Goal: Task Accomplishment & Management: Complete application form

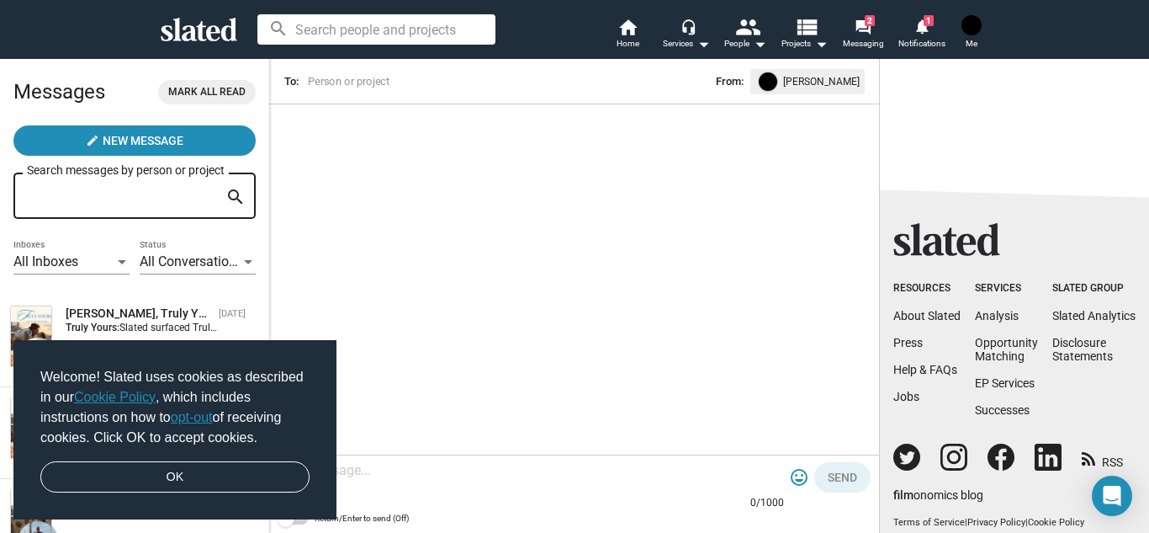
click at [977, 25] on img at bounding box center [972, 25] width 20 height 20
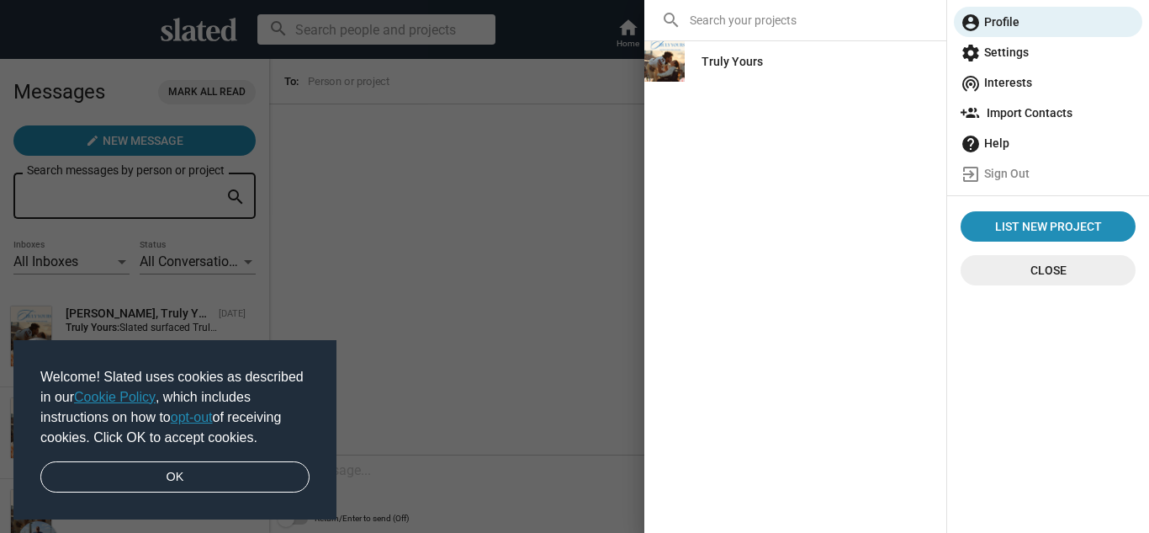
click at [749, 61] on div "Truly Yours" at bounding box center [732, 61] width 61 height 30
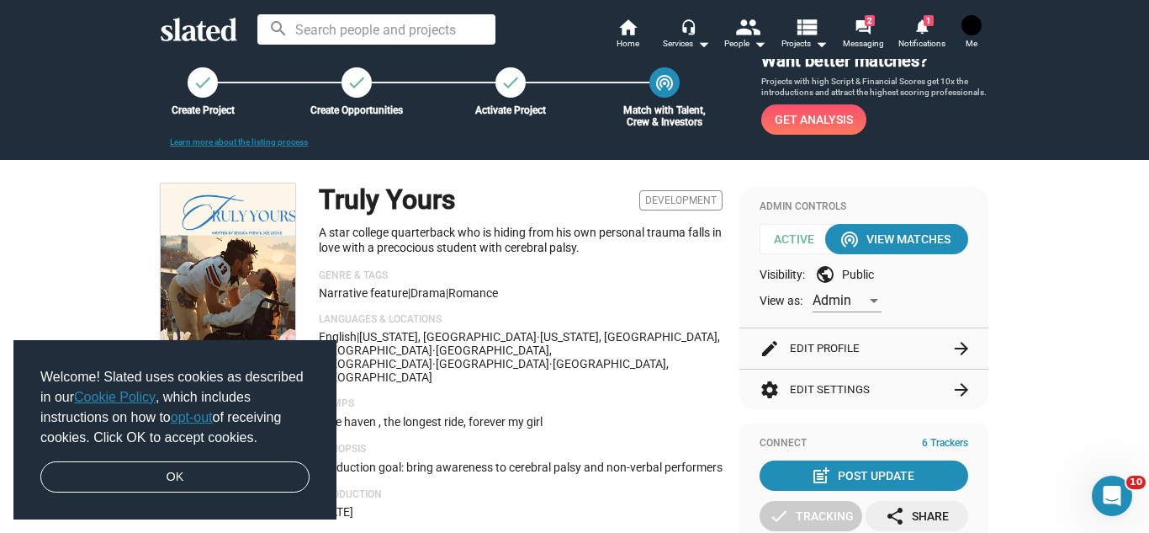
scroll to position [101, 0]
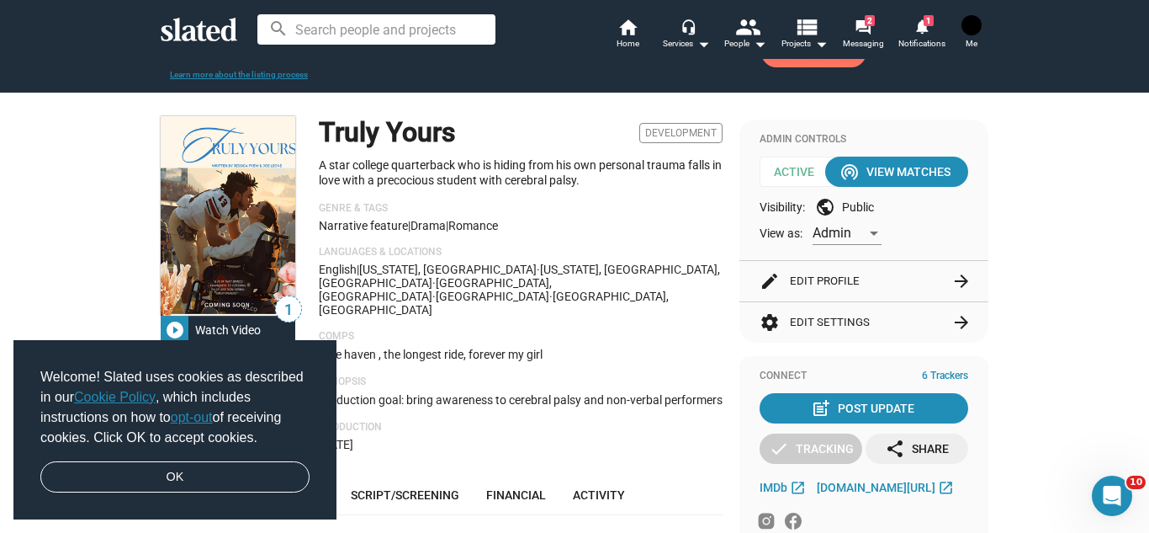
click at [877, 287] on button "edit Edit Profile arrow_forward" at bounding box center [864, 281] width 209 height 40
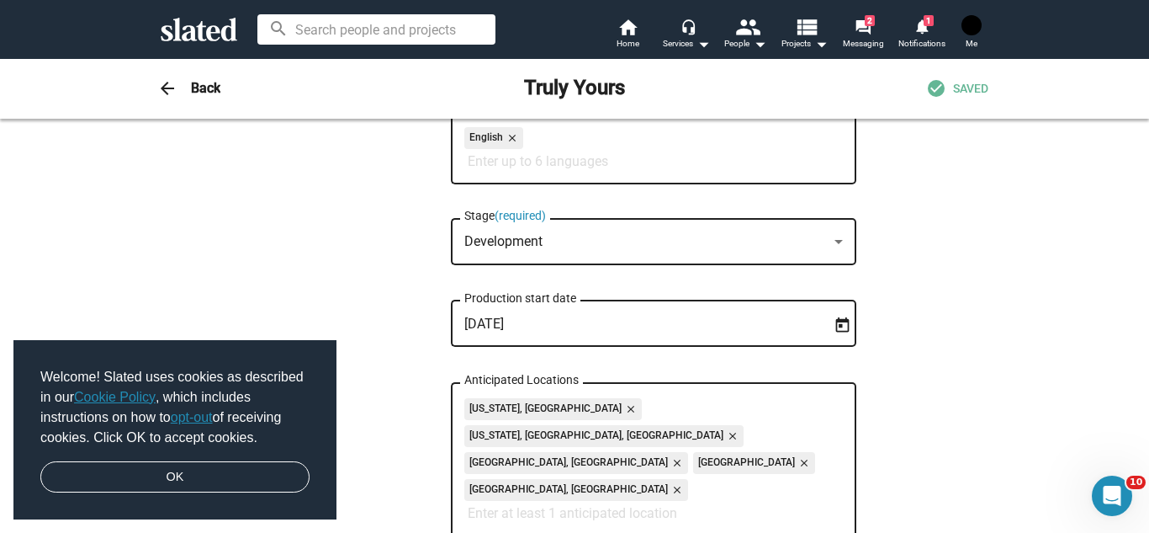
scroll to position [505, 0]
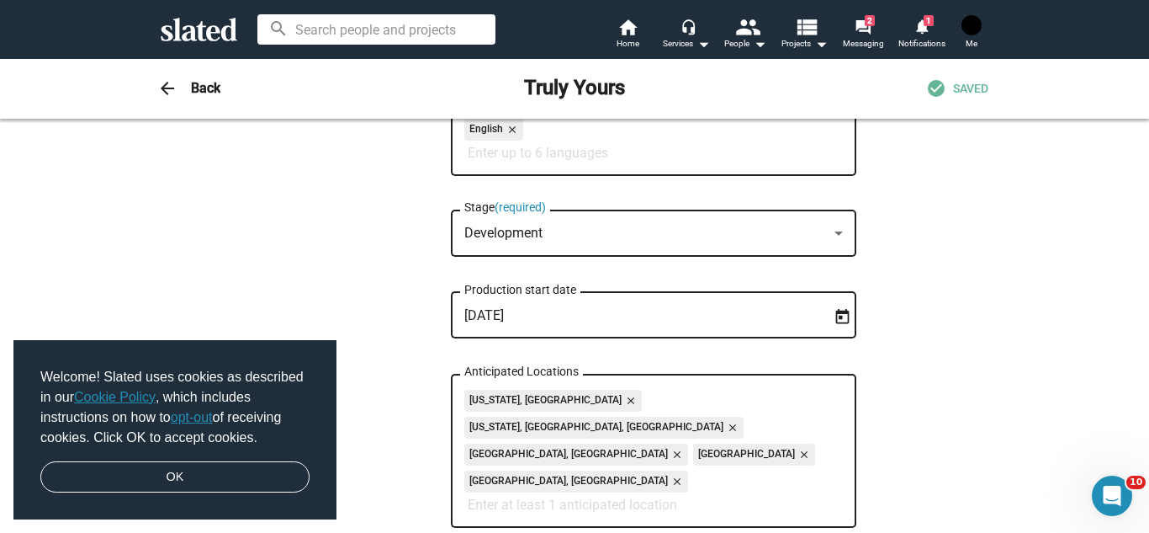
click at [756, 229] on div "Development" at bounding box center [645, 234] width 363 height 18
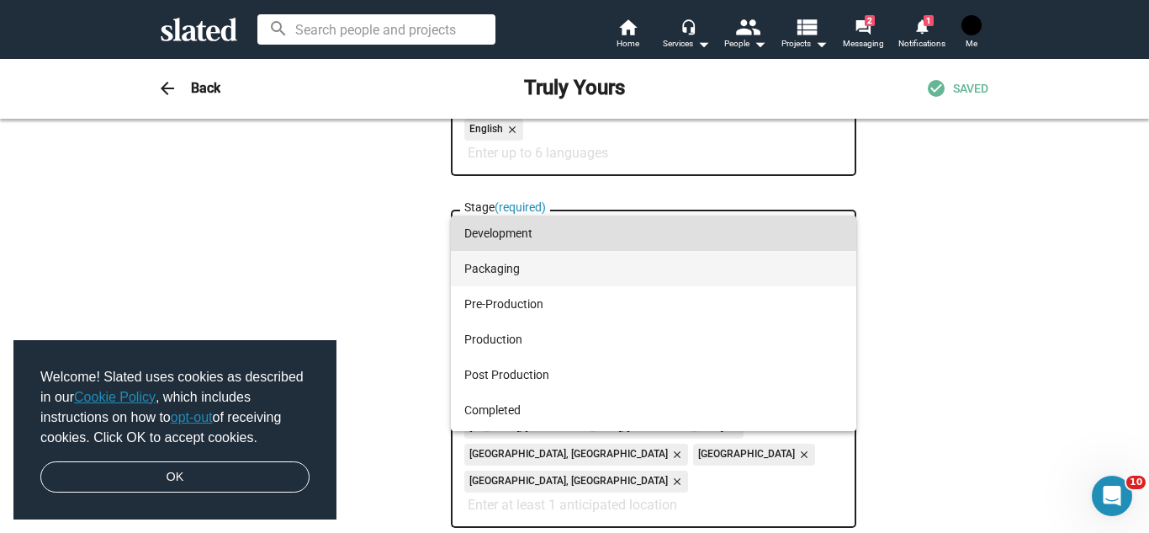
click at [679, 265] on span "Packaging" at bounding box center [653, 268] width 379 height 35
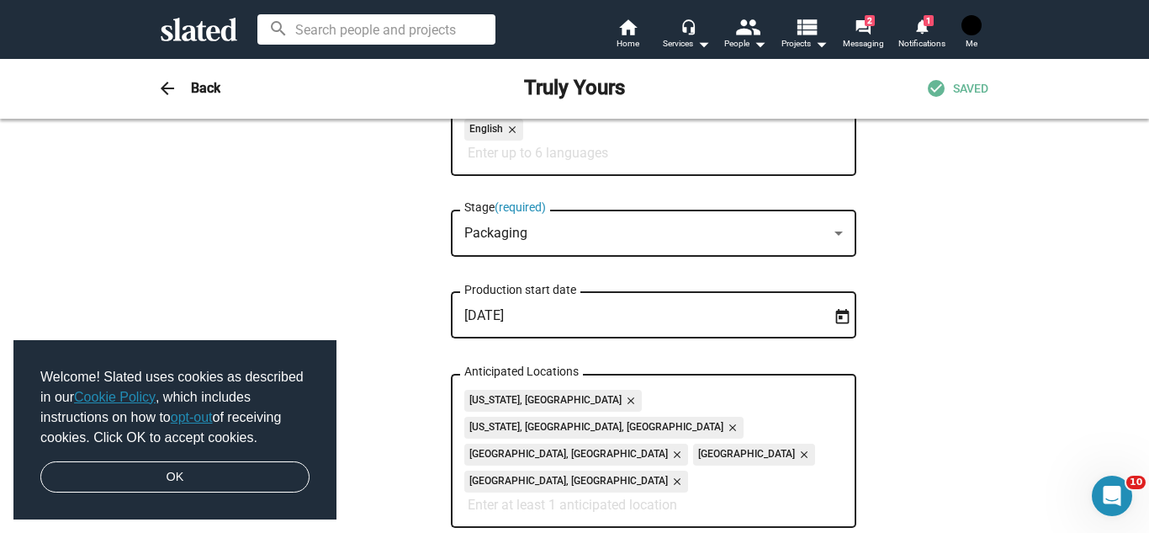
click at [926, 278] on div "1 Change Image 1 Change Image Truly Yours Title (required) 11/200 A star colleg…" at bounding box center [575, 512] width 862 height 1742
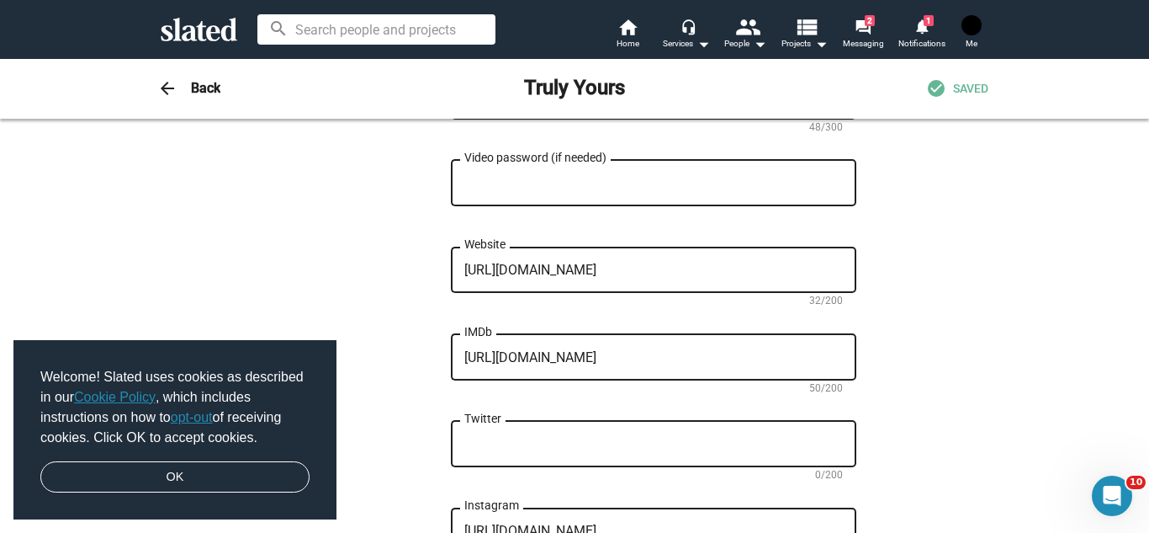
scroll to position [1346, 0]
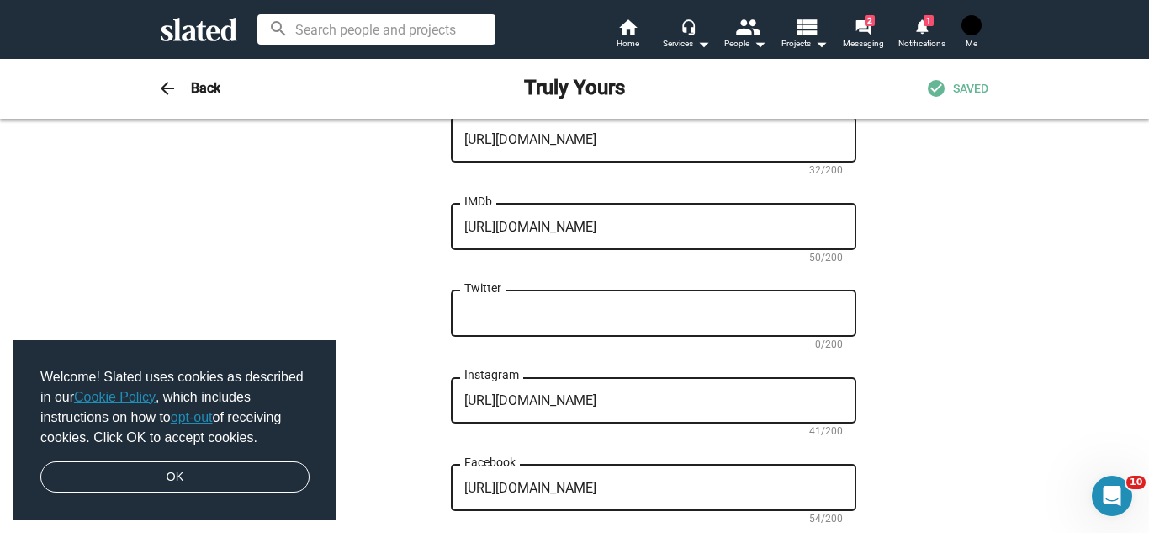
click at [215, 82] on h3 "Back" at bounding box center [205, 88] width 29 height 18
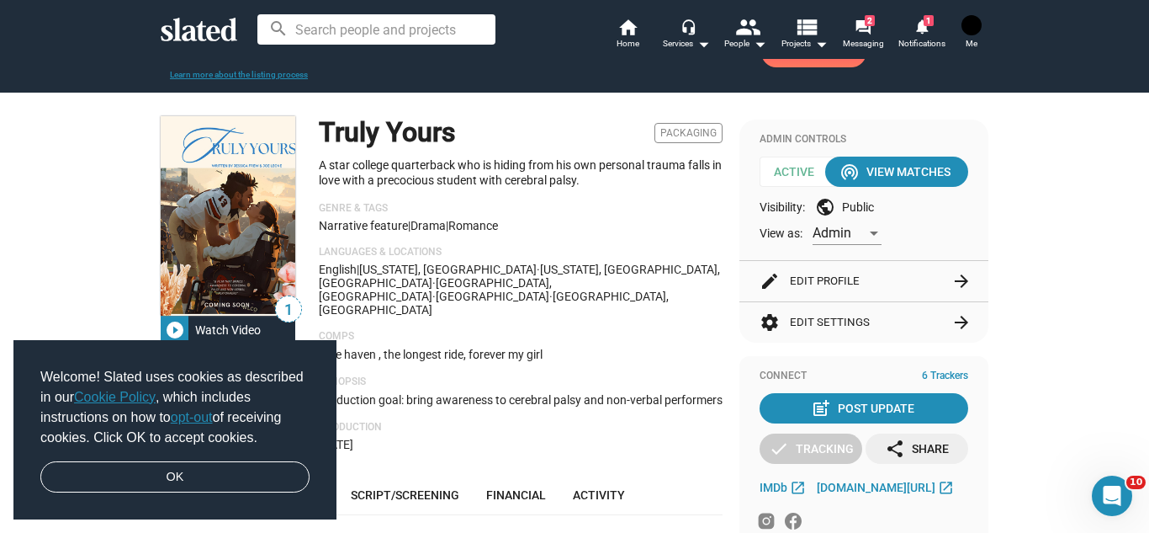
click at [859, 280] on button "edit Edit Profile arrow_forward" at bounding box center [864, 281] width 209 height 40
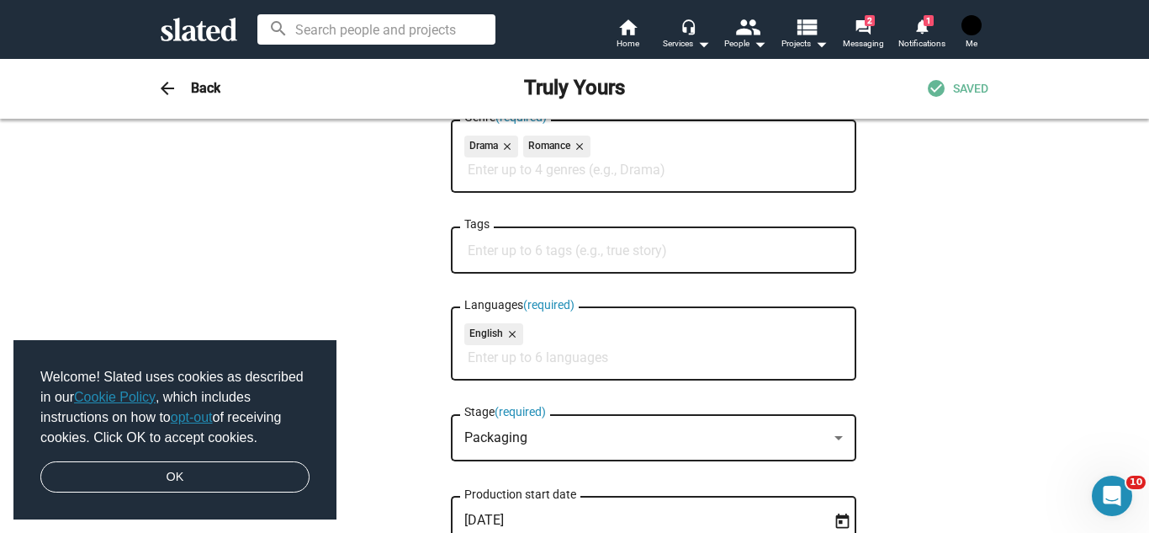
scroll to position [337, 0]
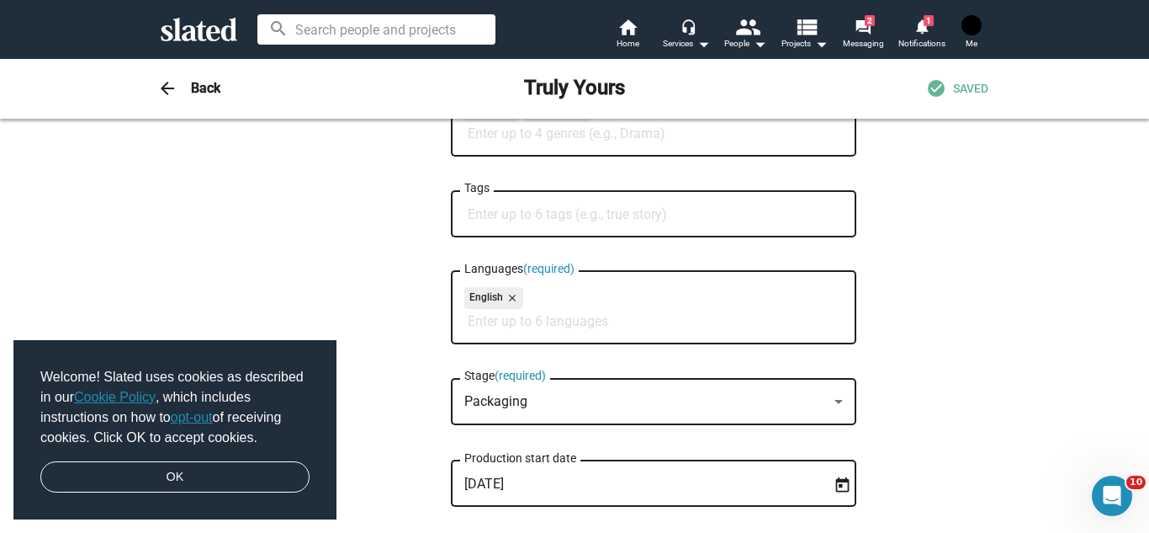
click at [842, 397] on div at bounding box center [838, 401] width 15 height 13
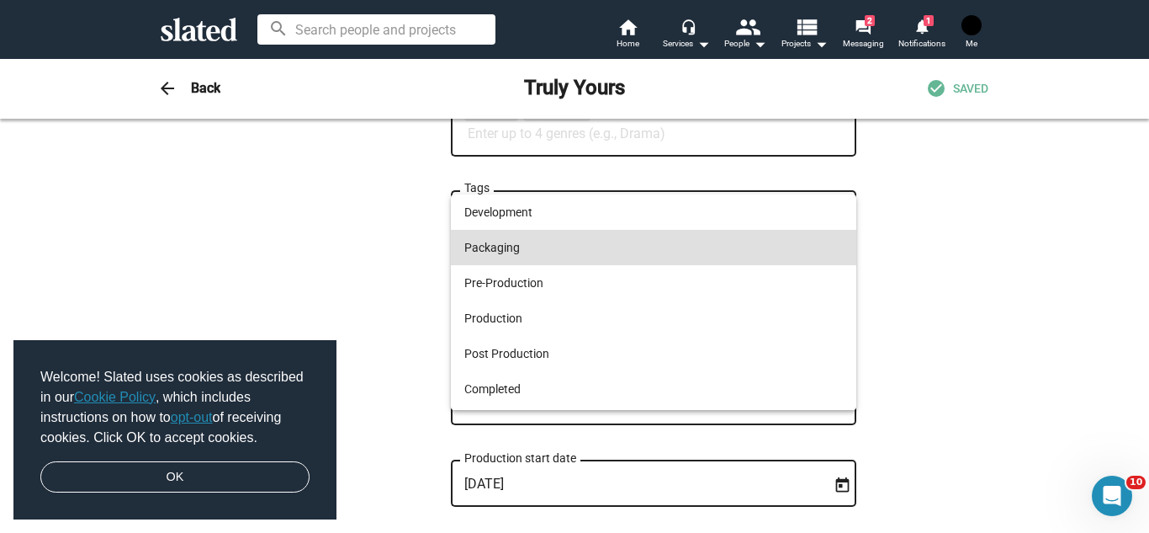
click at [996, 379] on div at bounding box center [574, 266] width 1149 height 533
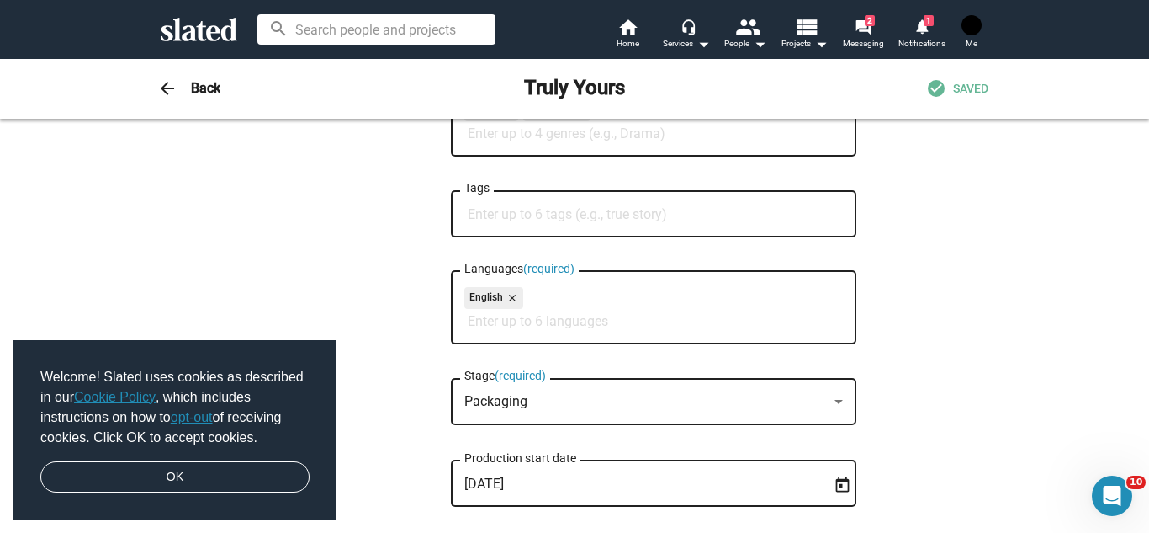
click at [178, 78] on span "arrow_back" at bounding box center [168, 88] width 34 height 20
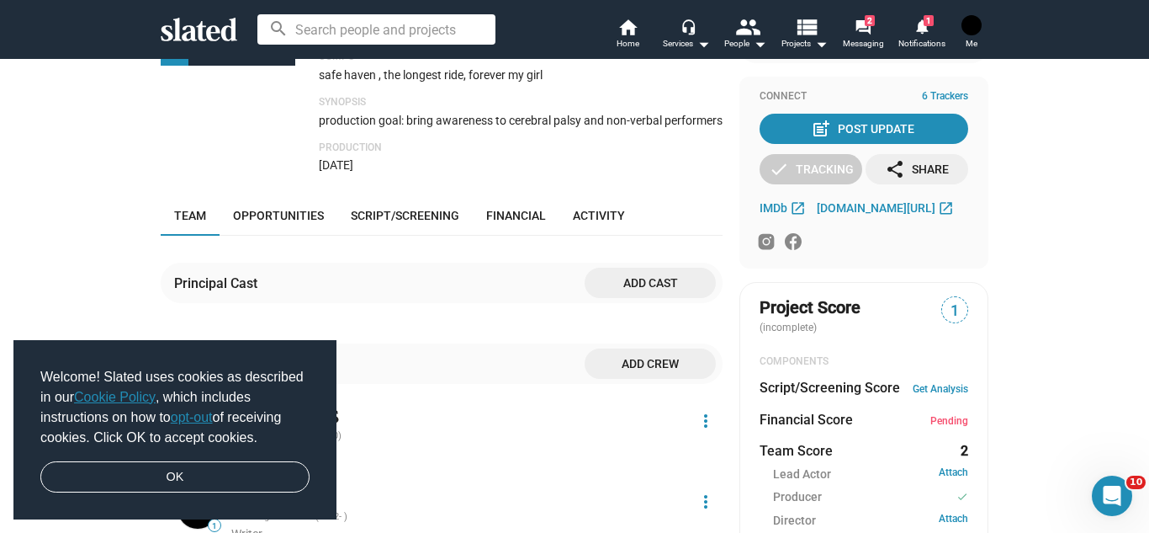
scroll to position [391, 0]
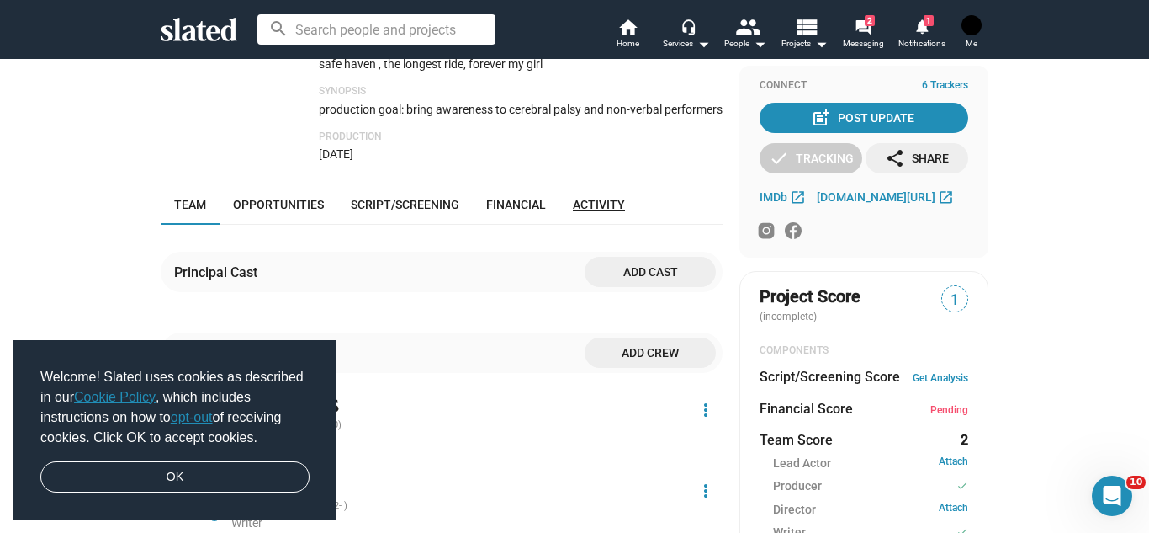
click at [613, 198] on span "Activity" at bounding box center [599, 204] width 52 height 13
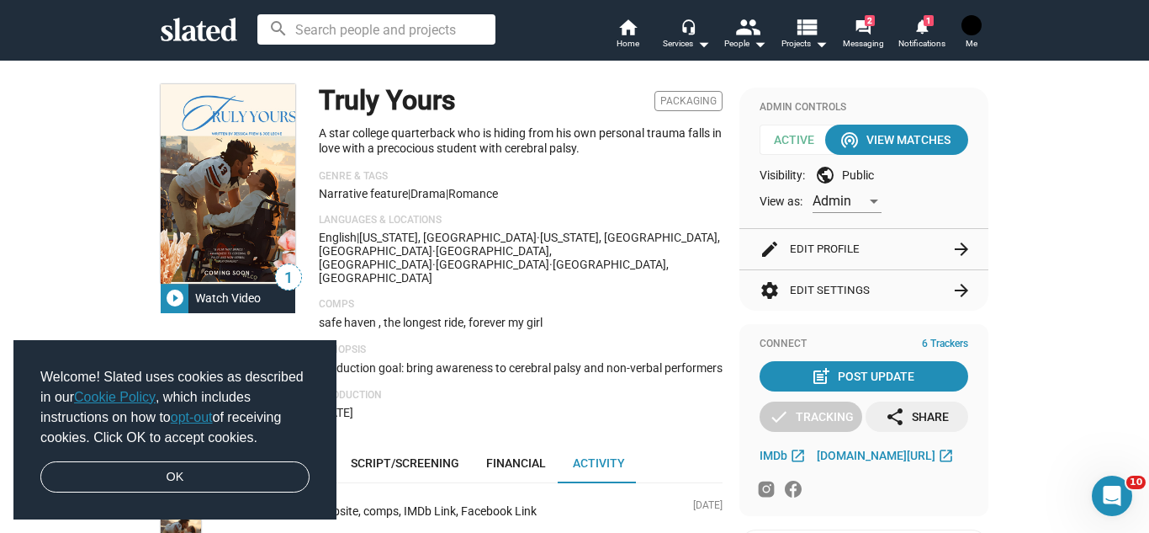
scroll to position [136, 0]
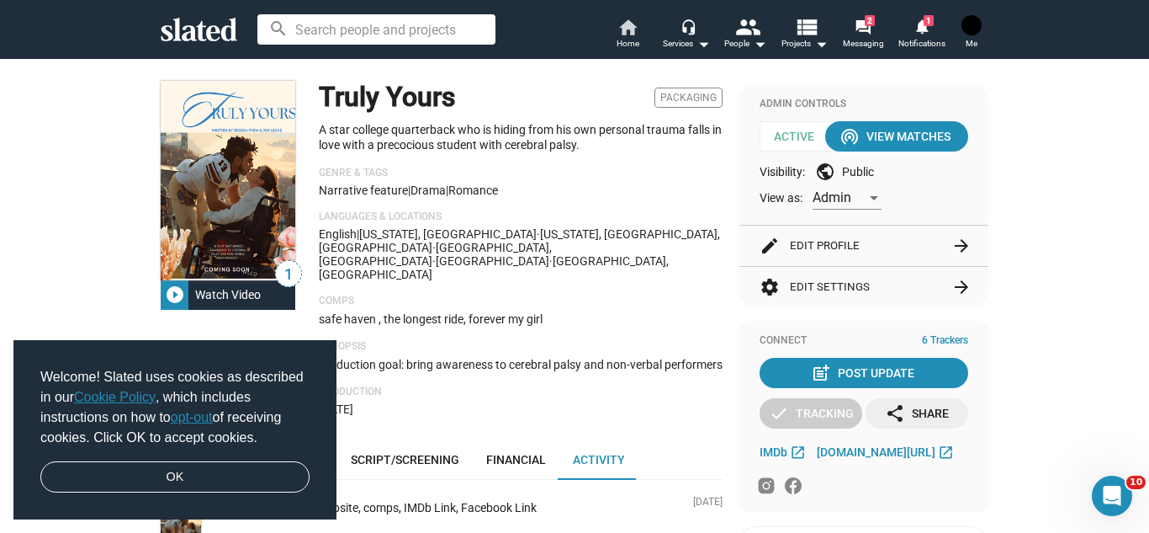
click at [633, 40] on span "Home" at bounding box center [628, 44] width 23 height 20
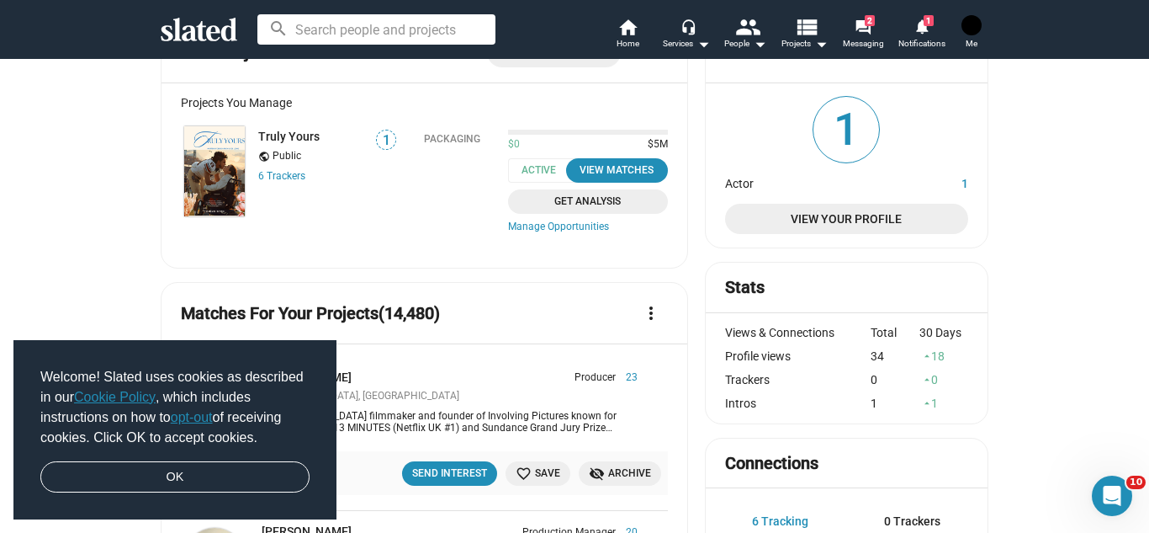
scroll to position [67, 0]
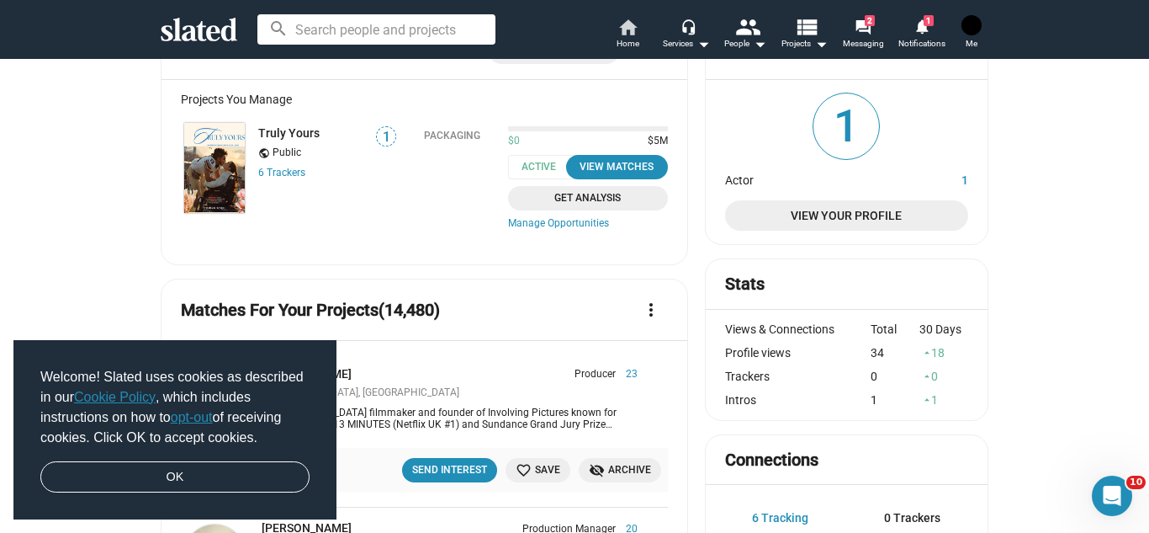
click at [618, 29] on mat-icon "home" at bounding box center [628, 27] width 20 height 20
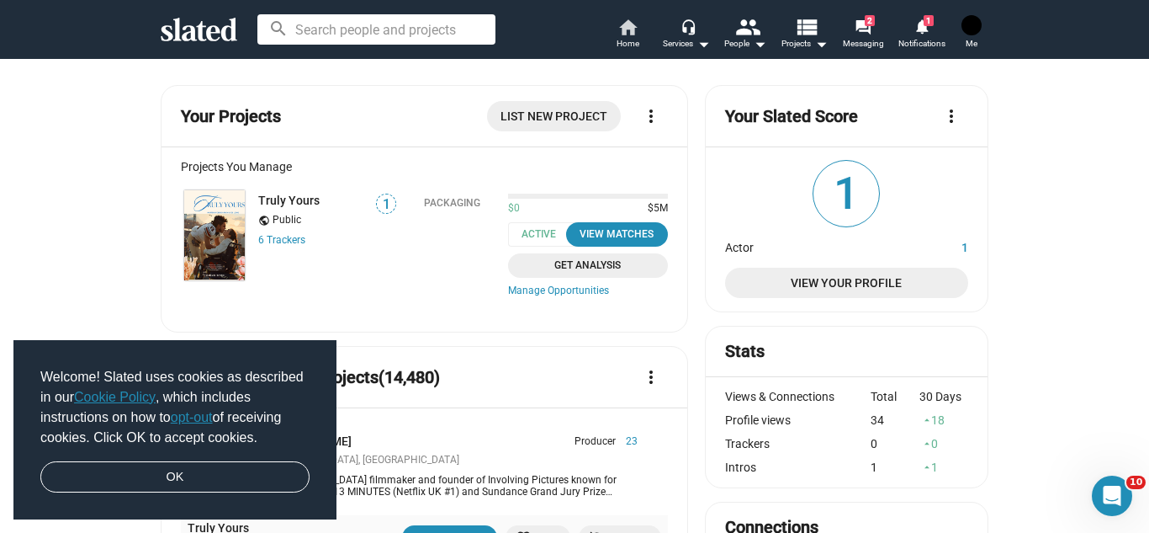
click at [618, 29] on mat-icon "home" at bounding box center [628, 27] width 20 height 20
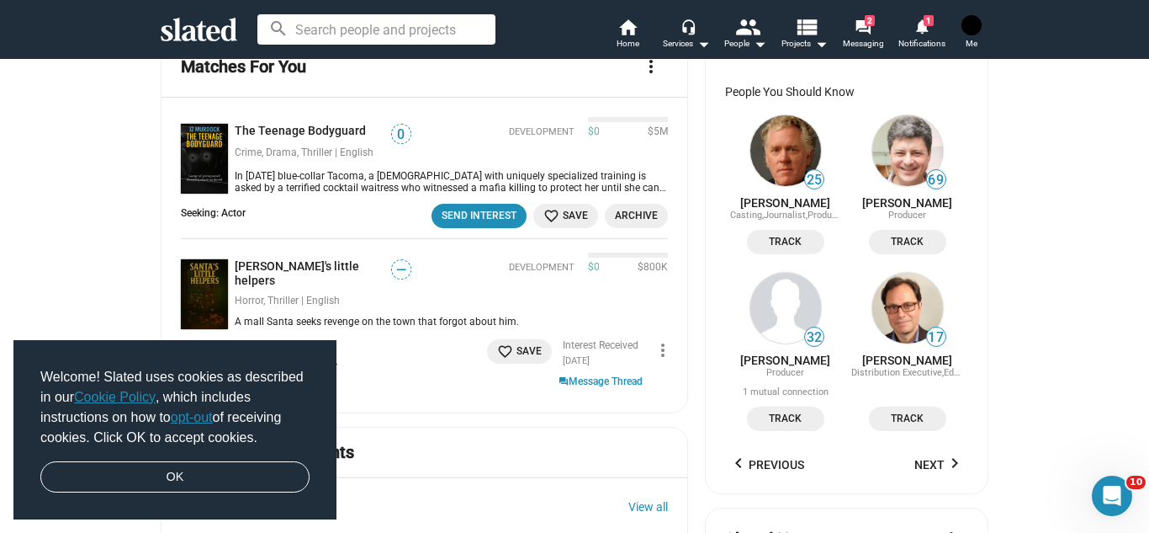
scroll to position [1380, 0]
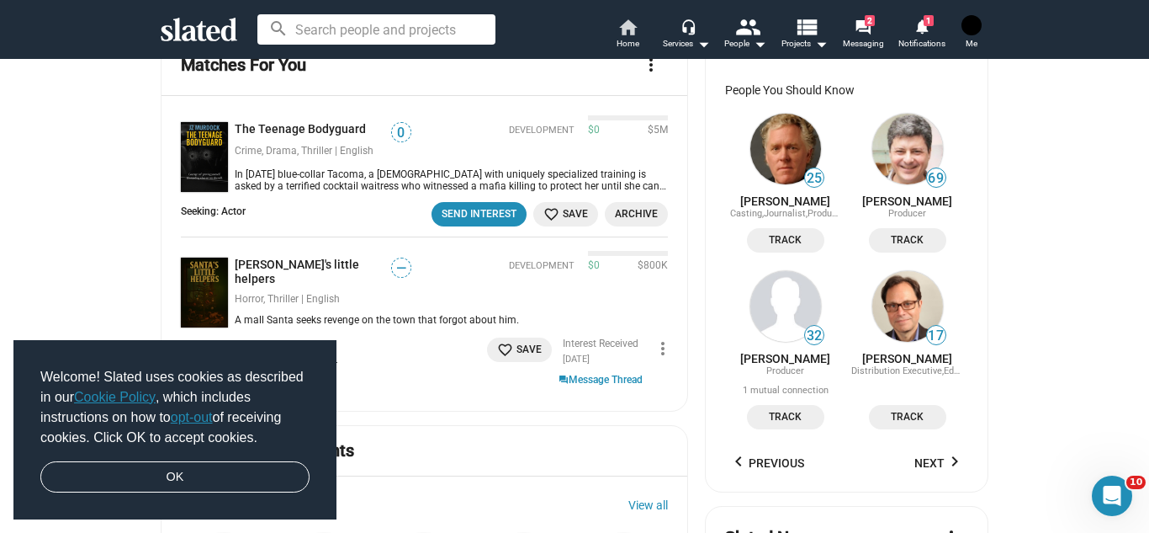
click at [644, 27] on link "home Home" at bounding box center [627, 35] width 59 height 37
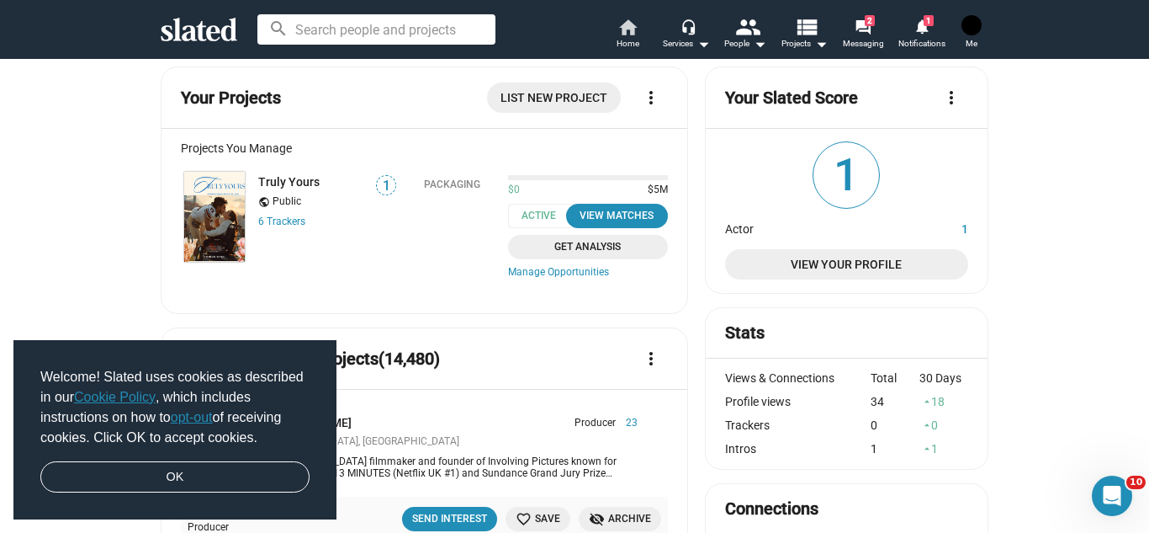
scroll to position [0, 0]
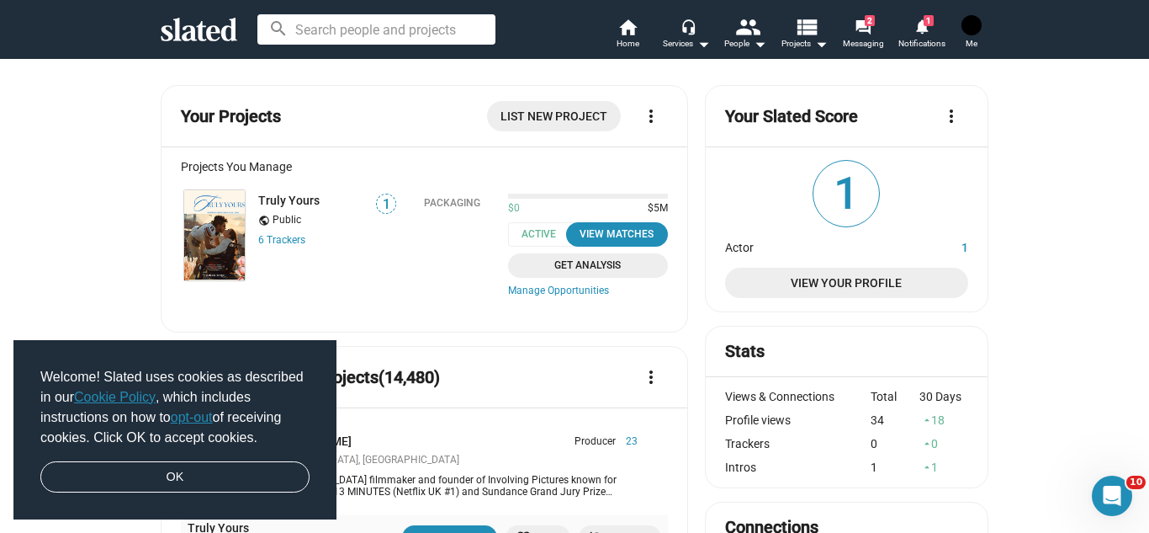
click at [211, 242] on img at bounding box center [214, 235] width 61 height 90
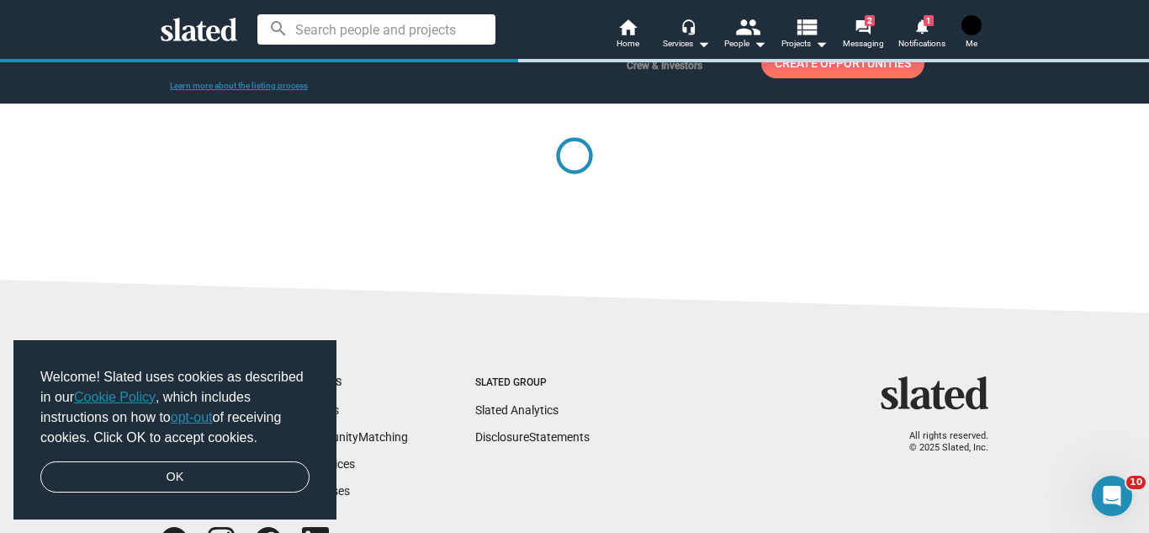
scroll to position [56, 0]
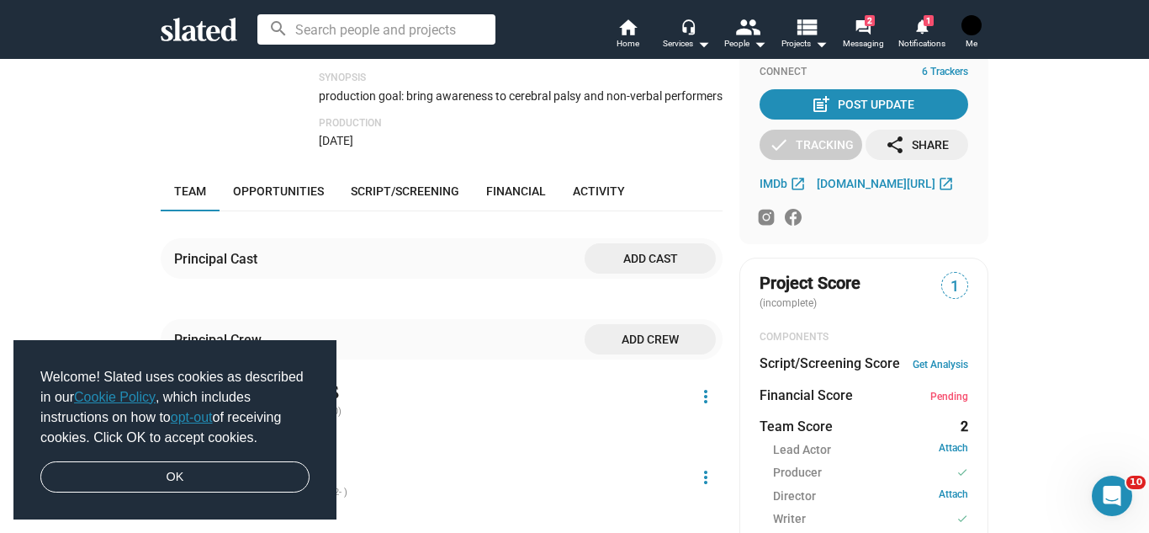
scroll to position [374, 0]
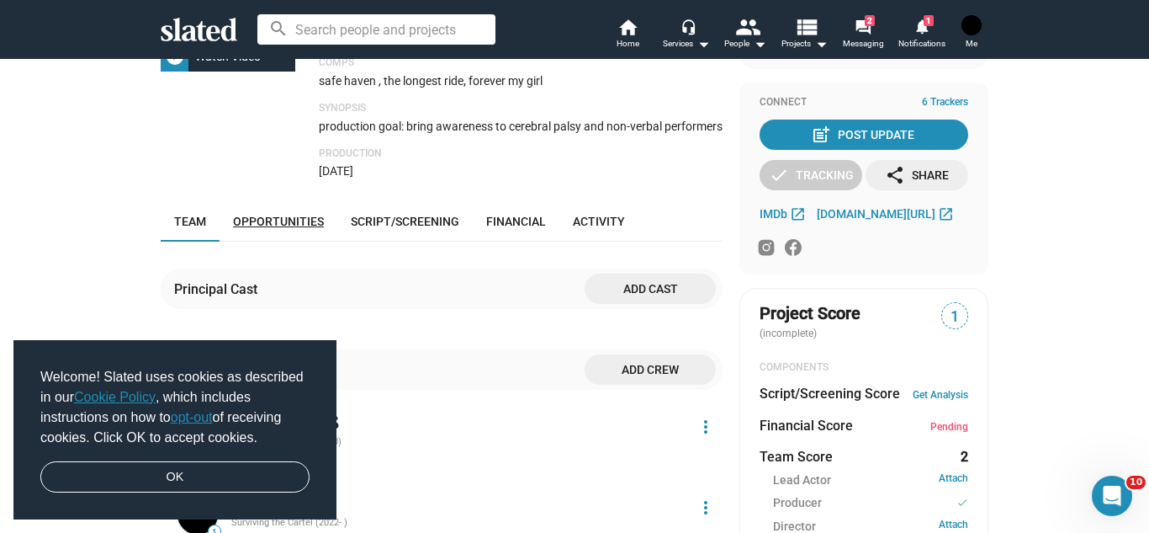
click at [301, 215] on span "Opportunities" at bounding box center [278, 221] width 91 height 13
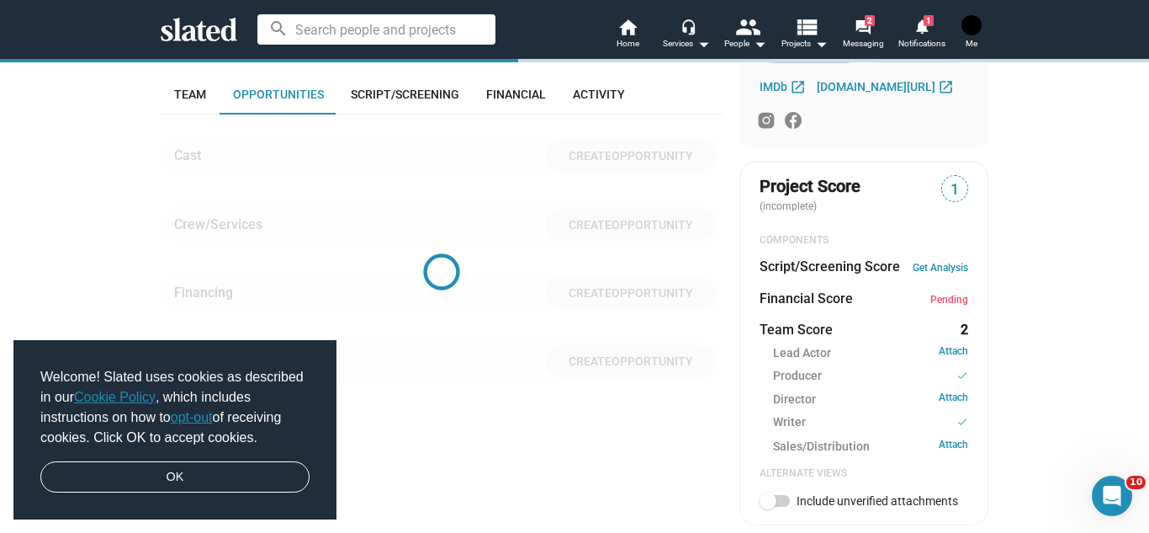
scroll to position [506, 0]
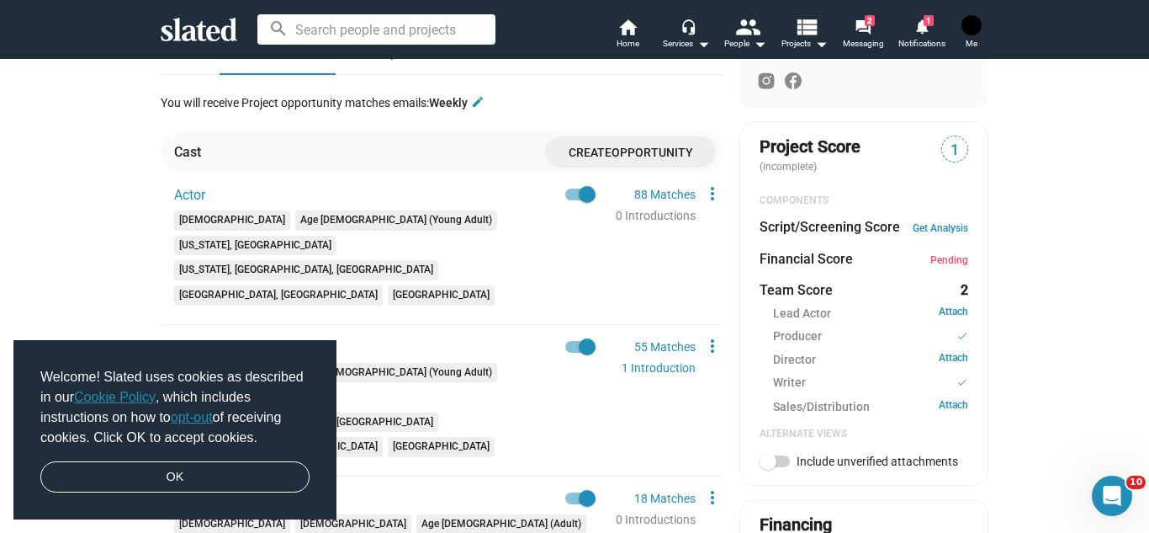
scroll to position [539, 0]
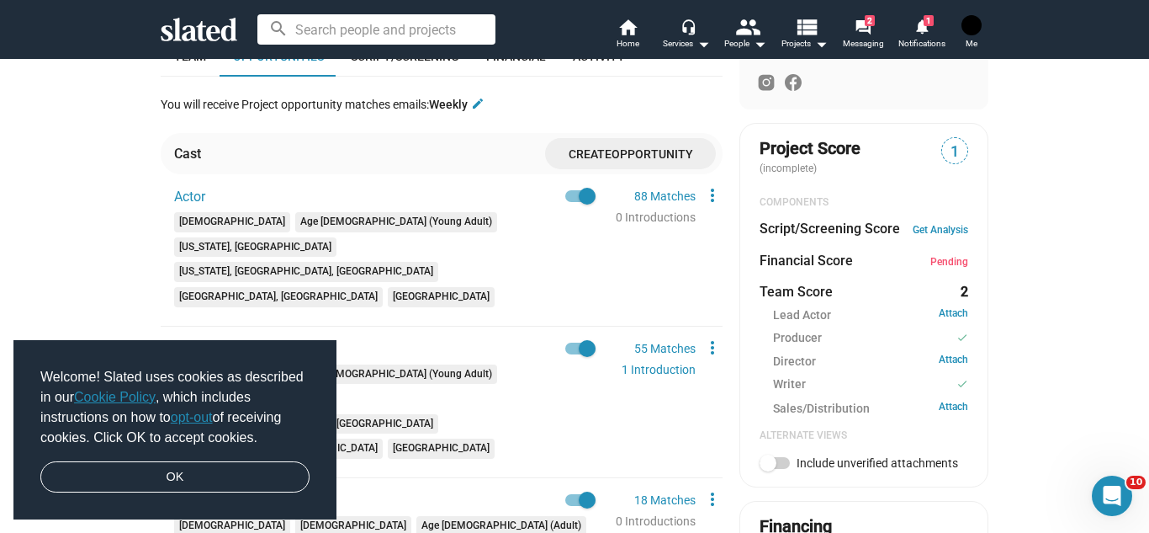
click at [588, 138] on span "Create Opportunity" at bounding box center [631, 153] width 144 height 31
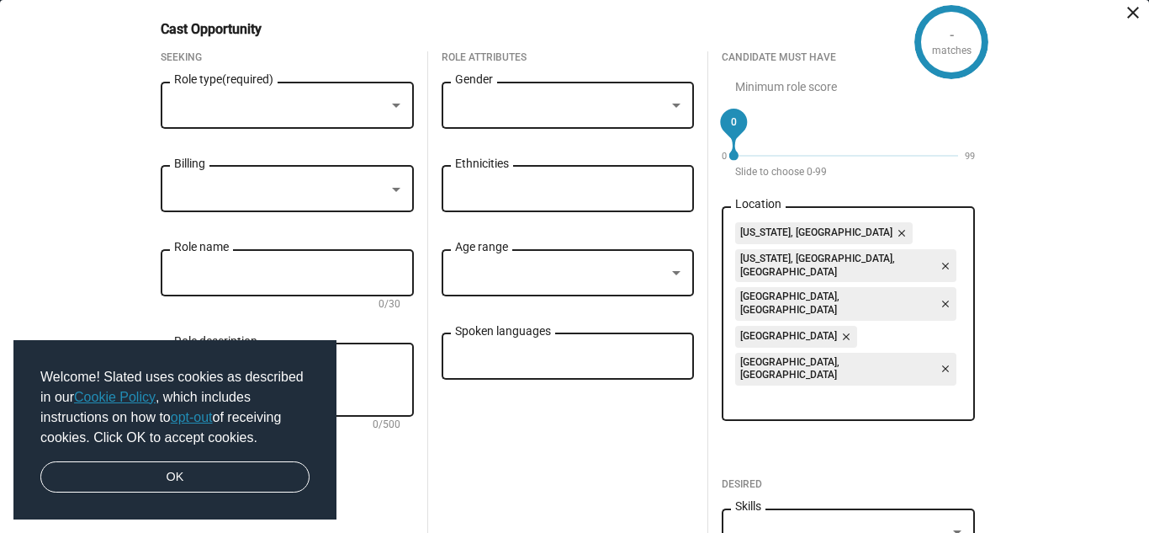
click at [384, 107] on div at bounding box center [279, 106] width 211 height 18
type input "p"
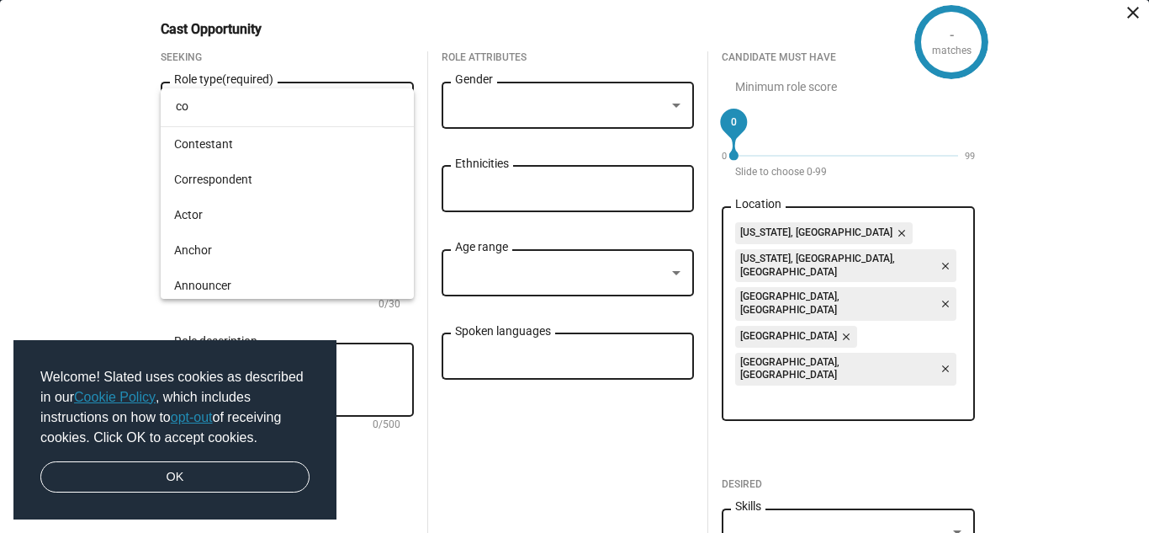
type input "c"
click at [114, 209] on div at bounding box center [574, 266] width 1149 height 533
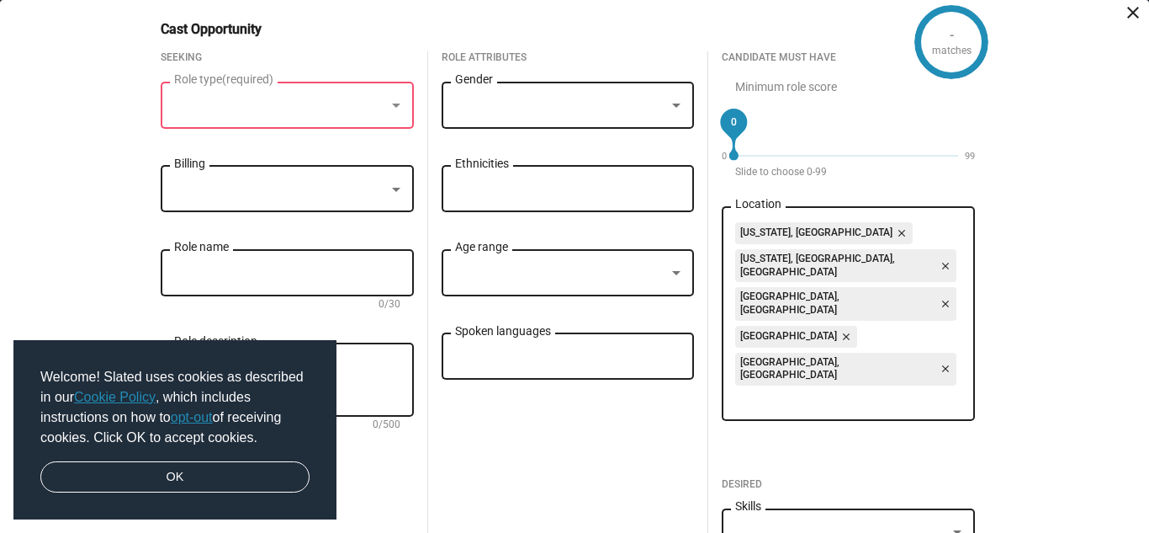
click at [1129, 27] on button "close" at bounding box center [1129, 17] width 34 height 34
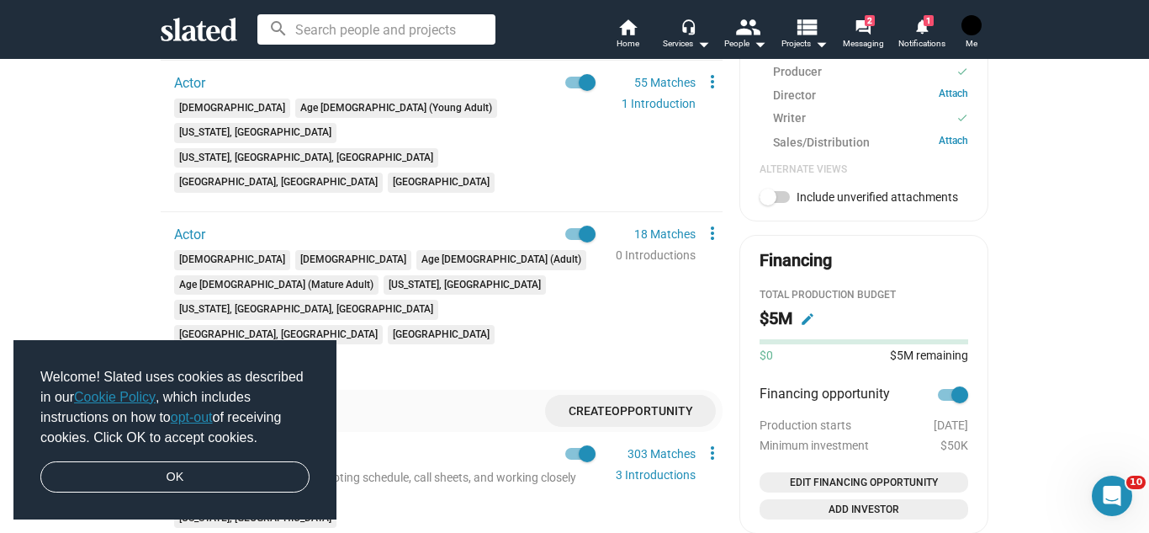
scroll to position [809, 0]
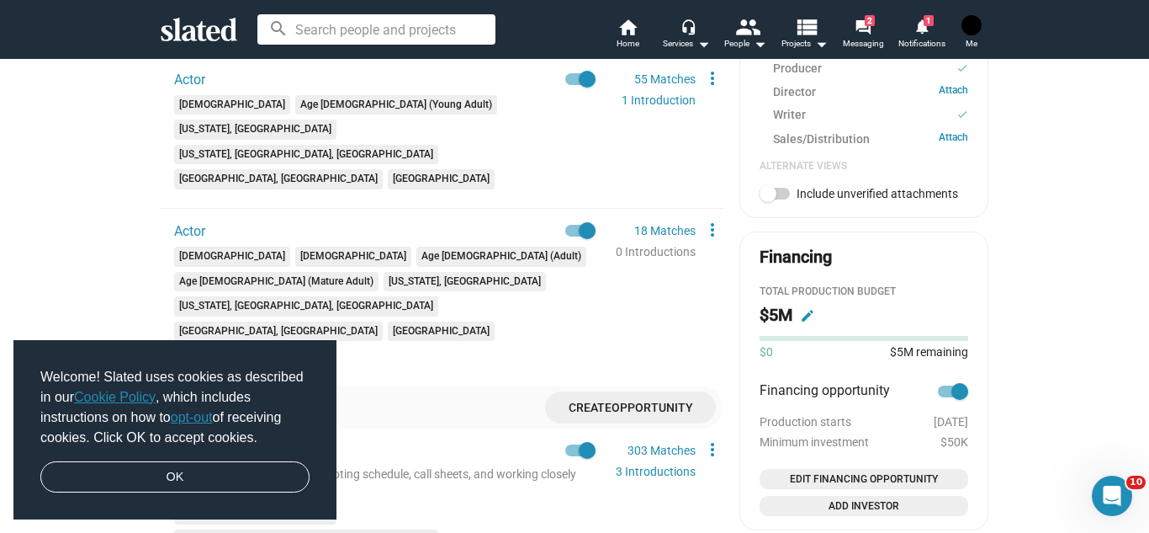
click at [618, 391] on span "Create Opportunity" at bounding box center [631, 406] width 144 height 31
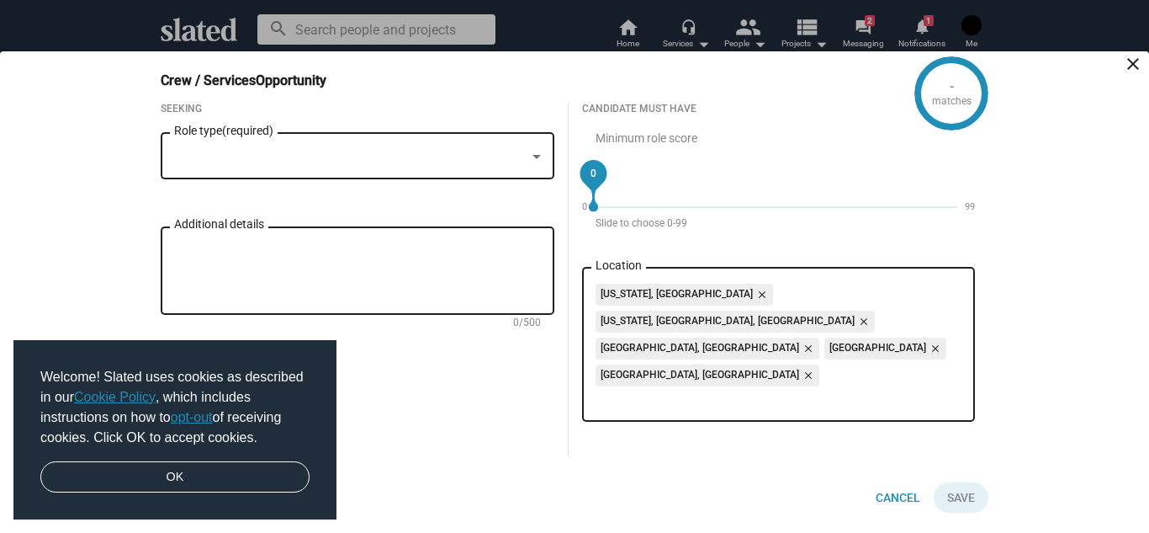
click at [236, 179] on div "Role type (required)" at bounding box center [357, 155] width 367 height 50
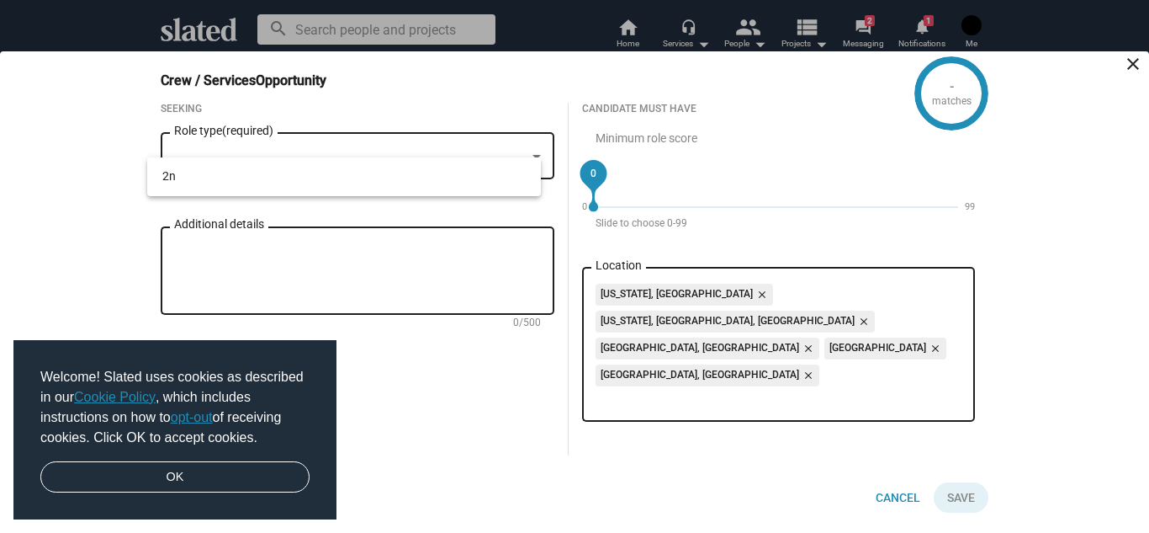
type input "2"
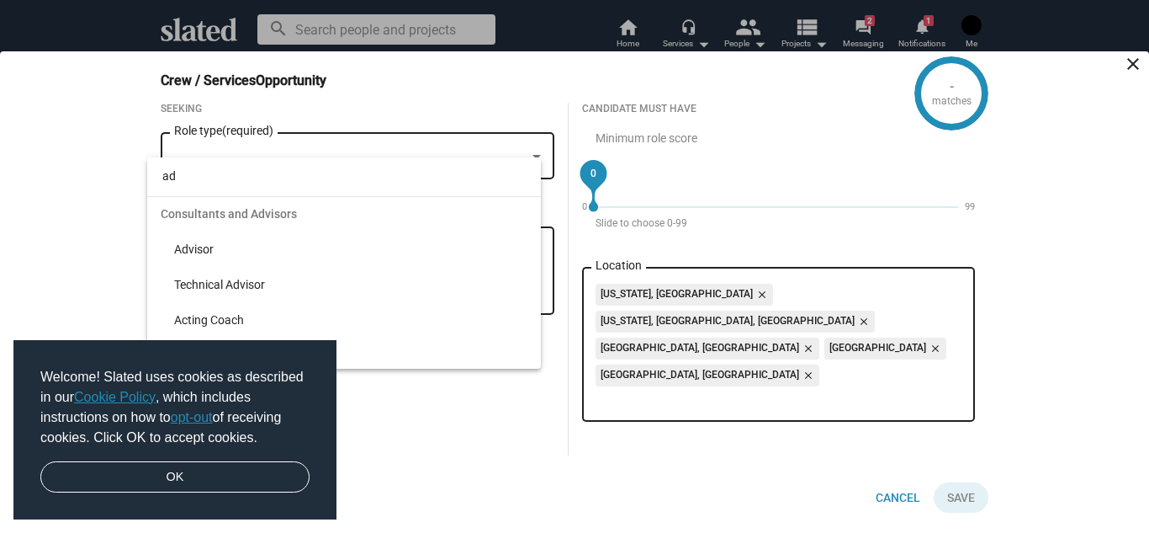
type input "a"
click at [114, 300] on div at bounding box center [574, 266] width 1149 height 533
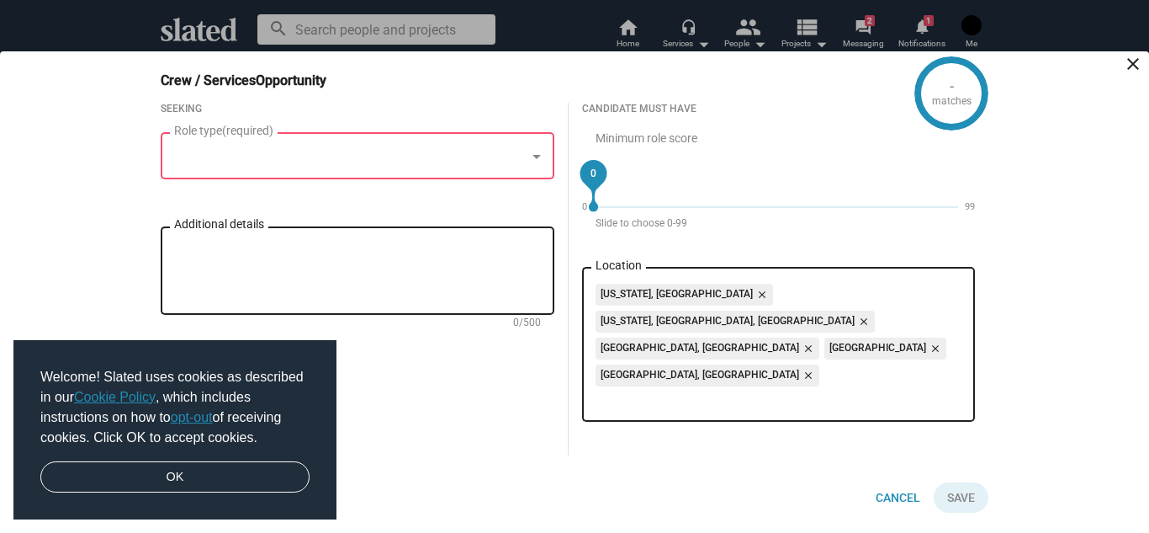
click at [172, 497] on div "Welcome! Slated uses cookies as described in our Cookie Policy , which includes…" at bounding box center [174, 430] width 323 height 180
click at [177, 445] on span "Welcome! Slated uses cookies as described in our Cookie Policy , which includes…" at bounding box center [174, 407] width 269 height 81
click at [172, 475] on link "OK" at bounding box center [174, 477] width 269 height 32
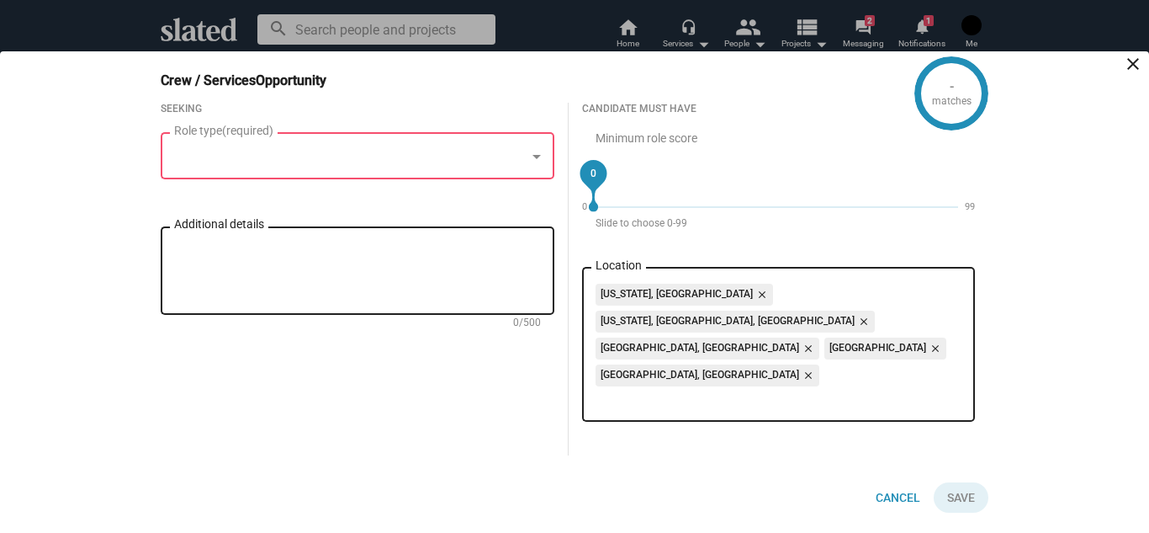
click at [332, 179] on div "Role type (required)" at bounding box center [357, 155] width 367 height 50
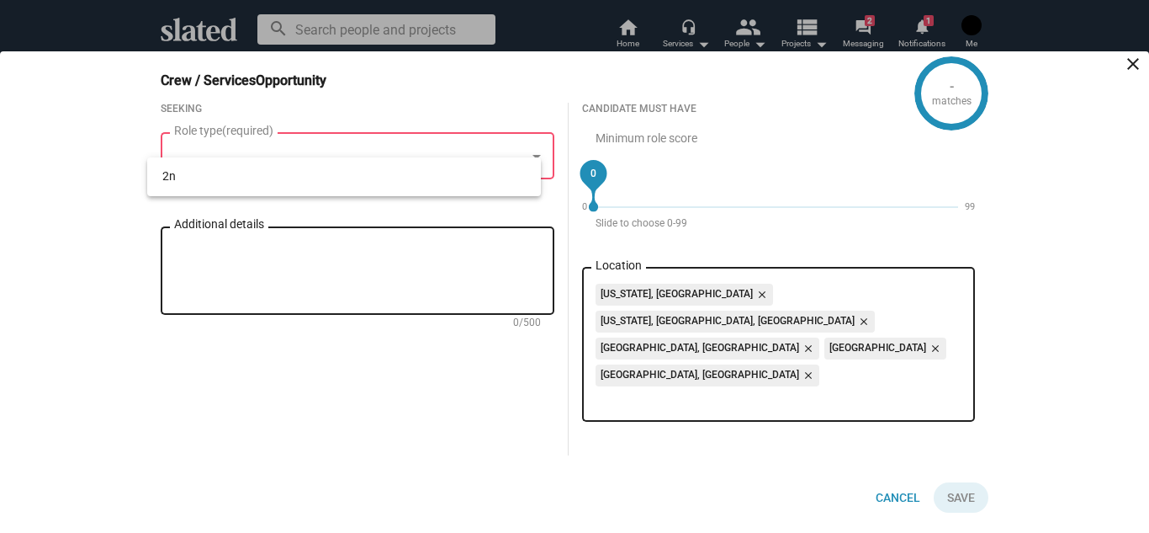
type input "2"
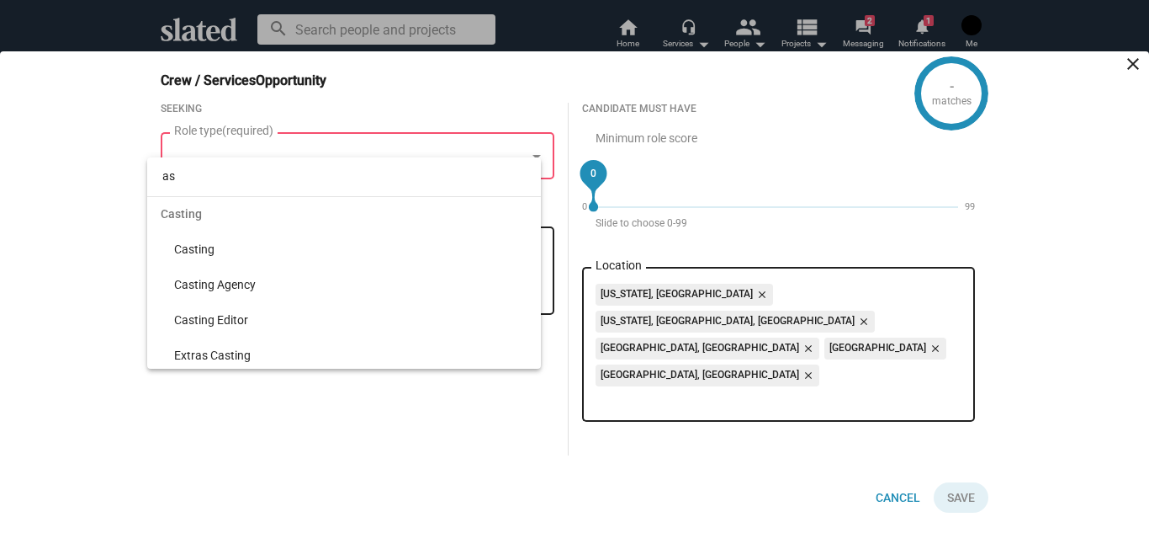
type input "a"
type input "2"
click at [533, 212] on span "Accounting" at bounding box center [344, 213] width 394 height 35
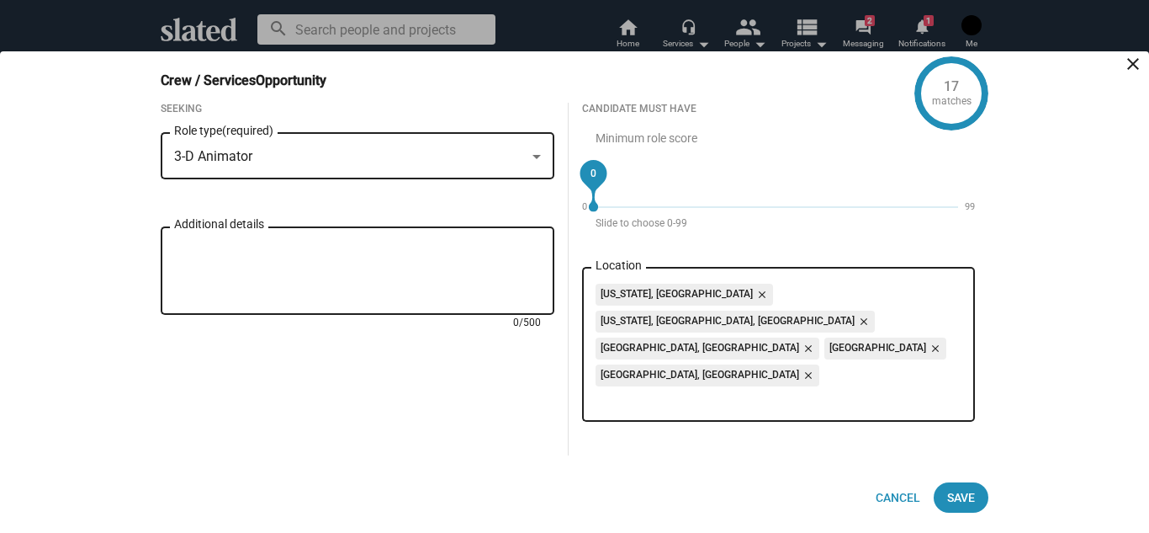
click at [516, 166] on div "3-D Animator" at bounding box center [350, 157] width 352 height 18
click at [532, 164] on div "3-D Animator" at bounding box center [357, 156] width 367 height 15
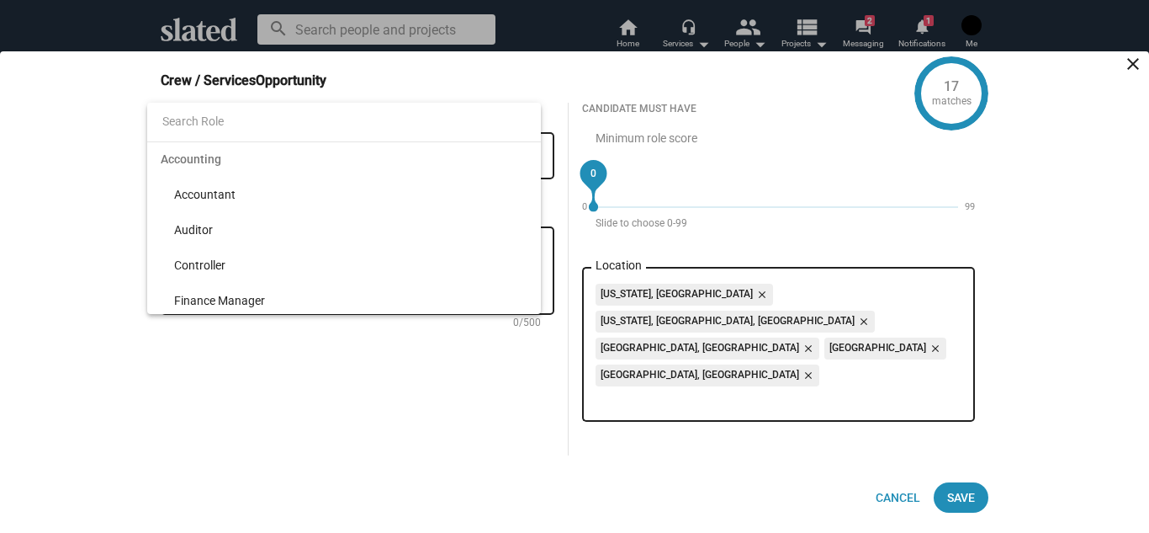
click at [538, 162] on span "Accounting" at bounding box center [344, 158] width 394 height 35
click at [498, 172] on span "Accounting" at bounding box center [344, 158] width 394 height 35
click at [416, 117] on input at bounding box center [344, 121] width 394 height 40
type input "a"
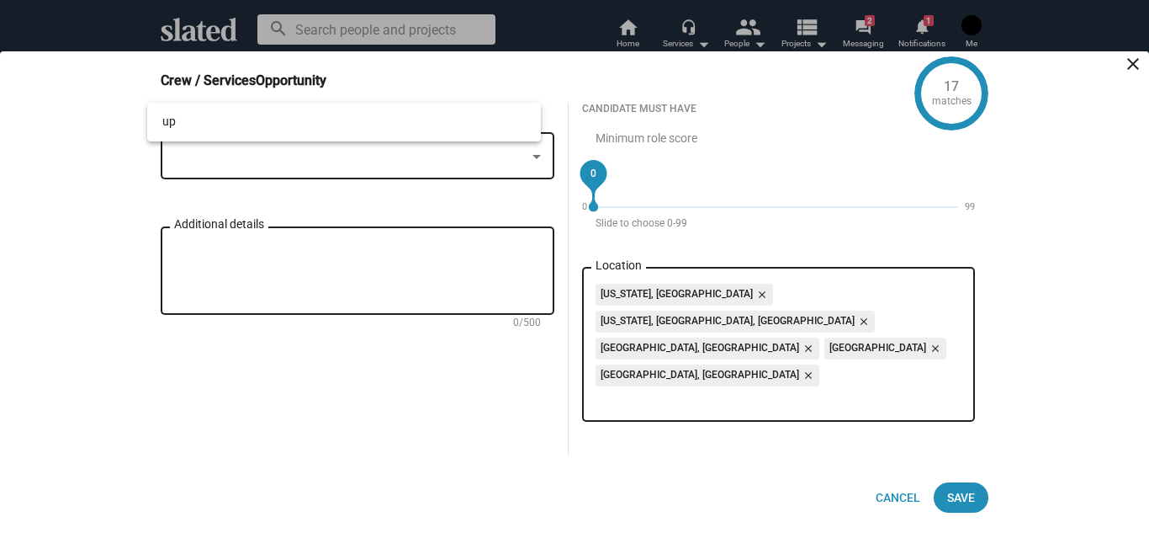
type input "u"
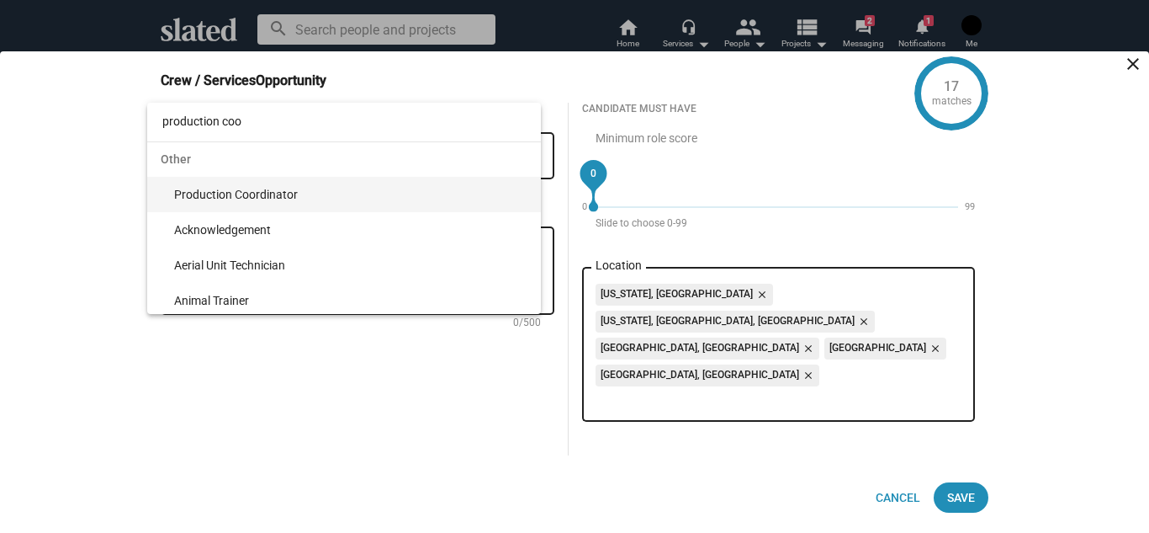
type input "production coo"
click at [299, 188] on span "Production Coordinator" at bounding box center [350, 194] width 353 height 35
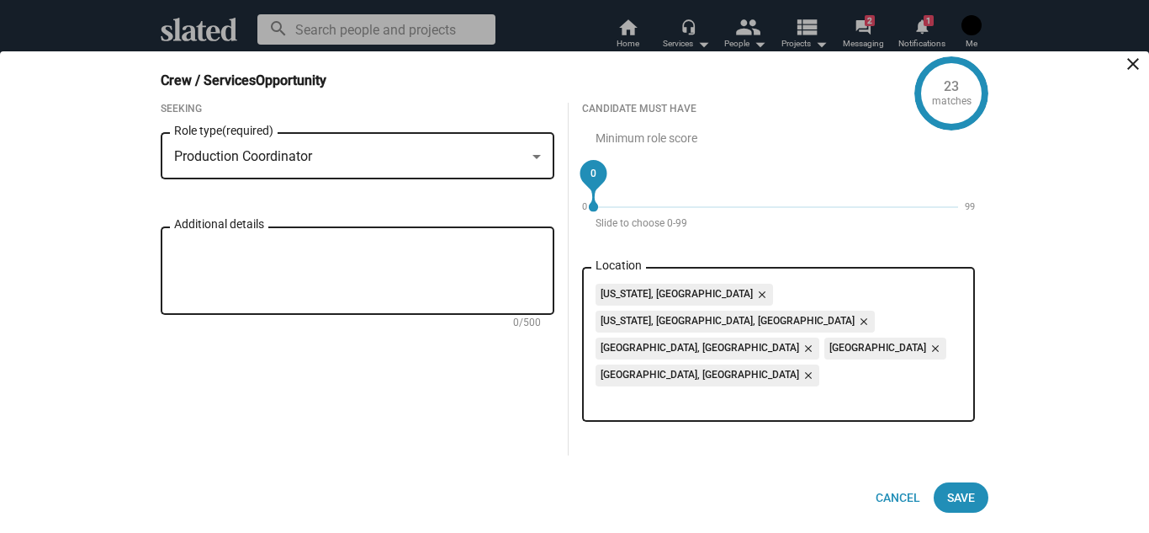
click at [443, 301] on textarea "Additional details" at bounding box center [357, 271] width 367 height 61
type textarea "s"
type textarea "provide support to the production manager."
click at [975, 501] on button "Save" at bounding box center [961, 497] width 55 height 30
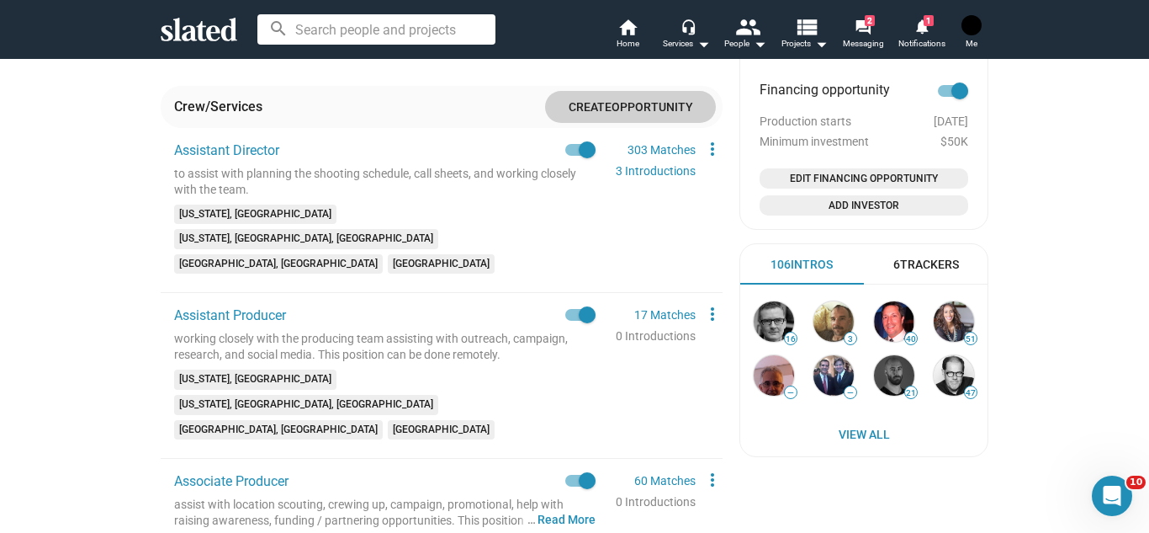
scroll to position [1114, 0]
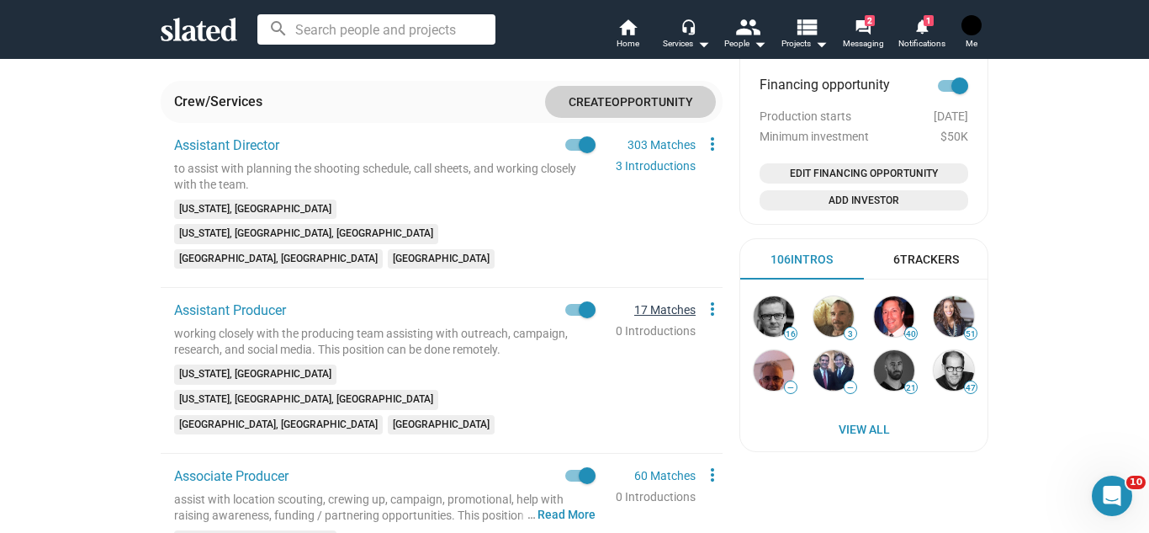
click at [665, 303] on link "17 Matches" at bounding box center [664, 309] width 61 height 13
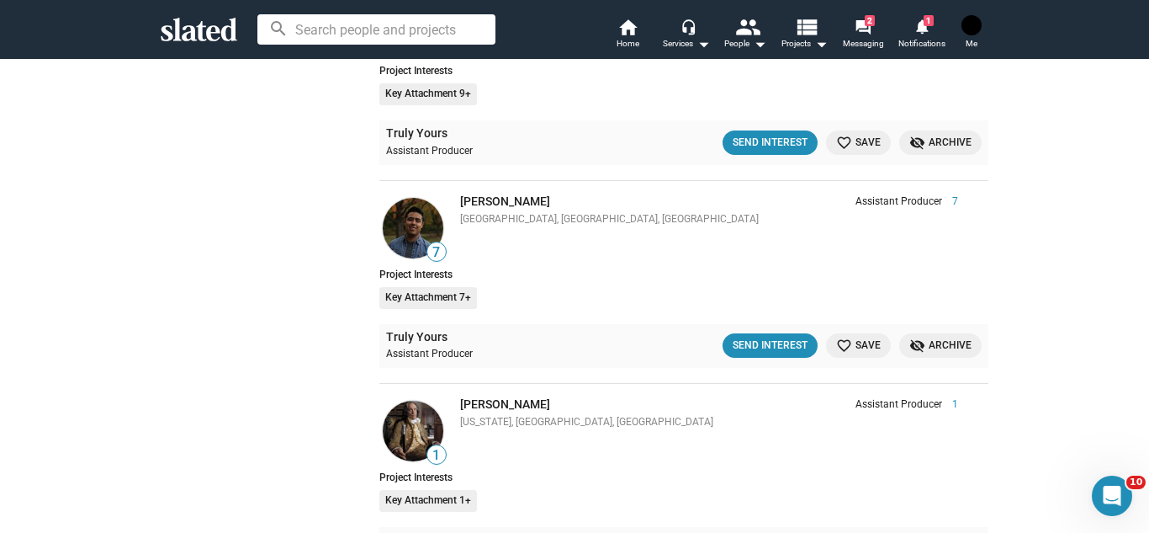
scroll to position [2508, 0]
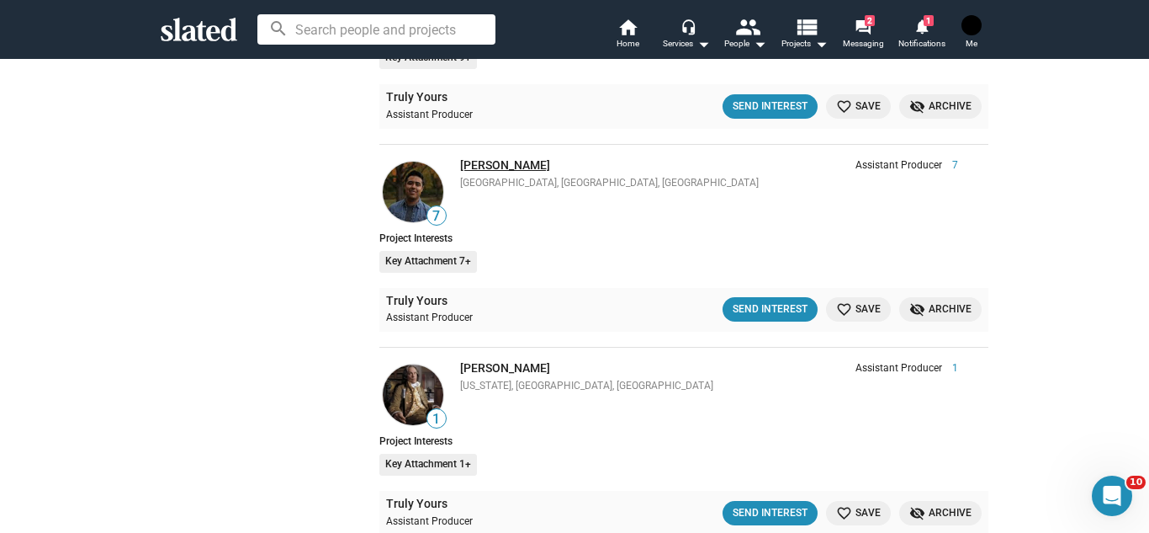
click at [510, 161] on link "Andrew Nuño" at bounding box center [505, 164] width 90 height 13
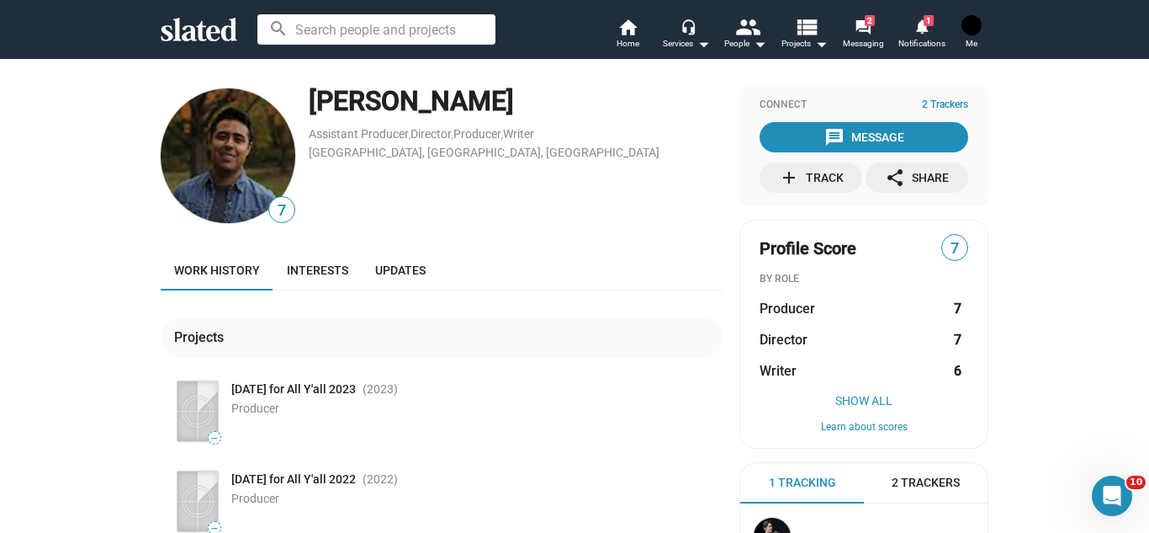
click at [44, 317] on div "7 Andrew Nuño Assistant Producer , Director , Producer , Writer Chicago, IL, US…" at bounding box center [574, 392] width 1149 height 668
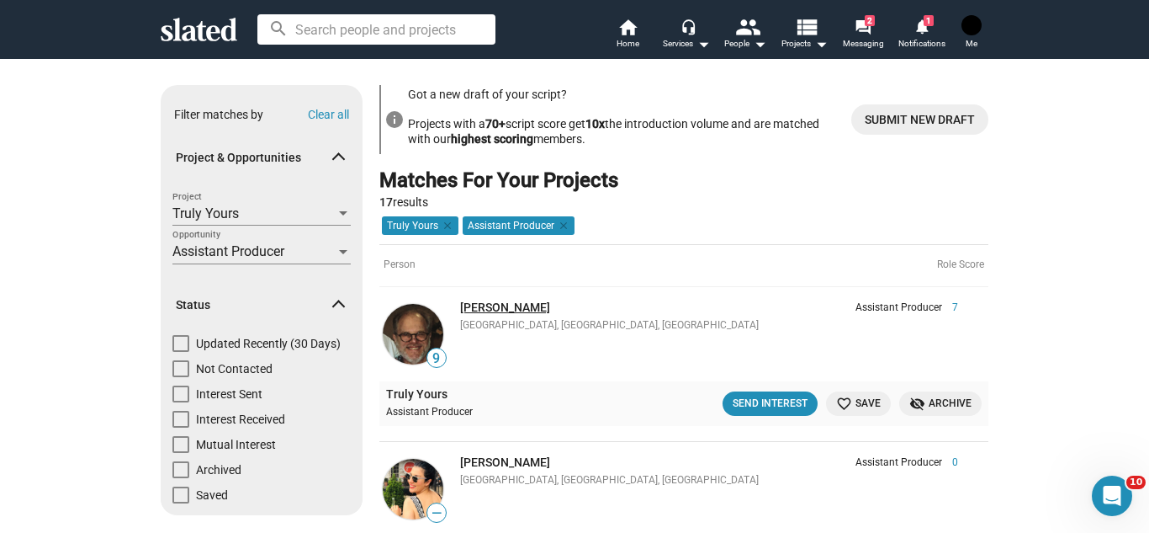
click at [517, 304] on link "[PERSON_NAME]" at bounding box center [505, 306] width 90 height 13
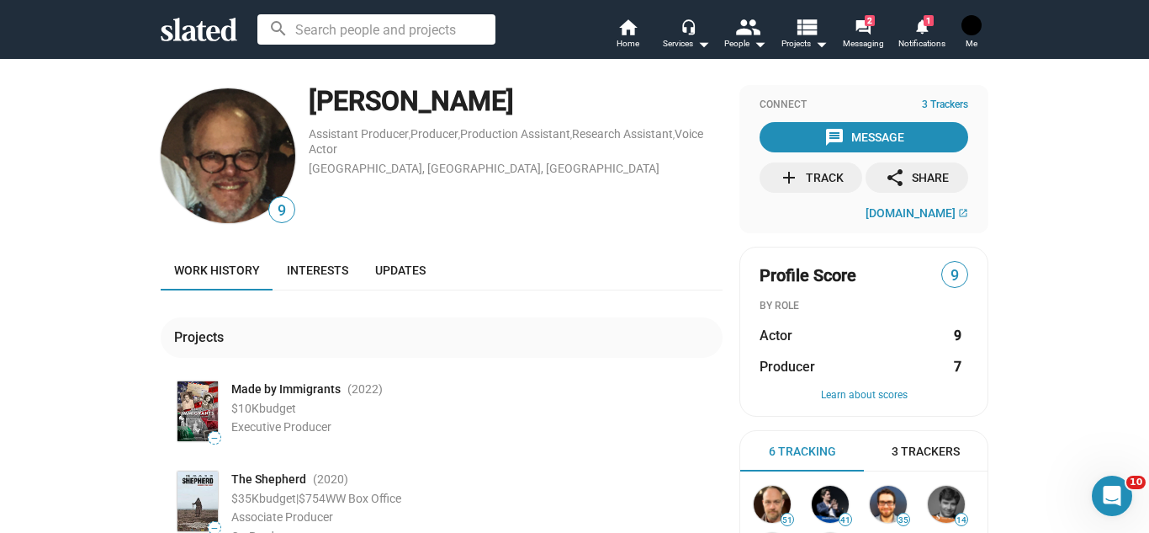
click at [1111, 225] on div "9 [PERSON_NAME] Assistant Producer , Producer , Production Assistant , Research…" at bounding box center [574, 420] width 1149 height 725
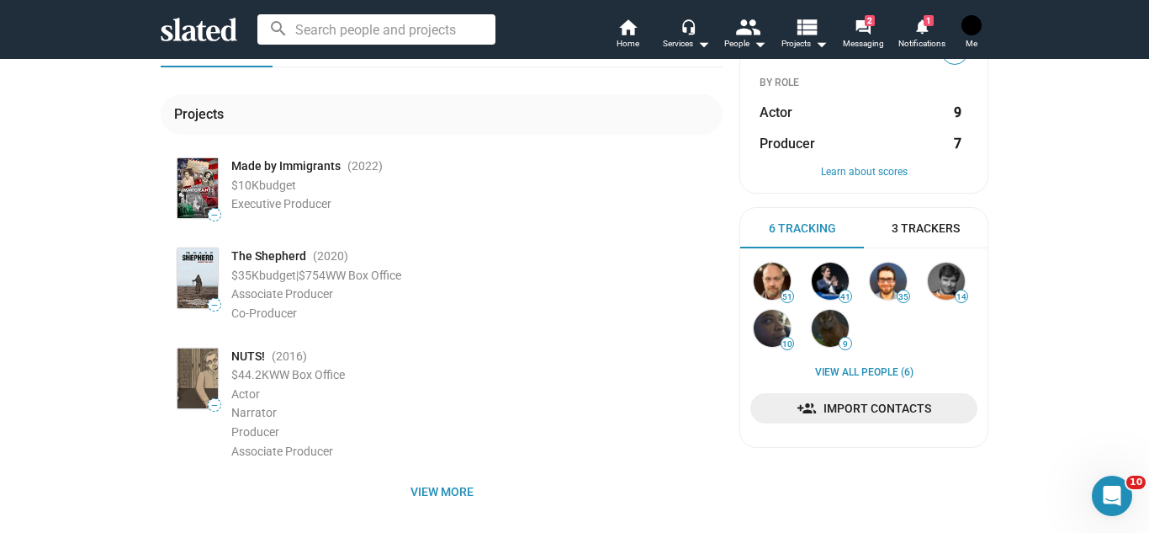
scroll to position [269, 0]
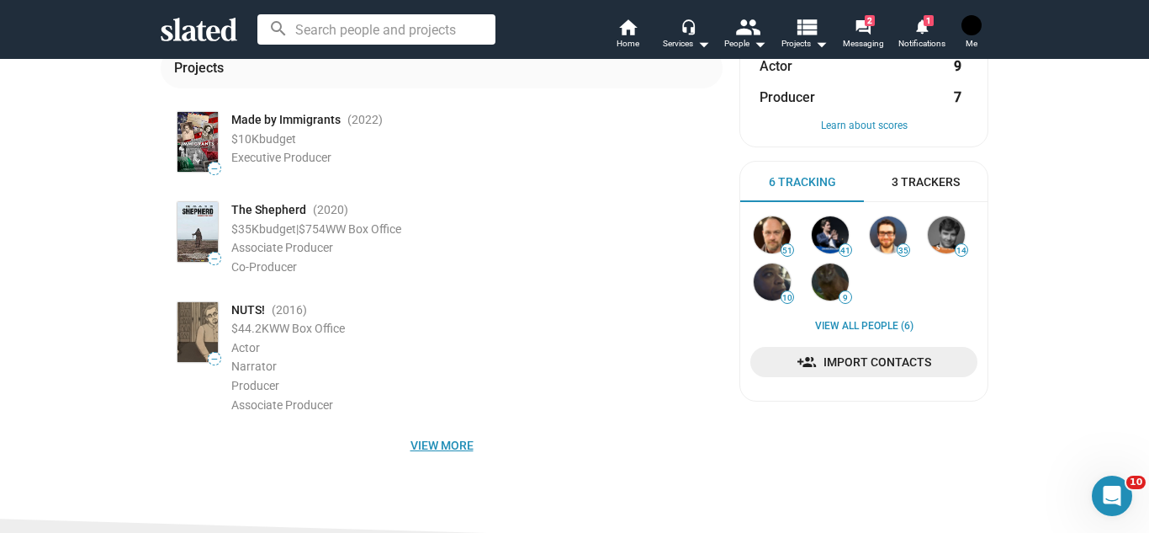
click at [464, 433] on span "View more" at bounding box center [441, 445] width 535 height 30
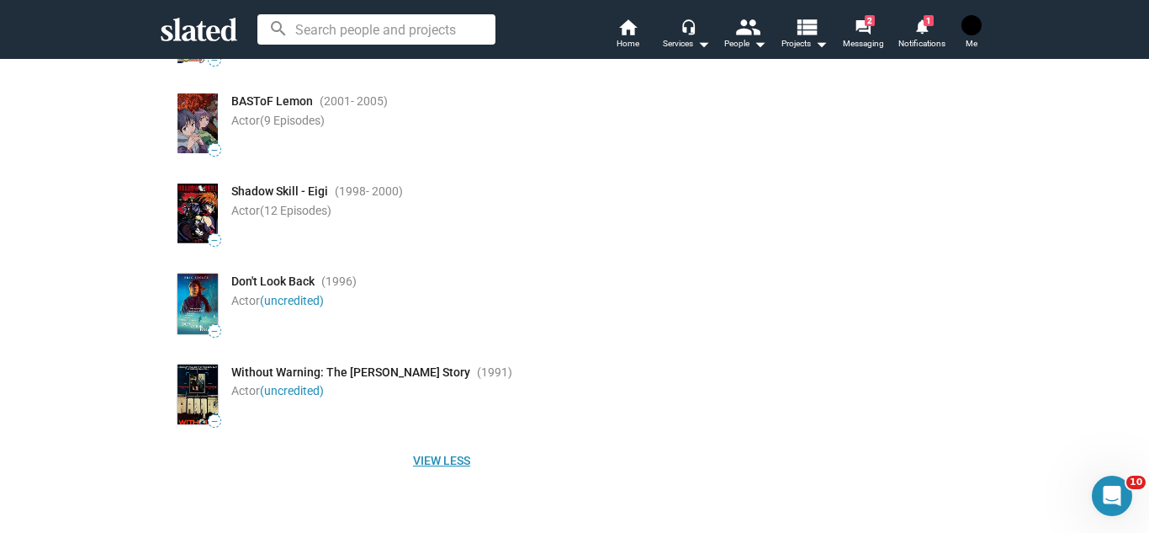
scroll to position [1885, 0]
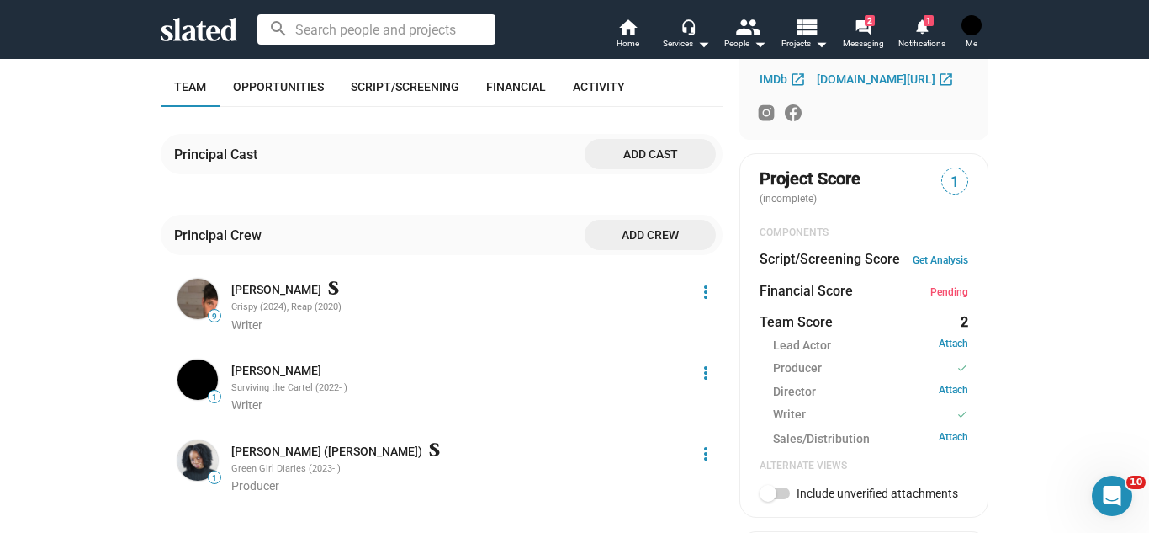
scroll to position [479, 0]
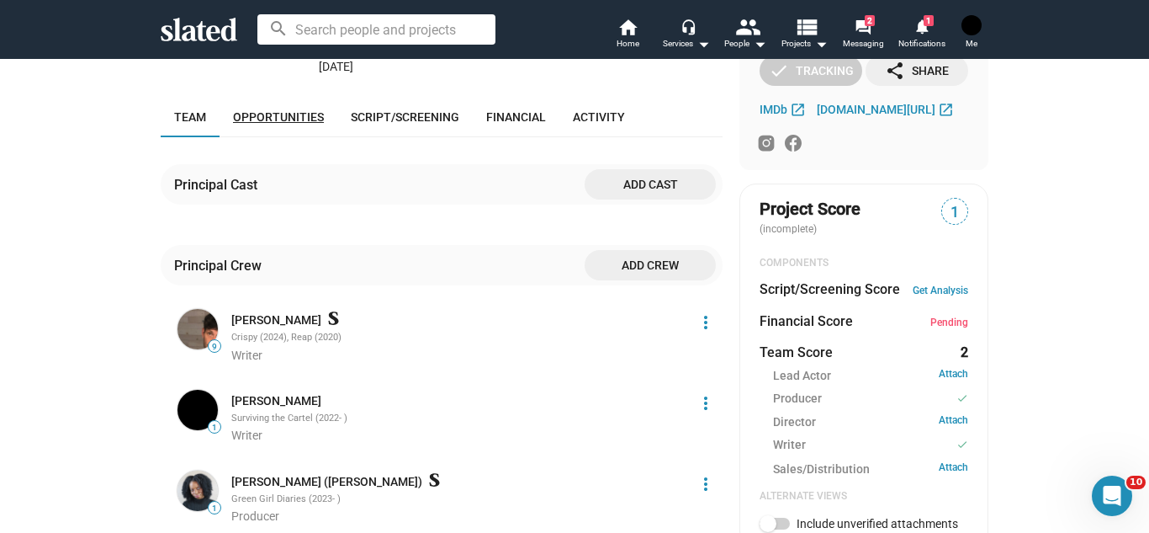
click at [307, 113] on link "Opportunities" at bounding box center [279, 117] width 118 height 40
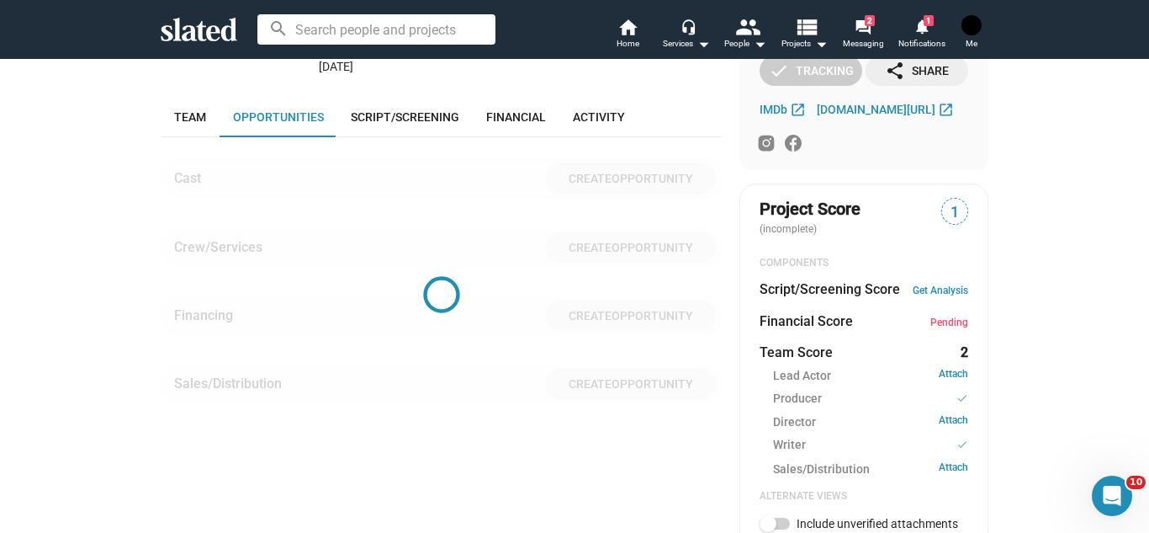
scroll to position [506, 0]
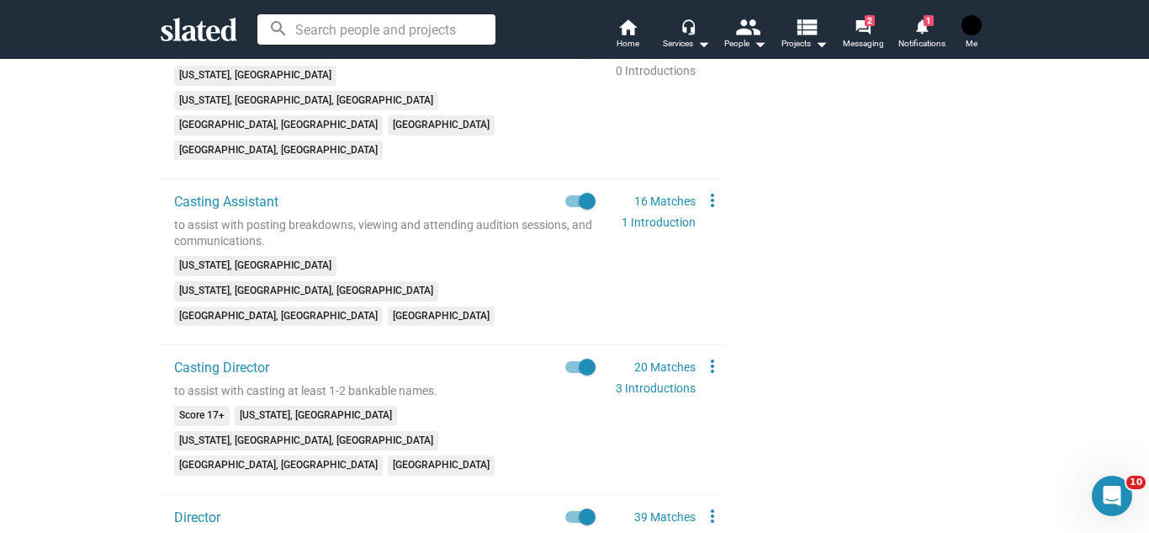
scroll to position [1710, 0]
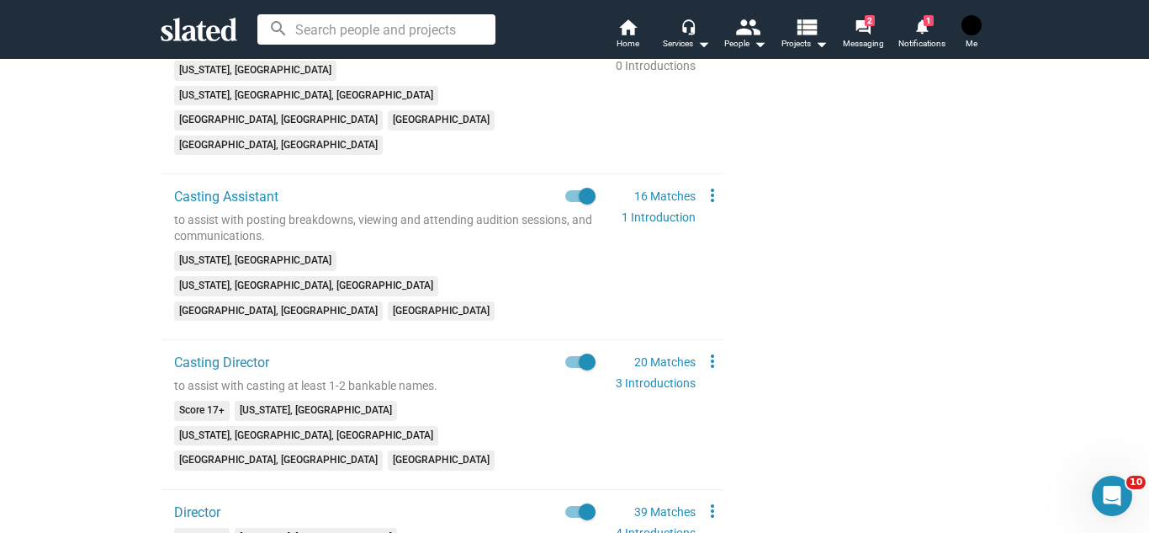
click at [114, 390] on div "check Create Project check Create Opportunities check Activate Project wifi_tet…" at bounding box center [574, 388] width 1149 height 4080
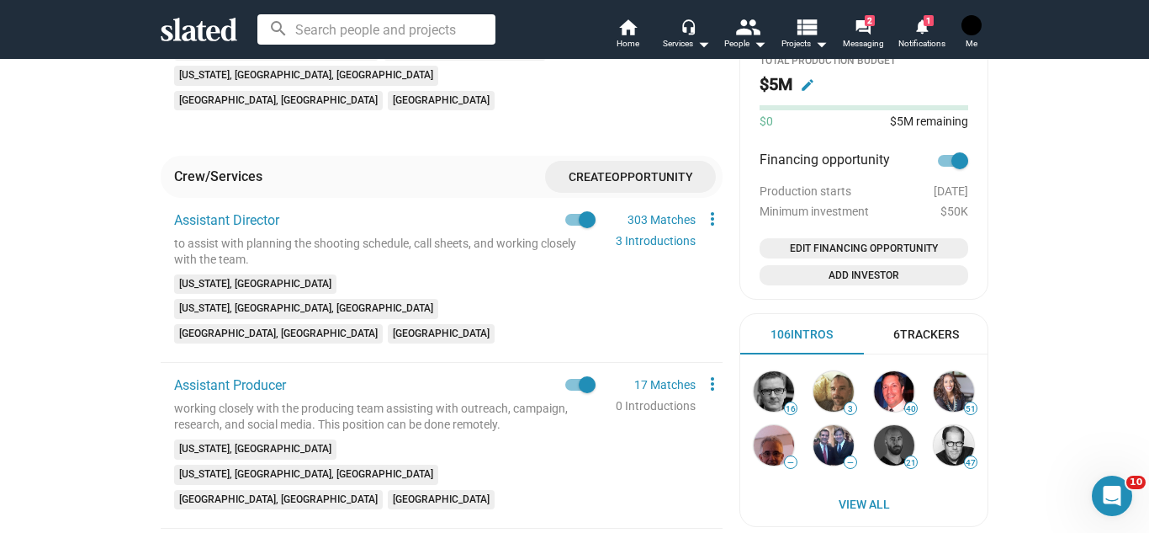
scroll to position [1037, 0]
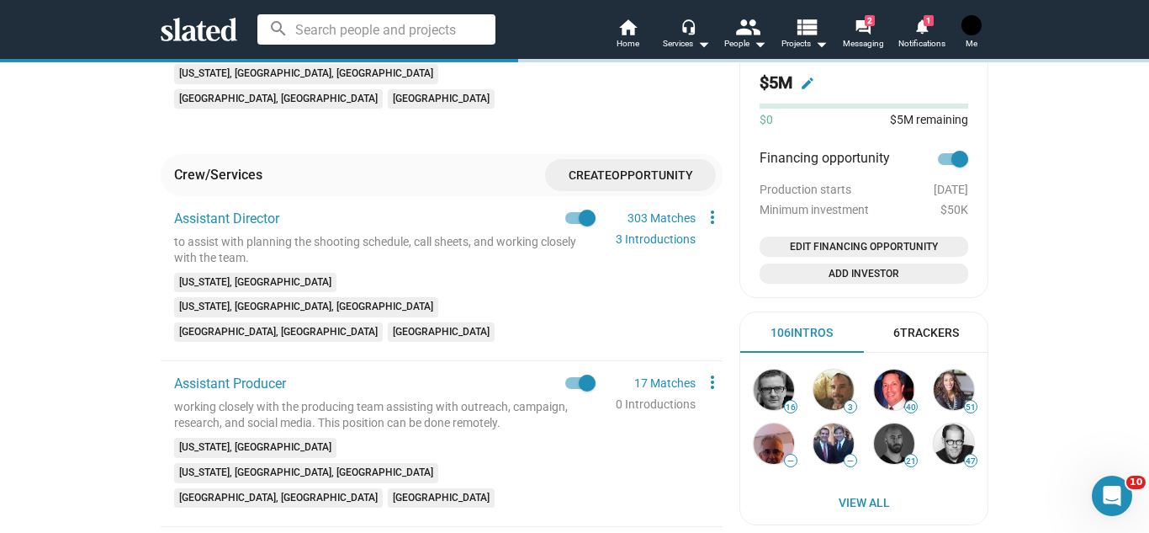
scroll to position [846, 0]
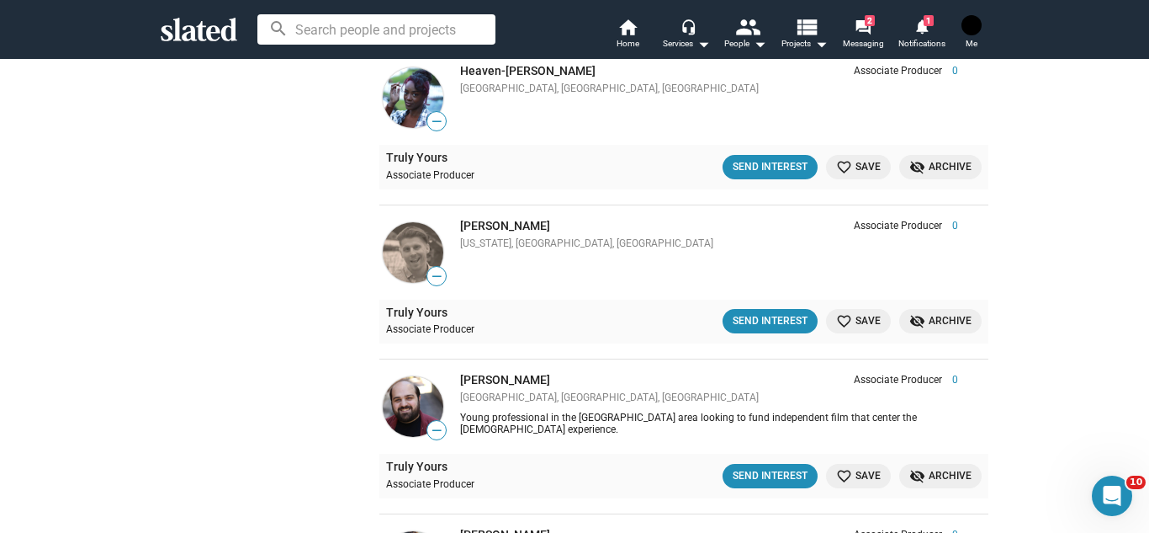
scroll to position [1817, 0]
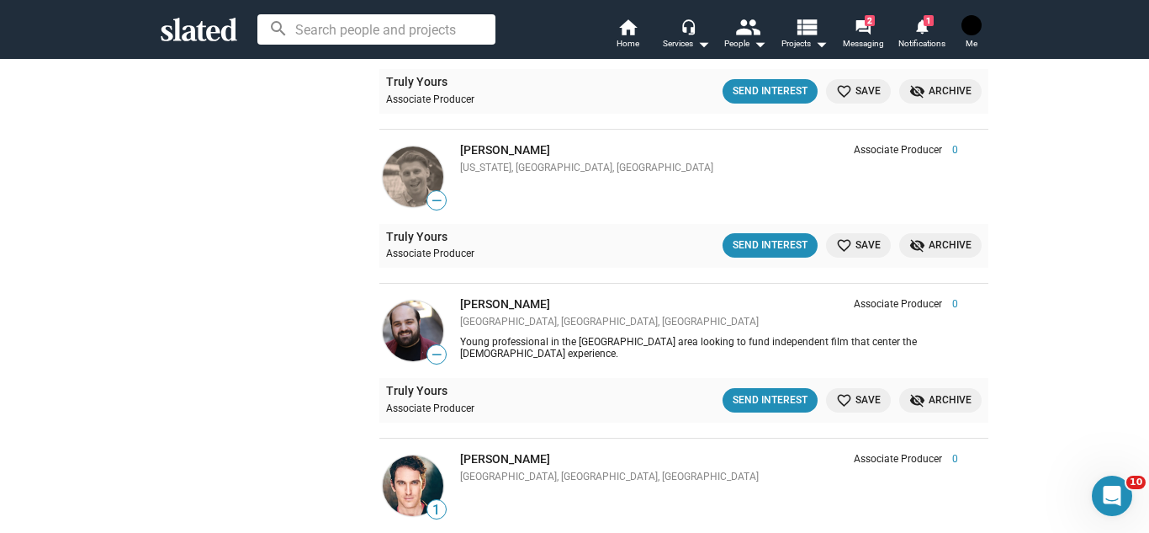
scroll to position [1870, 0]
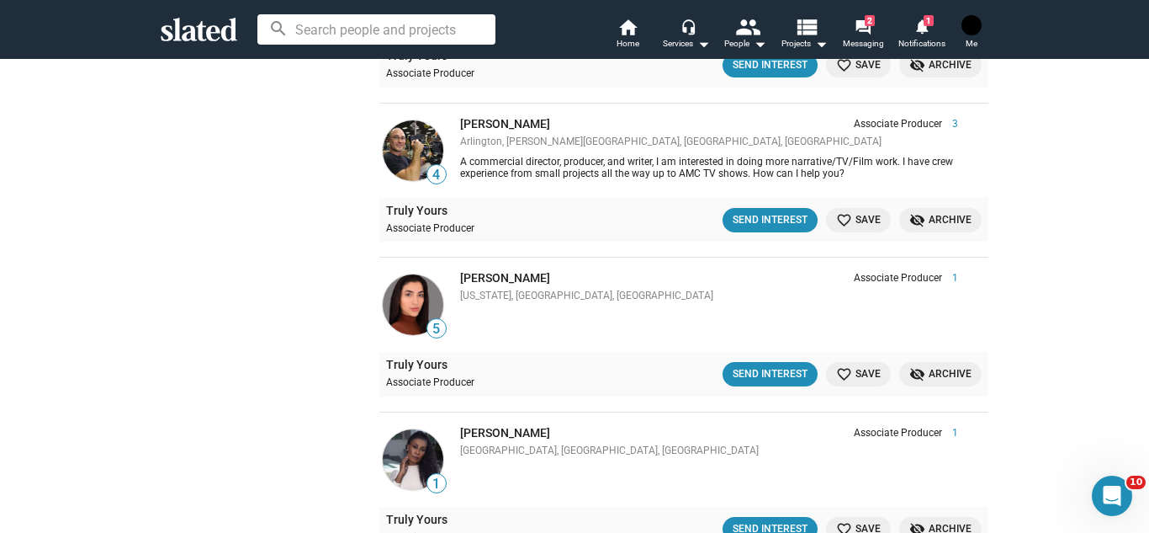
scroll to position [2813, 0]
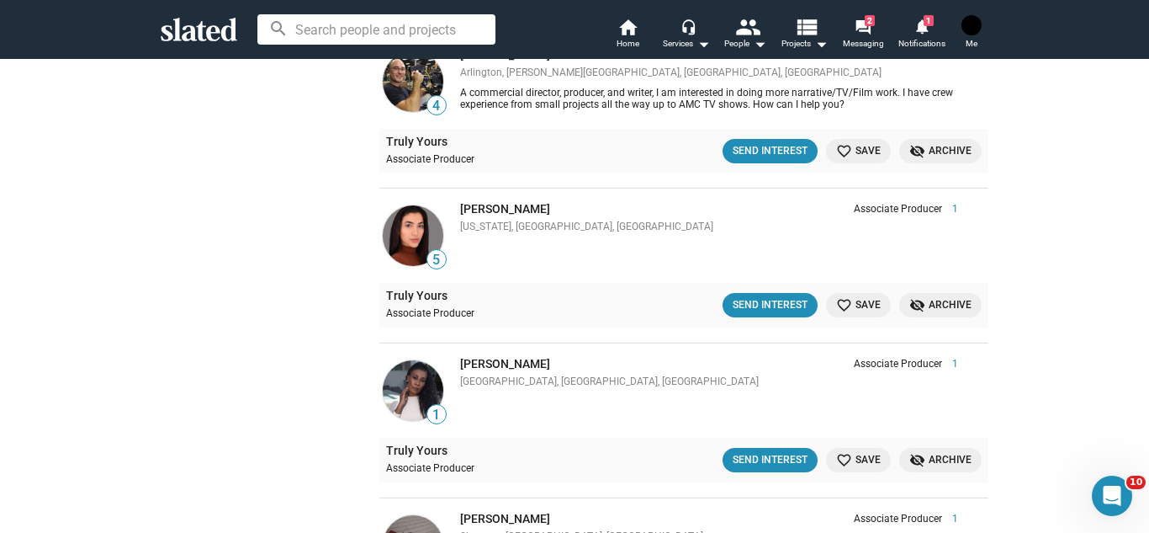
scroll to position [2880, 0]
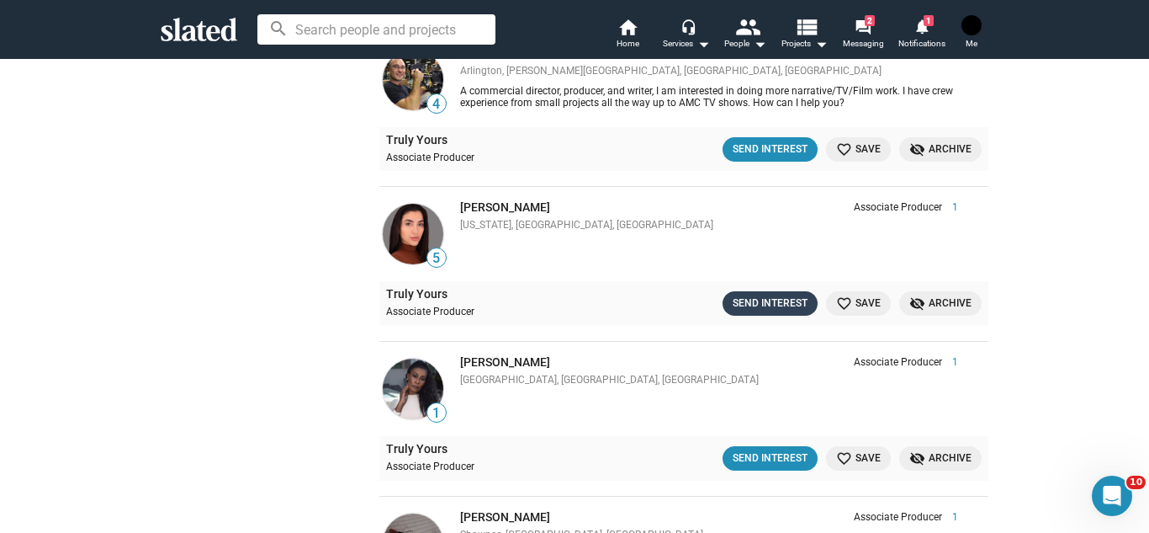
click at [787, 301] on div "Send Interest" at bounding box center [770, 303] width 75 height 18
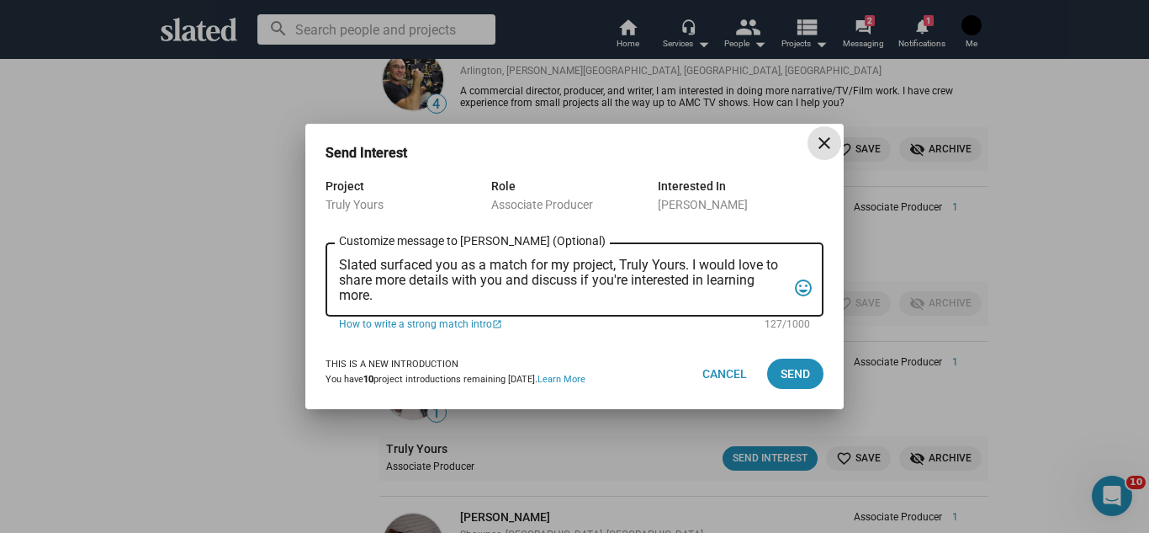
click at [689, 264] on textarea "Slated surfaced you as a match for my project, Truly Yours. I would love to sha…" at bounding box center [563, 279] width 448 height 45
click at [579, 281] on textarea "Slated surfaced you as a match for my project, Truly Yours. I would love to sha…" at bounding box center [563, 279] width 448 height 45
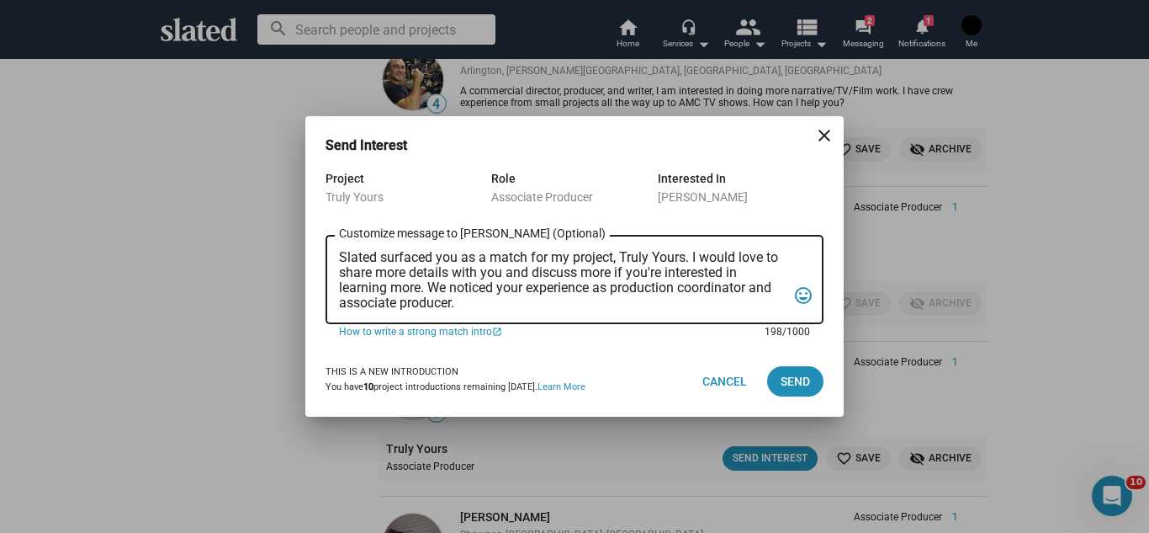
click at [772, 282] on textarea "Slated surfaced you as a match for my project, Truly Yours. I would love to sha…" at bounding box center [563, 280] width 448 height 61
drag, startPoint x: 615, startPoint y: 296, endPoint x: 335, endPoint y: 255, distance: 283.2
click at [335, 255] on div "Slated surfaced you as a match for my project, Truly Yours. I would love to sha…" at bounding box center [575, 278] width 498 height 92
click at [575, 299] on textarea "Slated surfaced you as a match for my project, Truly Yours. I would love to sha…" at bounding box center [563, 280] width 448 height 61
type textarea "Slated surfaced you as a match for my project, Truly Yours. I would love to sha…"
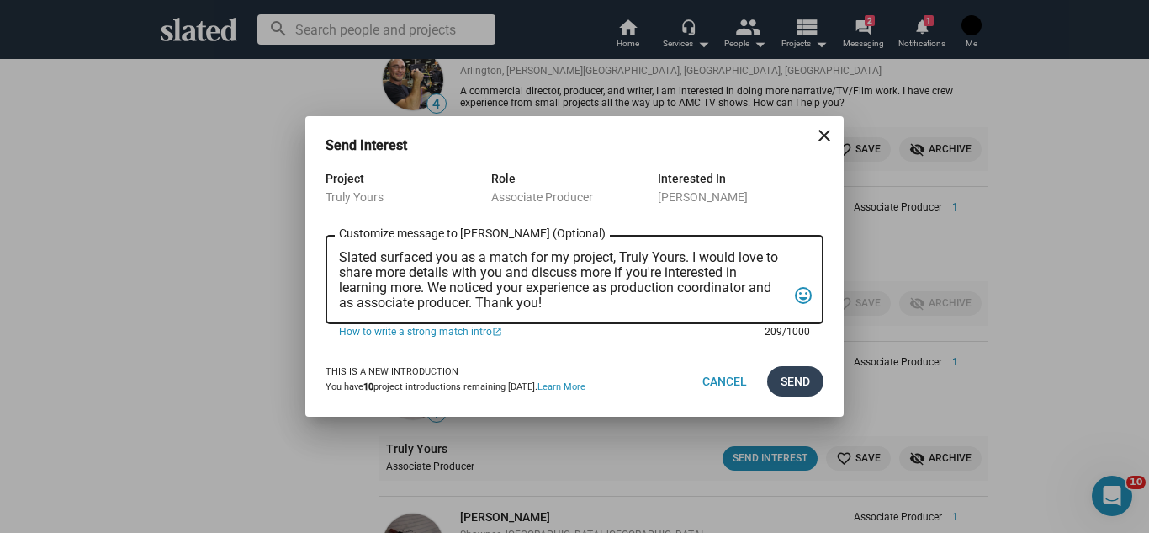
click at [810, 382] on button "Send" at bounding box center [795, 381] width 56 height 30
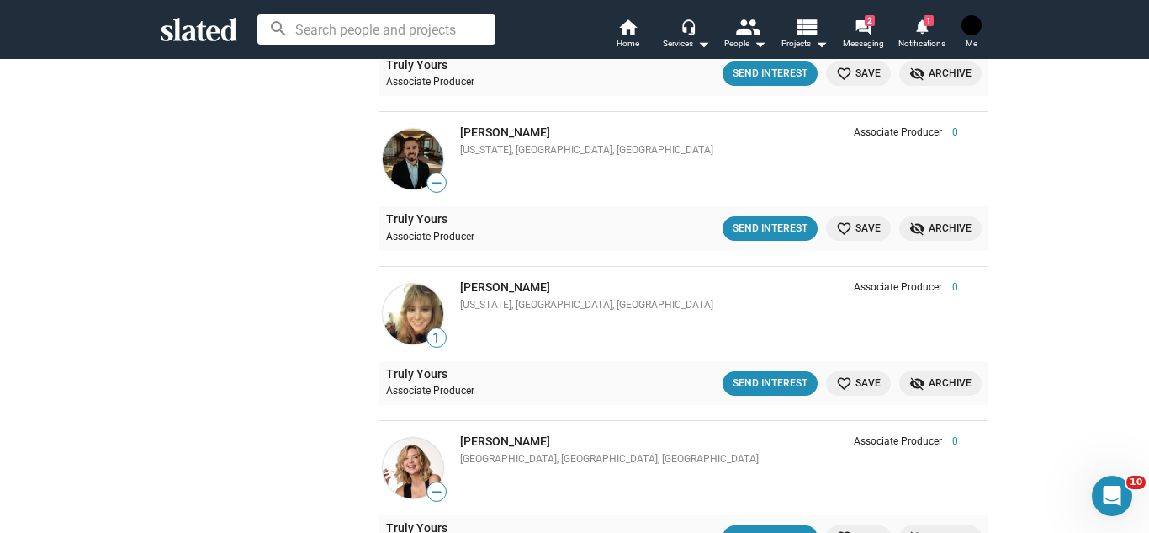
scroll to position [3613, 0]
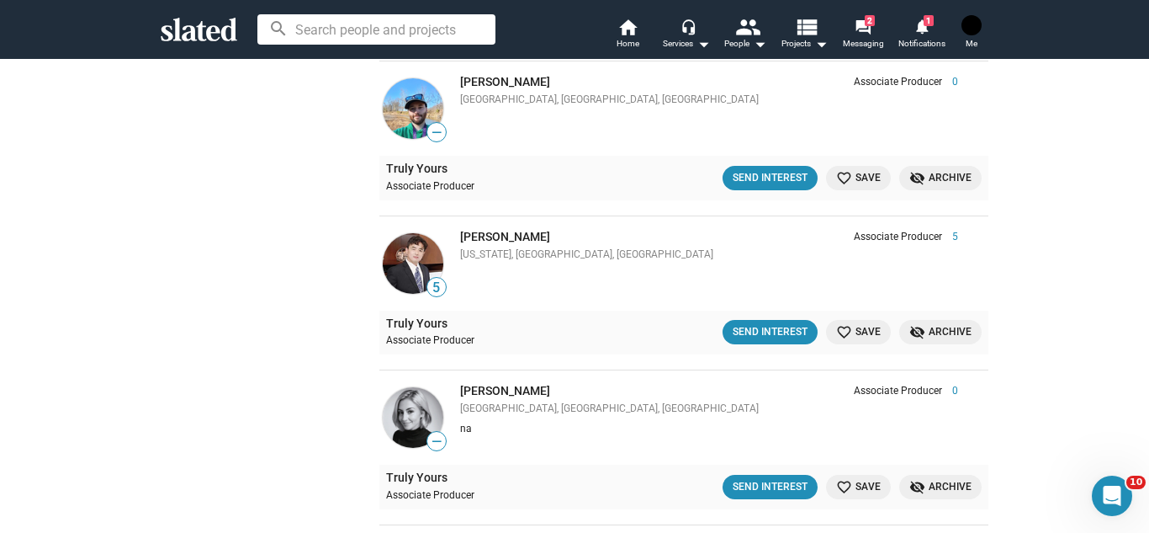
scroll to position [4724, 0]
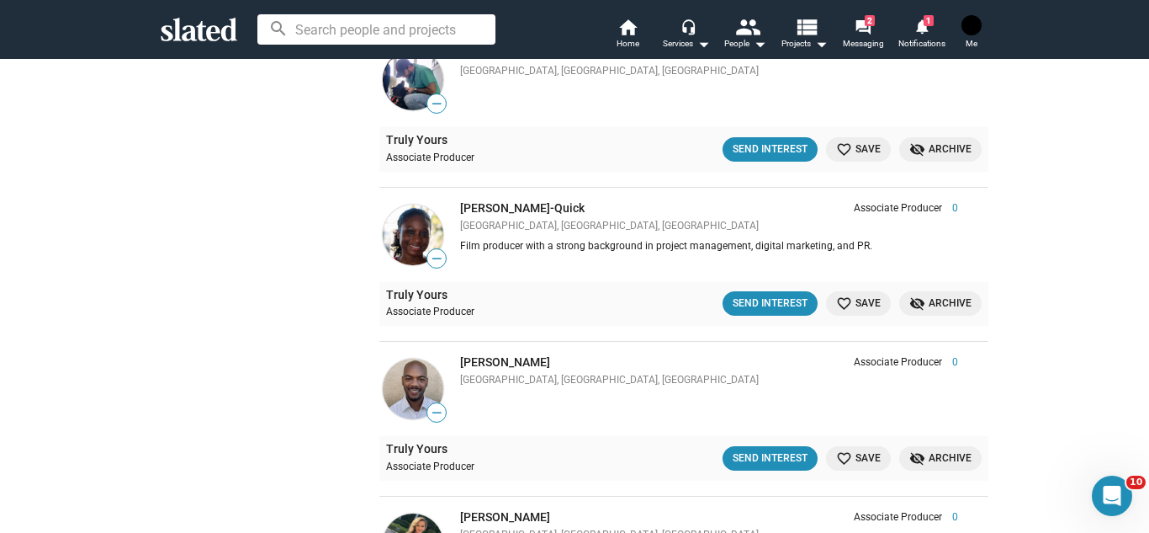
scroll to position [7214, 0]
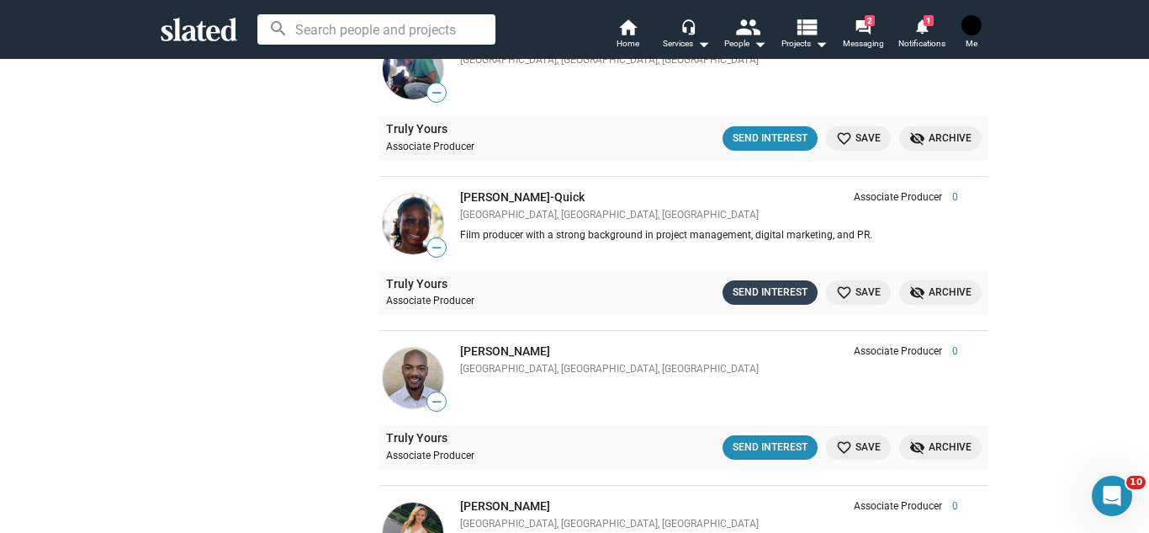
click at [778, 286] on div "Send Interest" at bounding box center [770, 293] width 75 height 18
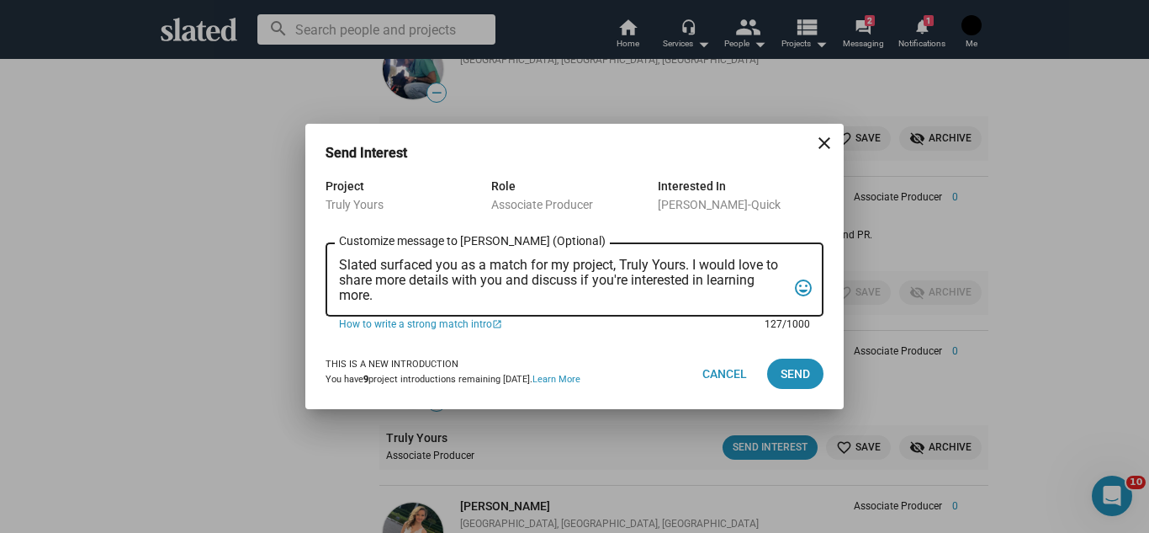
click at [563, 290] on textarea "Slated surfaced you as a match for my project, Truly Yours. I would love to sha…" at bounding box center [563, 279] width 448 height 45
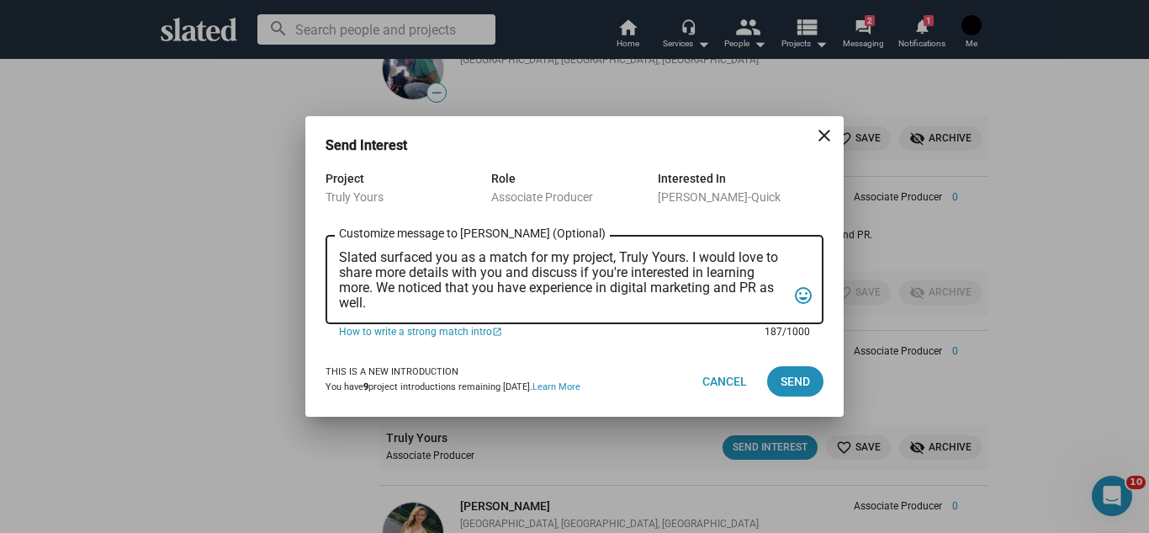
click at [395, 290] on textarea "Slated surfaced you as a match for my project, Truly Yours. I would love to sha…" at bounding box center [563, 280] width 448 height 61
click at [459, 303] on textarea "Slated surfaced you as a match for my project, Truly Yours. I would love to sha…" at bounding box center [563, 280] width 448 height 61
type textarea "Slated surfaced you as a match for my project, Truly Yours. I would love to sha…"
click at [811, 377] on button "Send" at bounding box center [795, 381] width 56 height 30
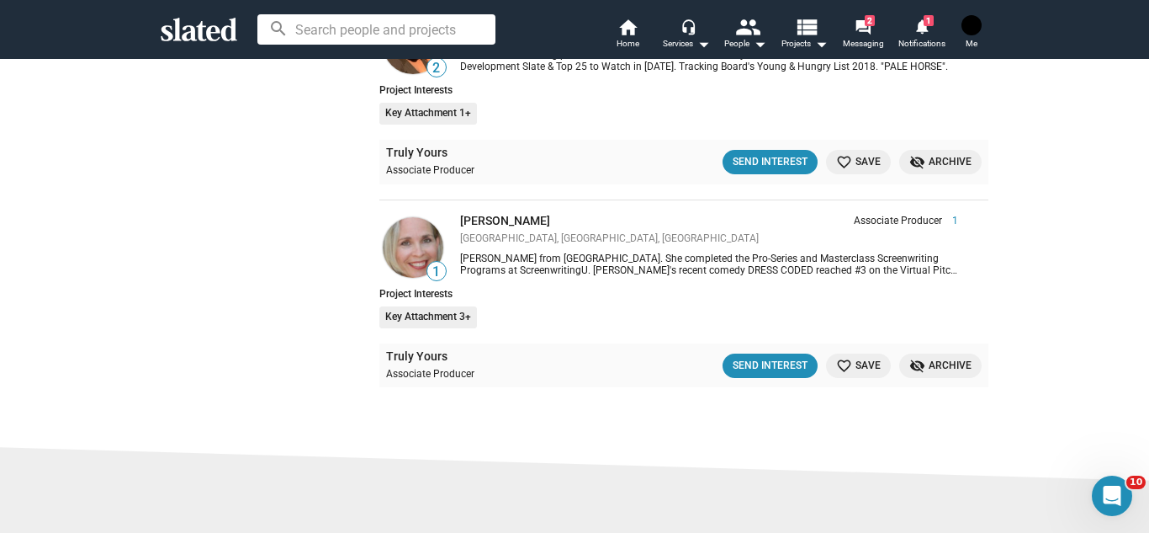
scroll to position [9604, 0]
click at [639, 45] on link "home Home" at bounding box center [627, 35] width 59 height 37
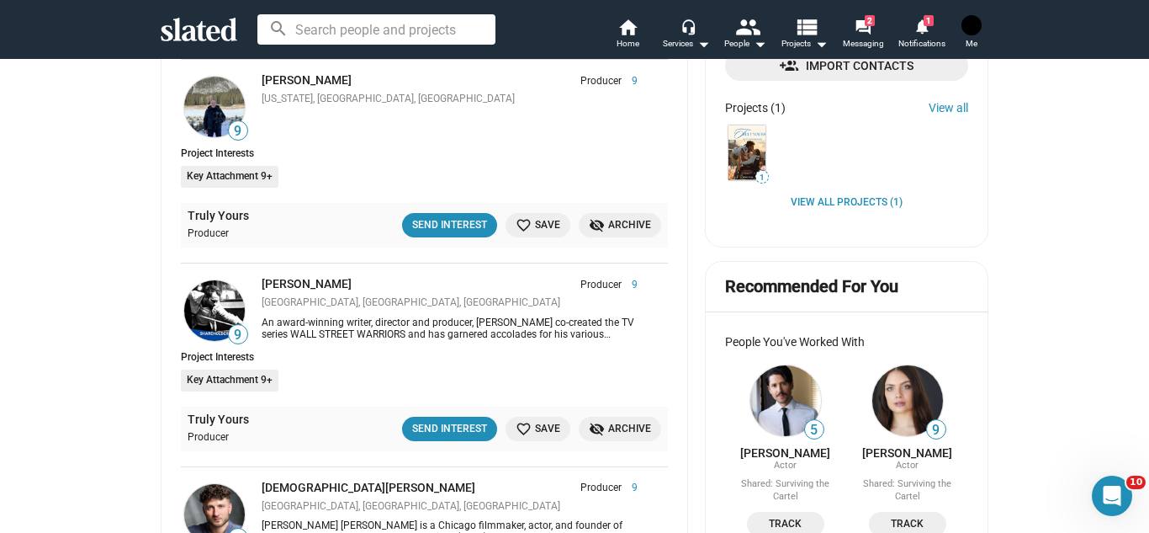
scroll to position [538, 0]
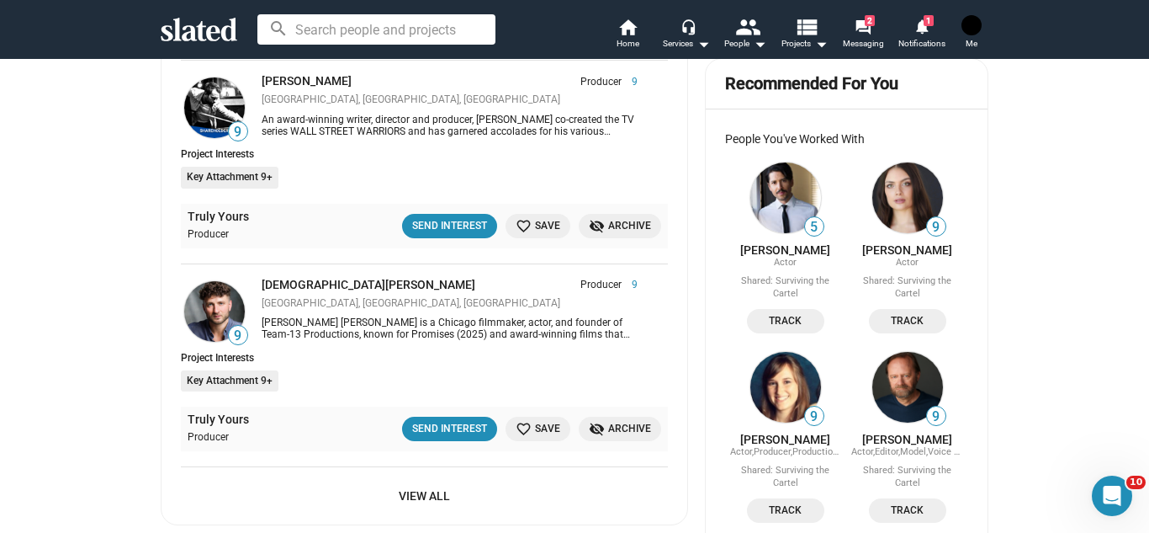
scroll to position [909, 0]
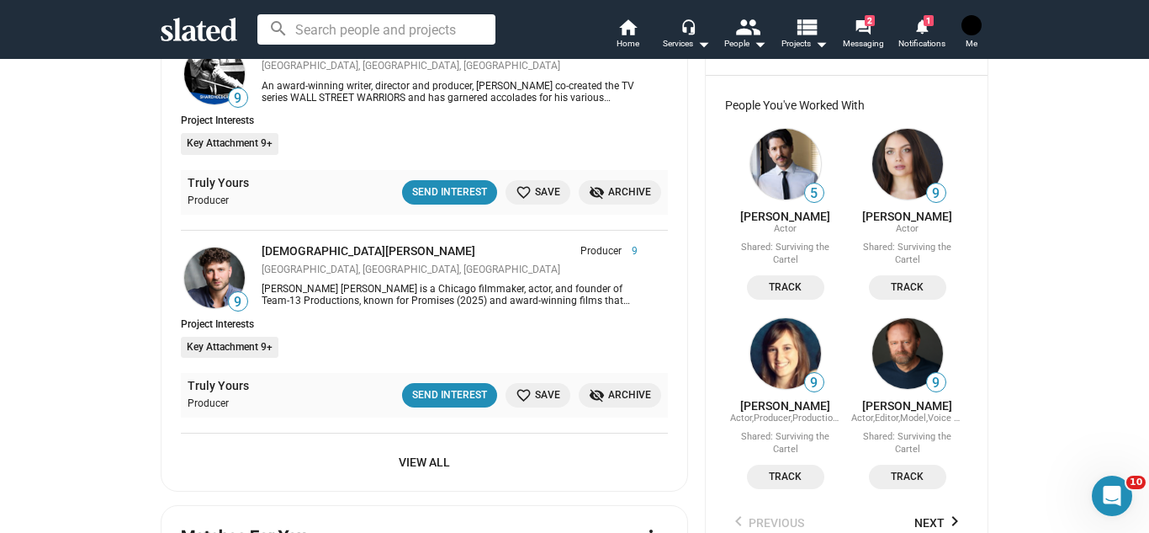
click at [442, 451] on span "View All" at bounding box center [424, 462] width 460 height 30
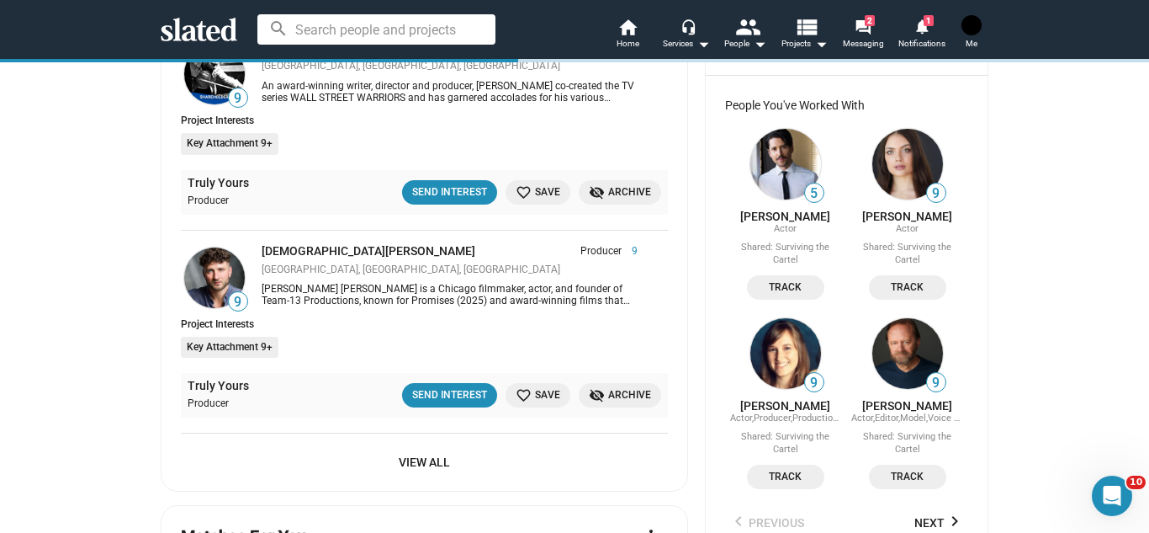
scroll to position [942, 0]
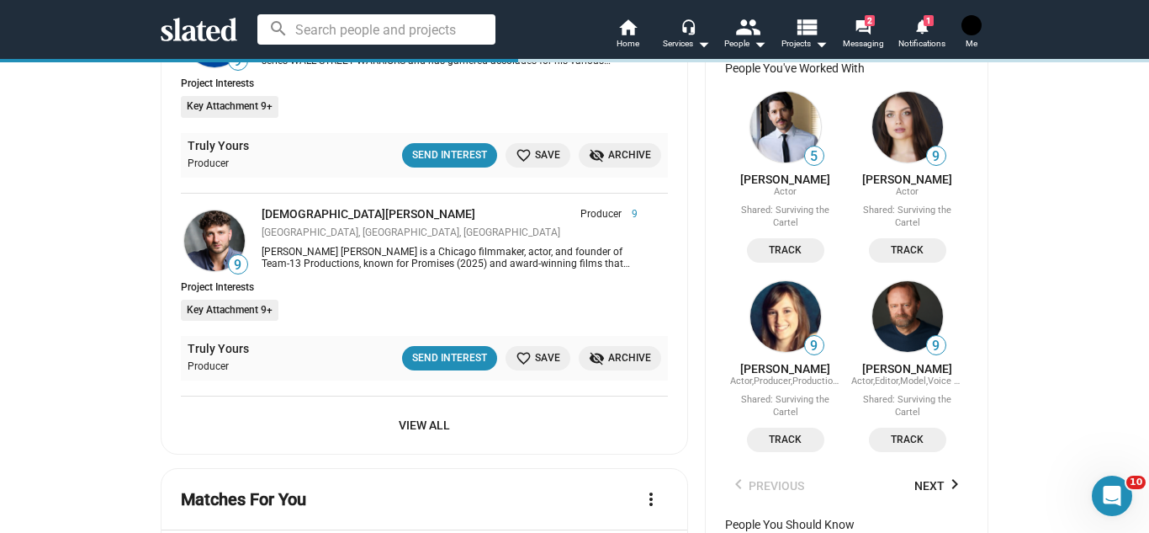
click at [434, 418] on span "View All" at bounding box center [424, 425] width 460 height 30
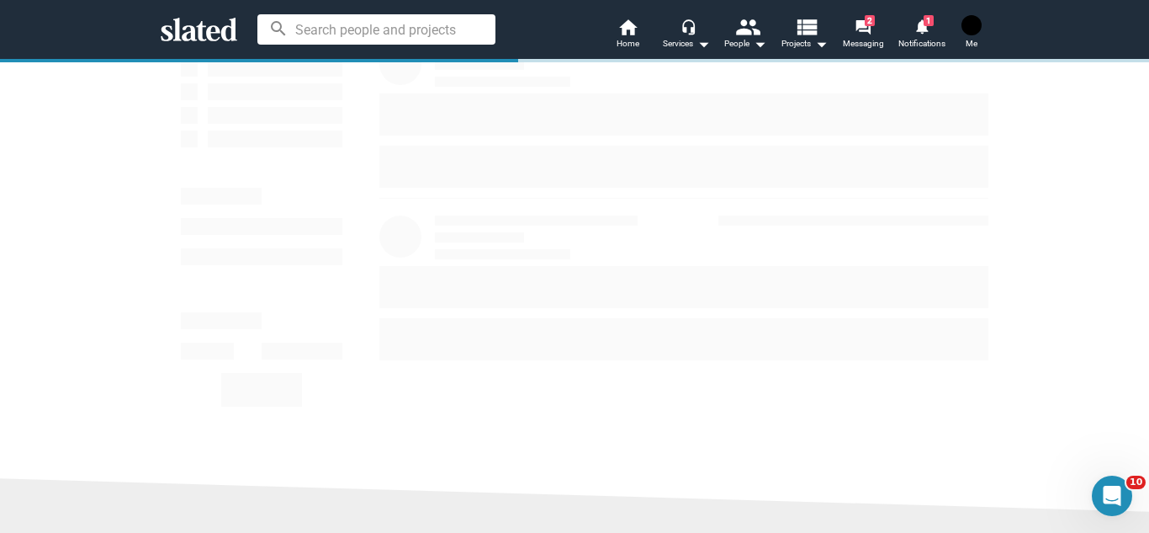
click at [434, 418] on div "Show filters Resources About Slated Press Help & FAQs Jobs Services Analysis Op…" at bounding box center [574, 374] width 1149 height 905
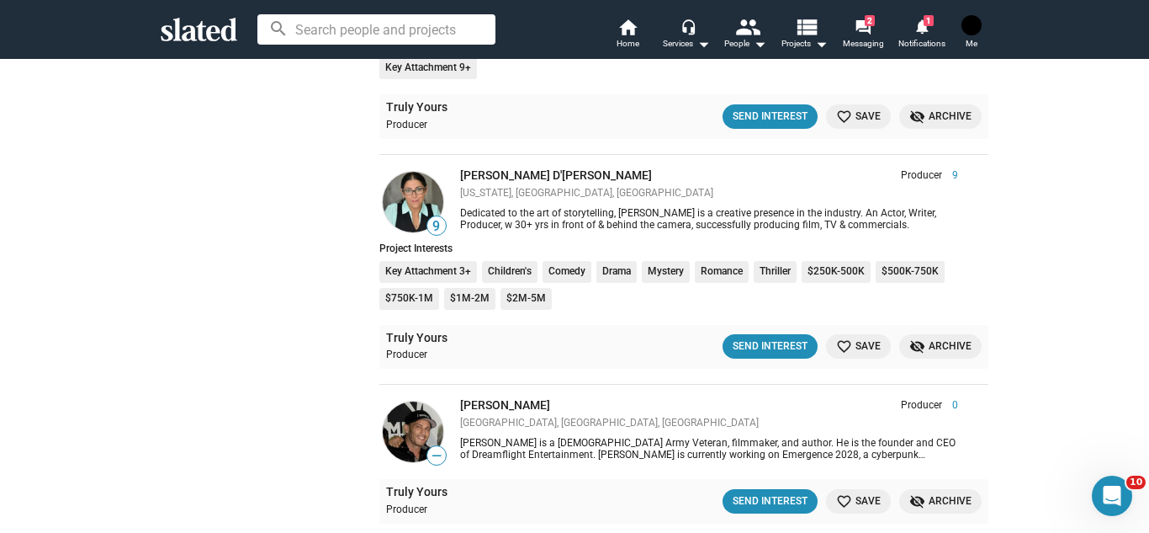
scroll to position [3029, 0]
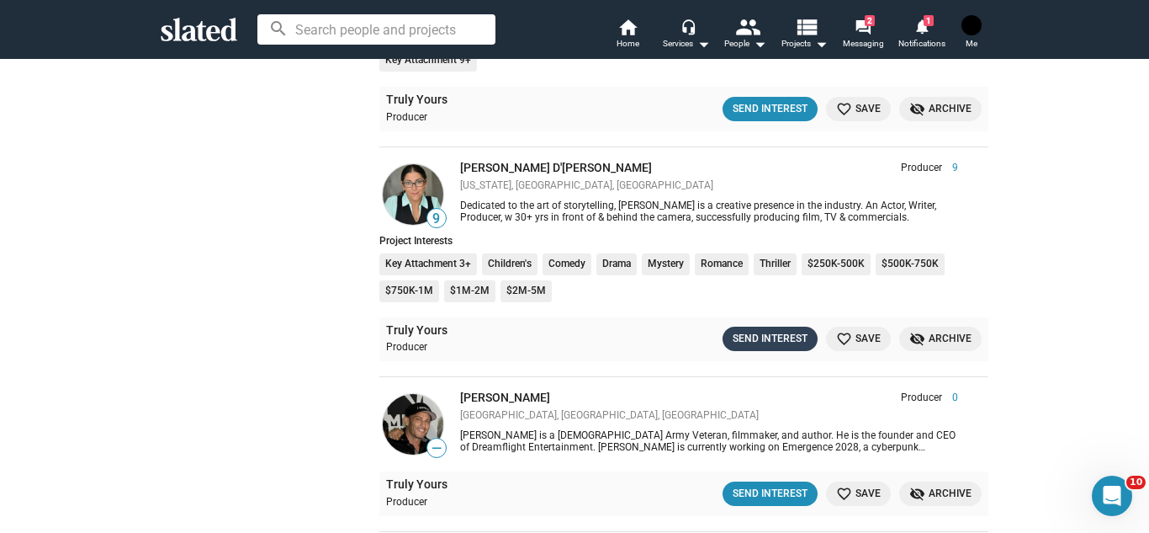
click at [762, 337] on div "Send Interest" at bounding box center [770, 339] width 75 height 18
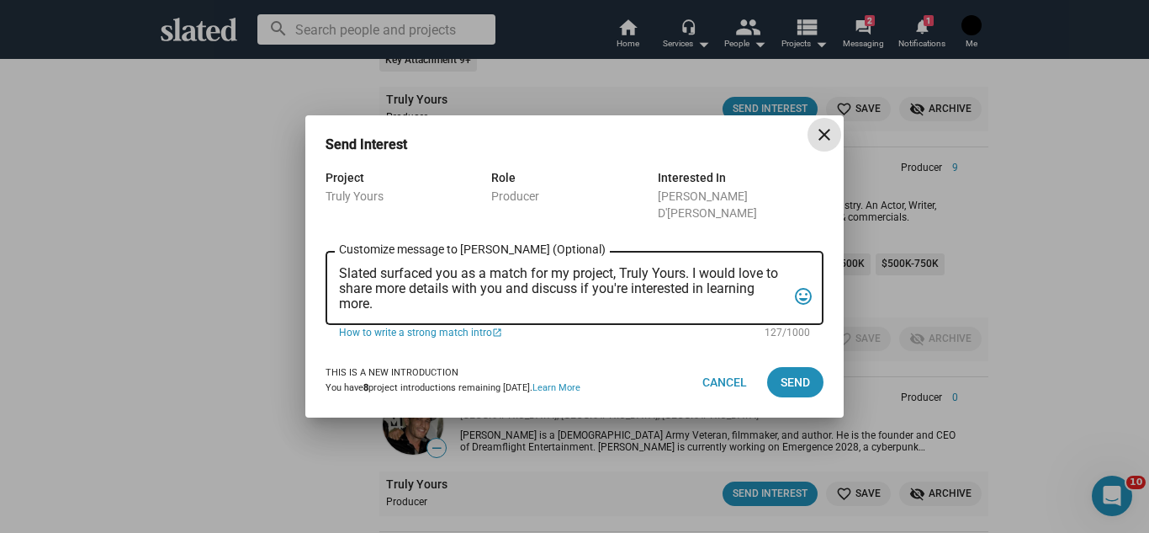
click at [538, 292] on textarea "Slated surfaced you as a match for my project, Truly Yours. I would love to sha…" at bounding box center [563, 288] width 448 height 45
type textarea "Slated surfaced you as a match for my project, Truly Yours. I would love to sha…"
click at [787, 382] on span "Send" at bounding box center [795, 382] width 29 height 30
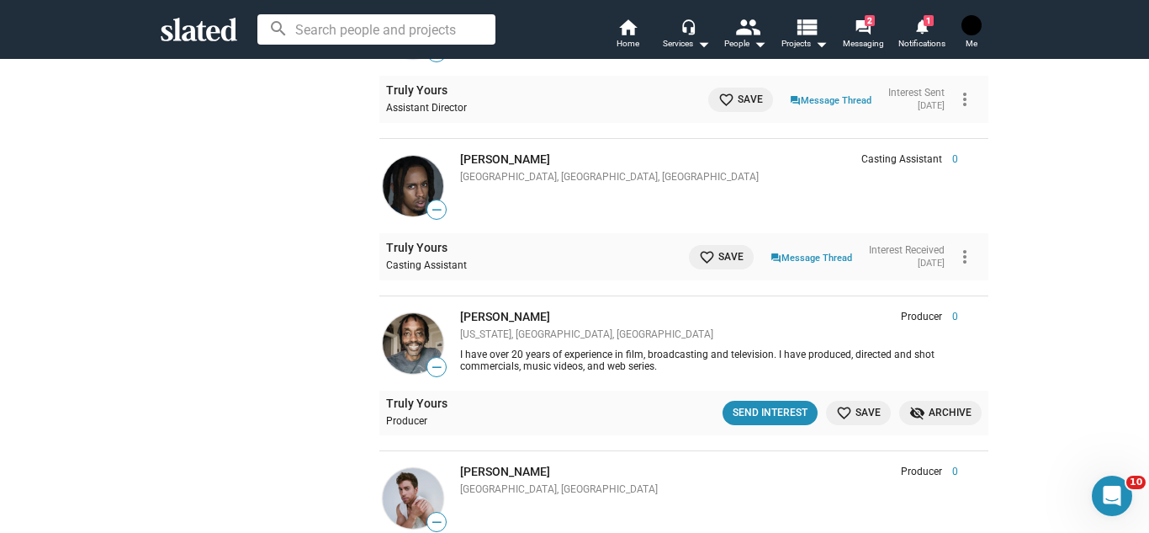
scroll to position [3601, 0]
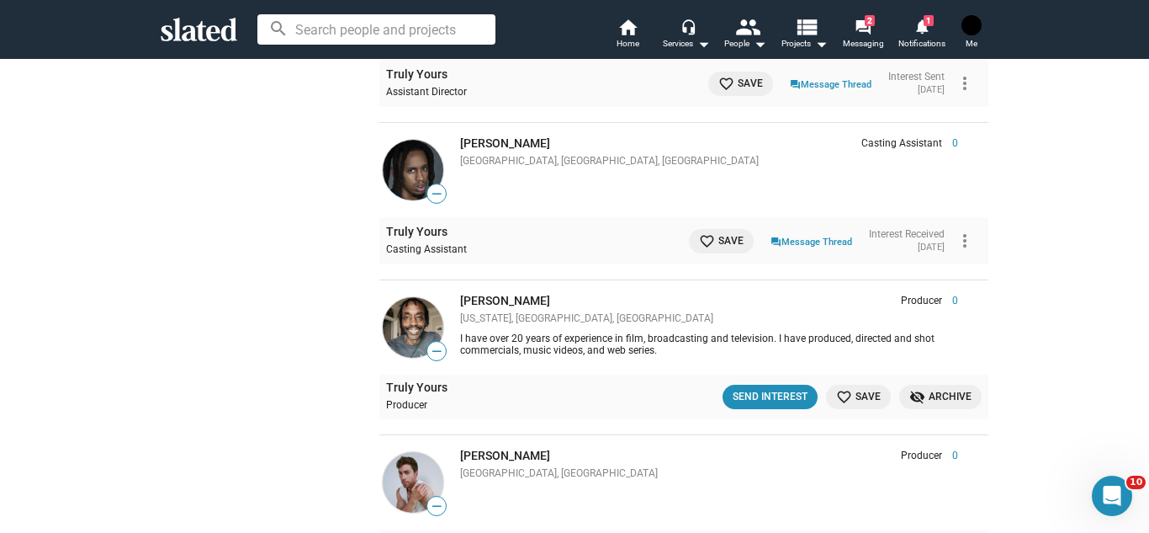
click at [968, 236] on mat-icon "more_vert" at bounding box center [965, 241] width 20 height 20
click at [936, 310] on button "Archive" at bounding box center [934, 304] width 96 height 27
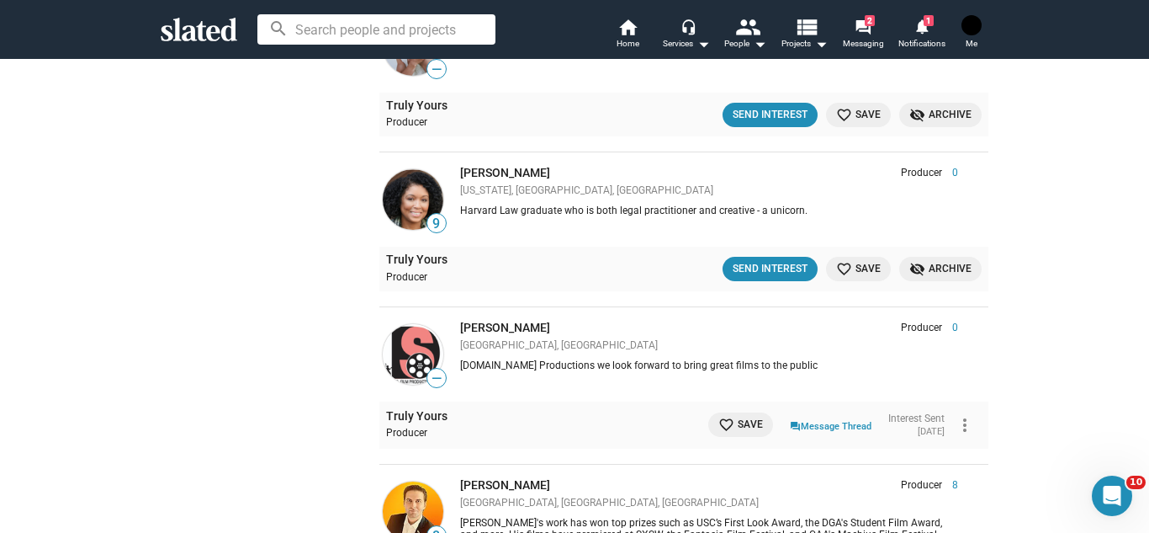
scroll to position [4038, 0]
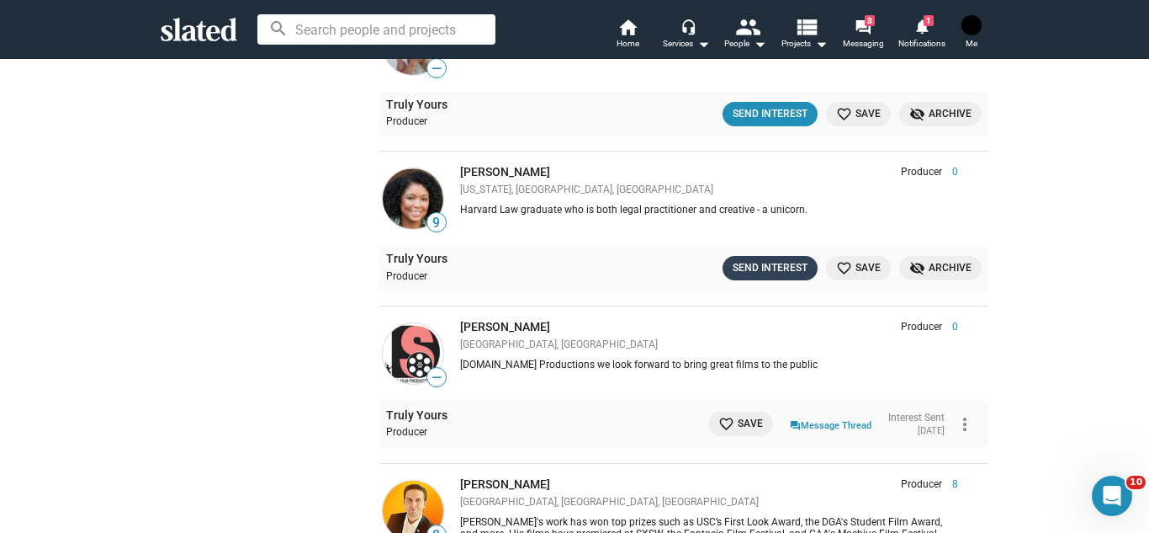
click at [751, 263] on div "Send Interest" at bounding box center [770, 268] width 75 height 18
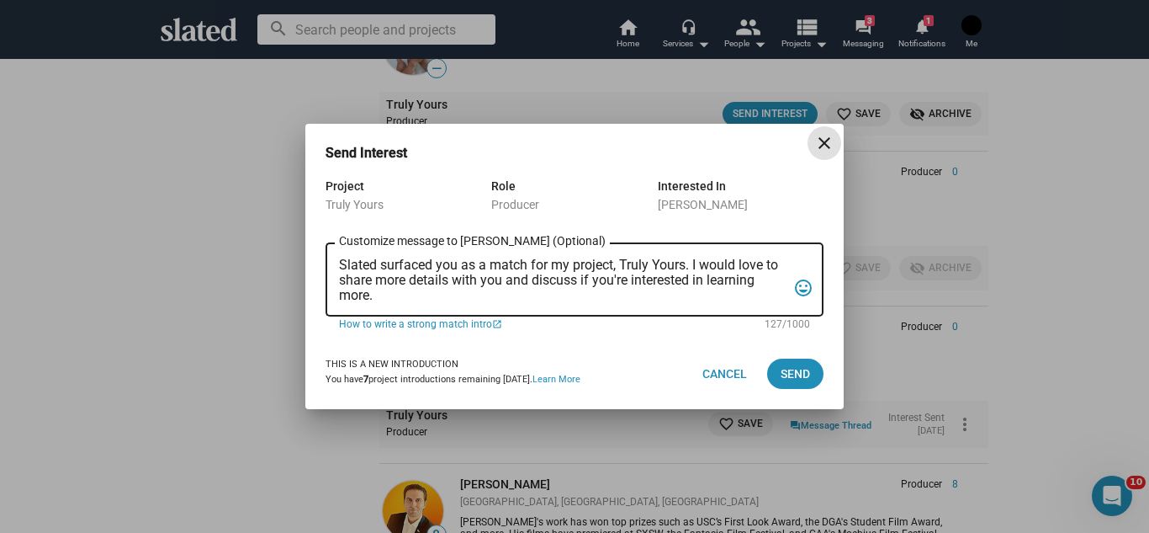
click at [608, 291] on textarea "Slated surfaced you as a match for my project, Truly Yours. I would love to sha…" at bounding box center [563, 279] width 448 height 45
type textarea "Slated surfaced you as a match for my project, Truly Yours. I would love to sha…"
click at [790, 379] on span "Send" at bounding box center [795, 373] width 29 height 30
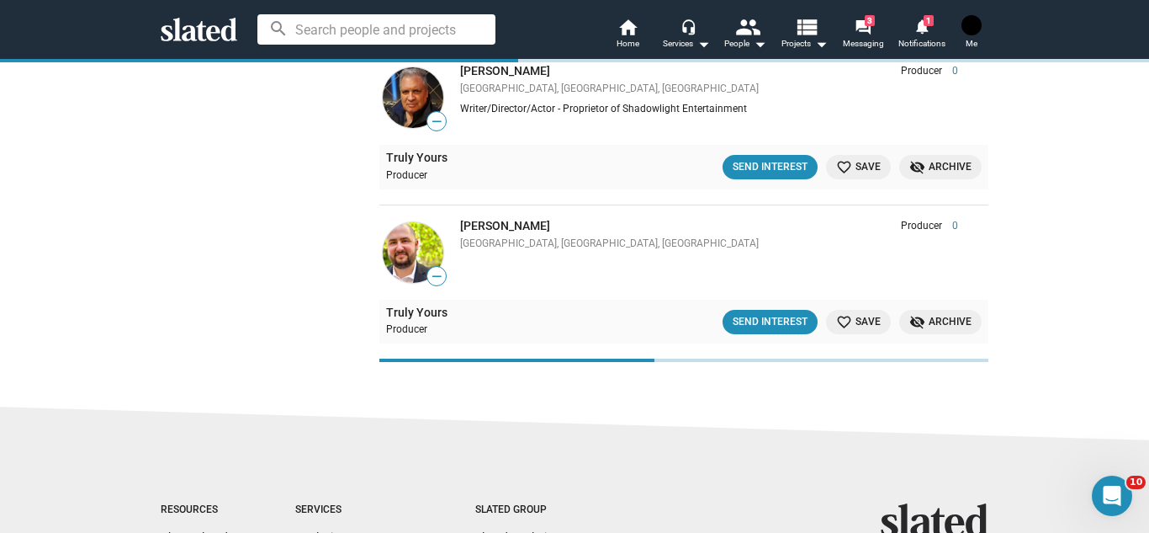
scroll to position [6966, 0]
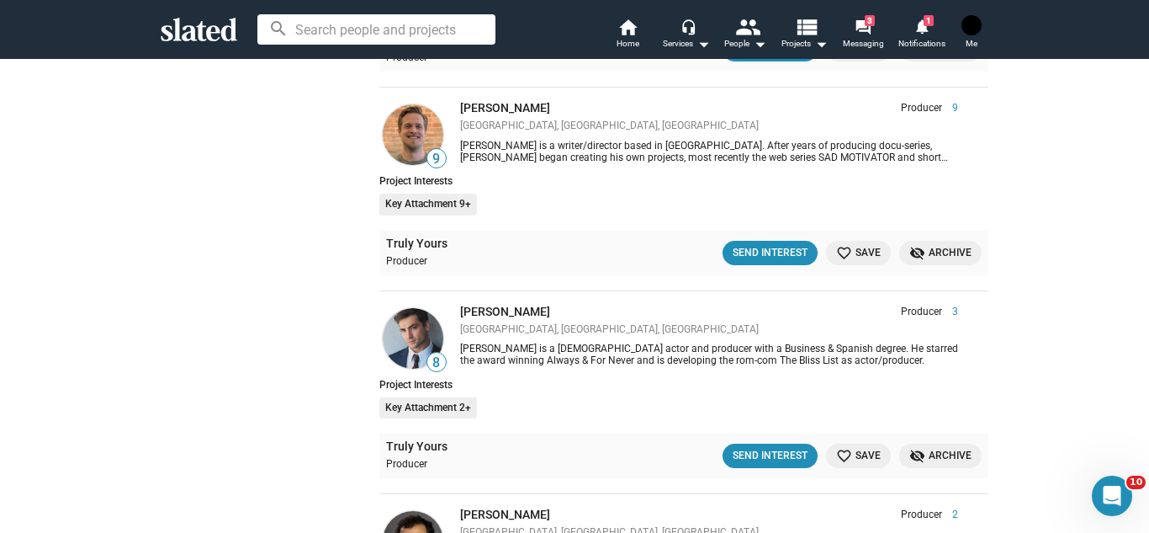
scroll to position [7908, 0]
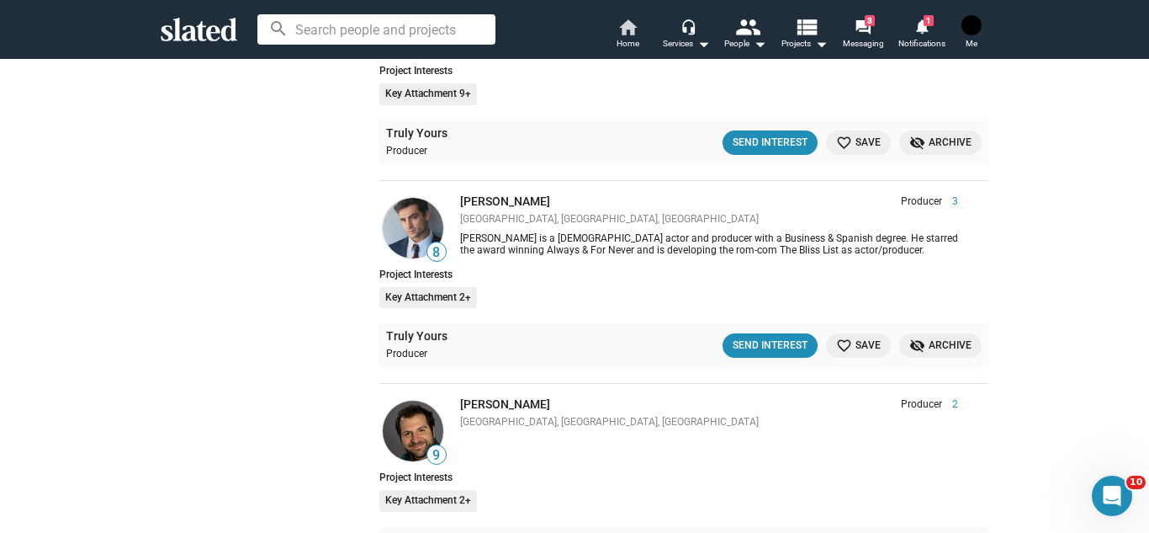
click at [632, 19] on mat-icon "home" at bounding box center [628, 27] width 20 height 20
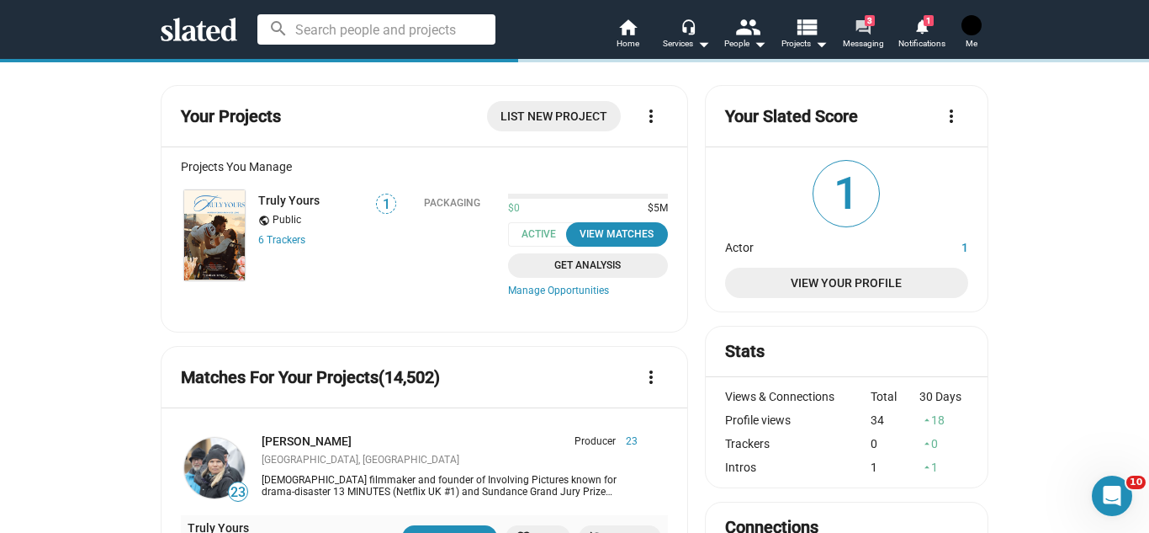
click at [867, 28] on mat-icon "forum" at bounding box center [863, 27] width 16 height 16
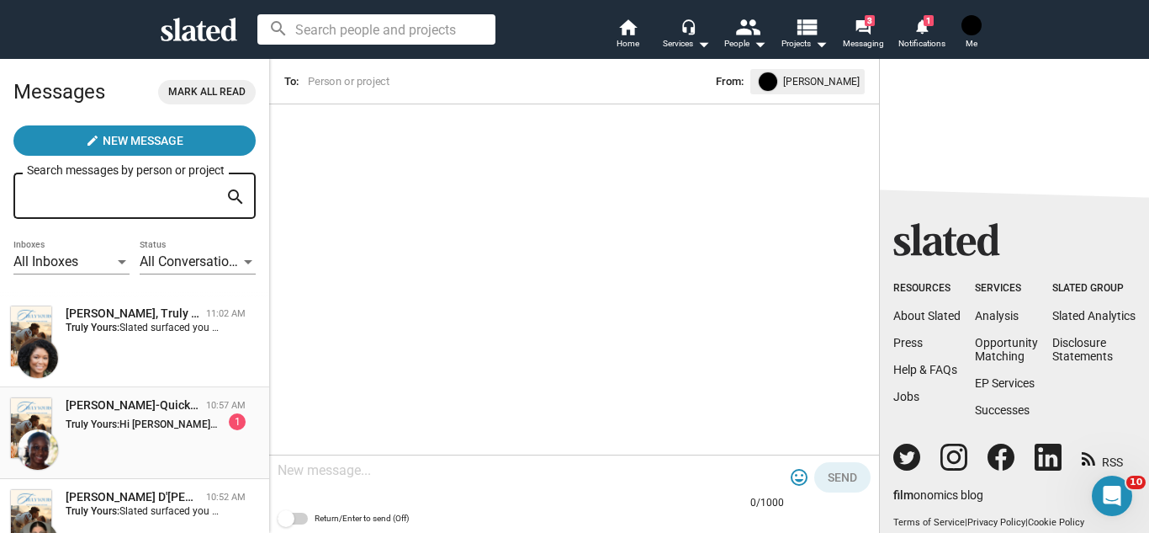
click at [147, 410] on div "[PERSON_NAME]-Quick, Truly Yours" at bounding box center [133, 405] width 134 height 16
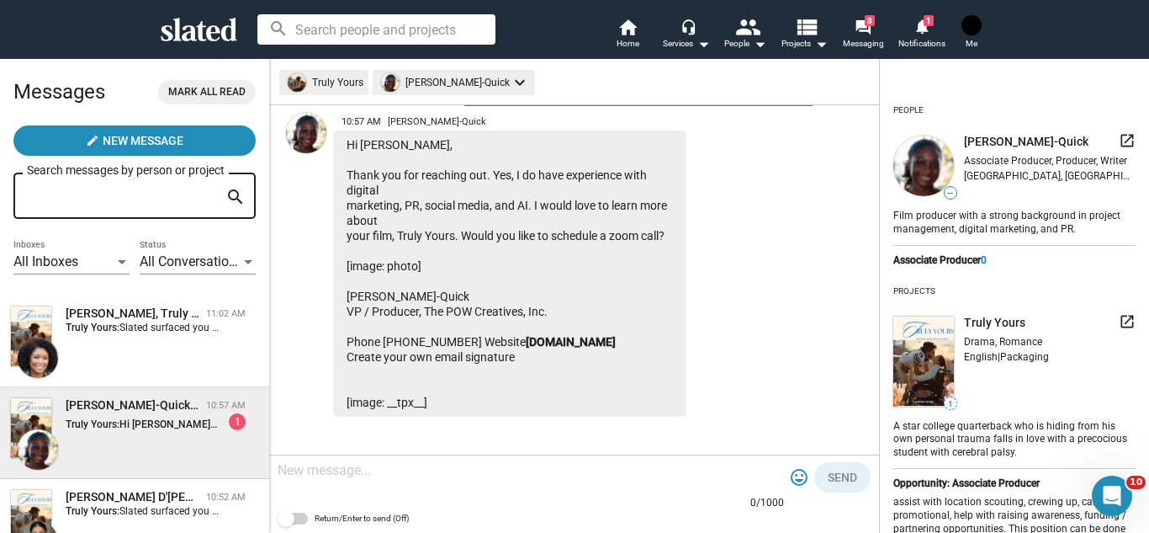
scroll to position [234, 0]
click at [575, 488] on div at bounding box center [531, 472] width 506 height 50
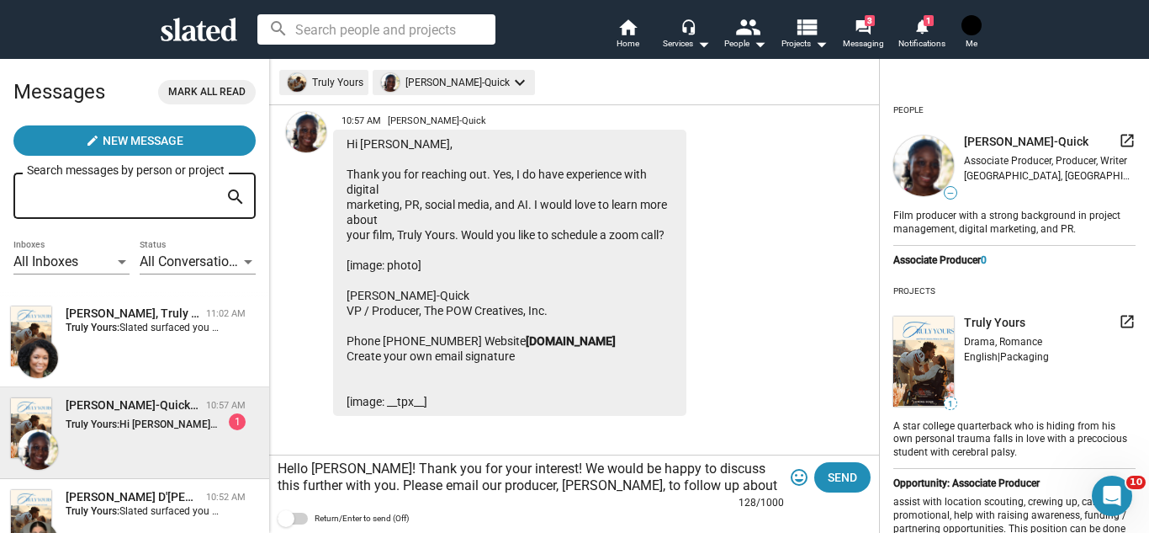
click at [533, 482] on textarea "Hello Bianca! Thank you for your interest! We would be happy to discuss this fu…" at bounding box center [531, 477] width 506 height 34
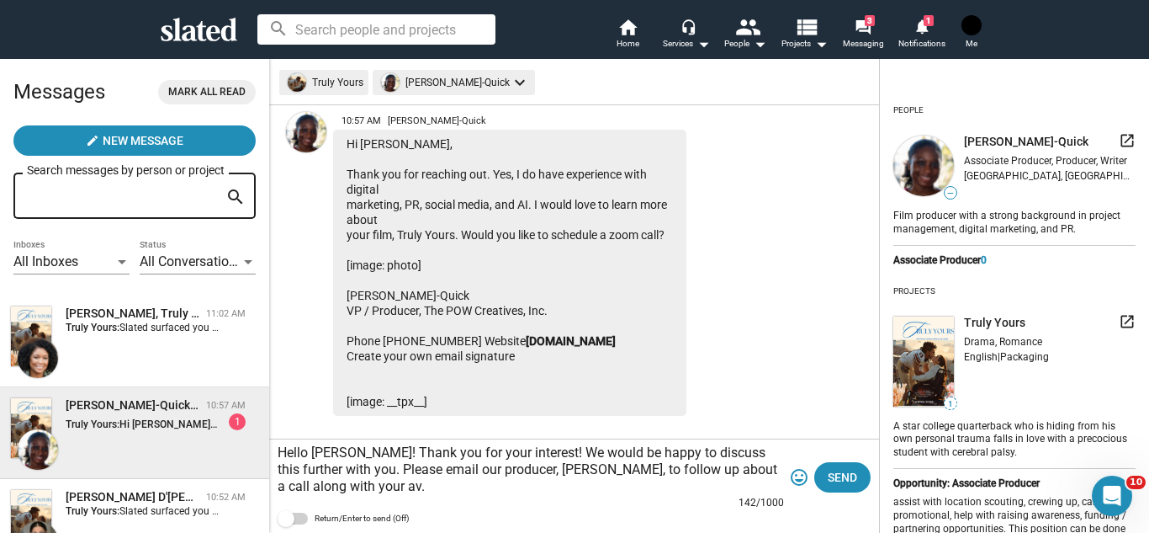
scroll to position [250, 0]
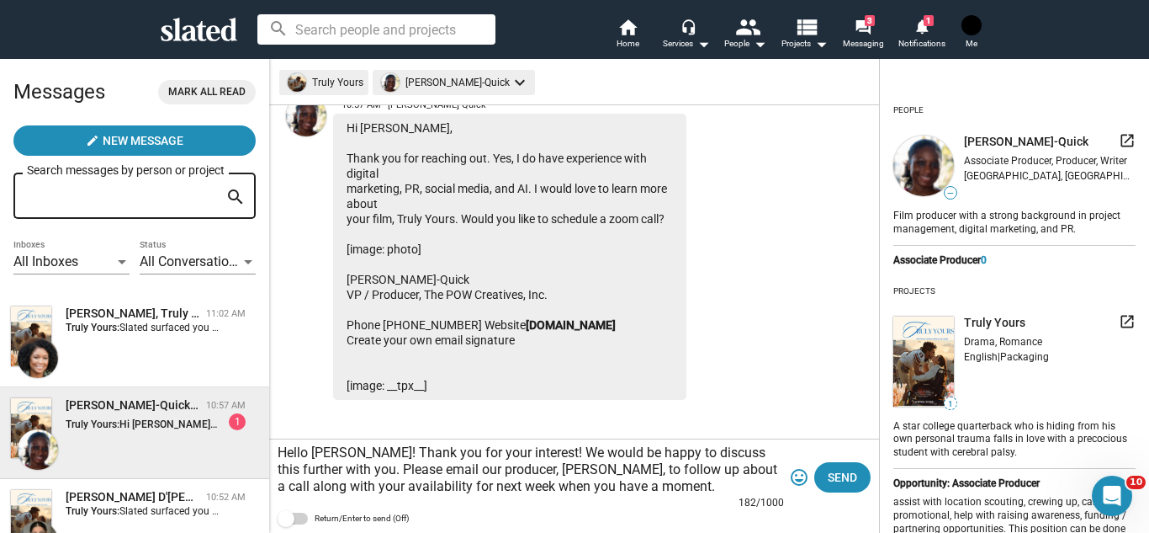
click at [532, 465] on textarea "Hello Bianca! Thank you for your interest! We would be happy to discuss this fu…" at bounding box center [531, 469] width 506 height 50
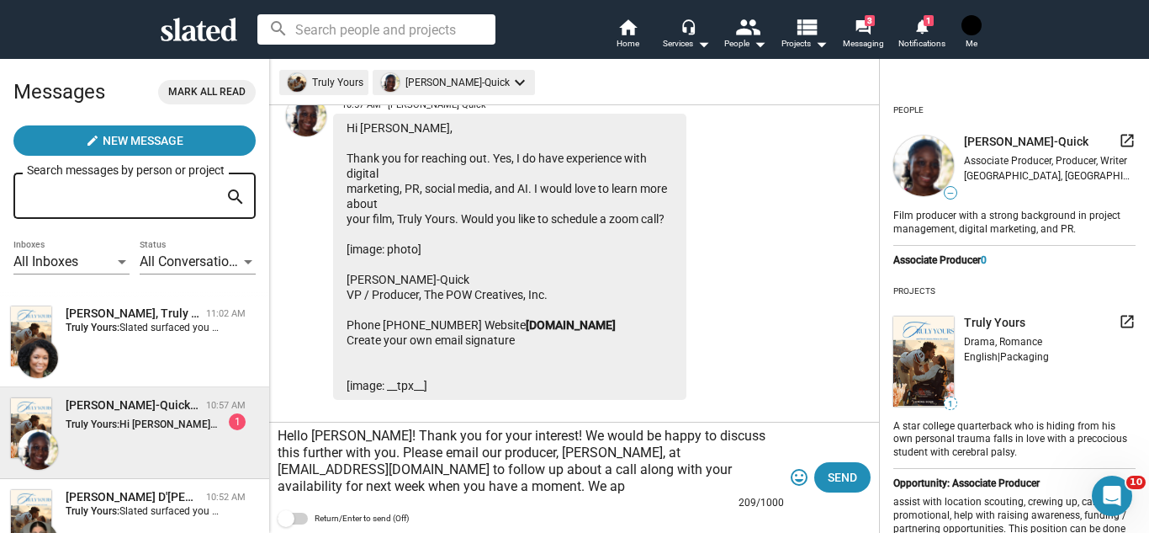
scroll to position [267, 0]
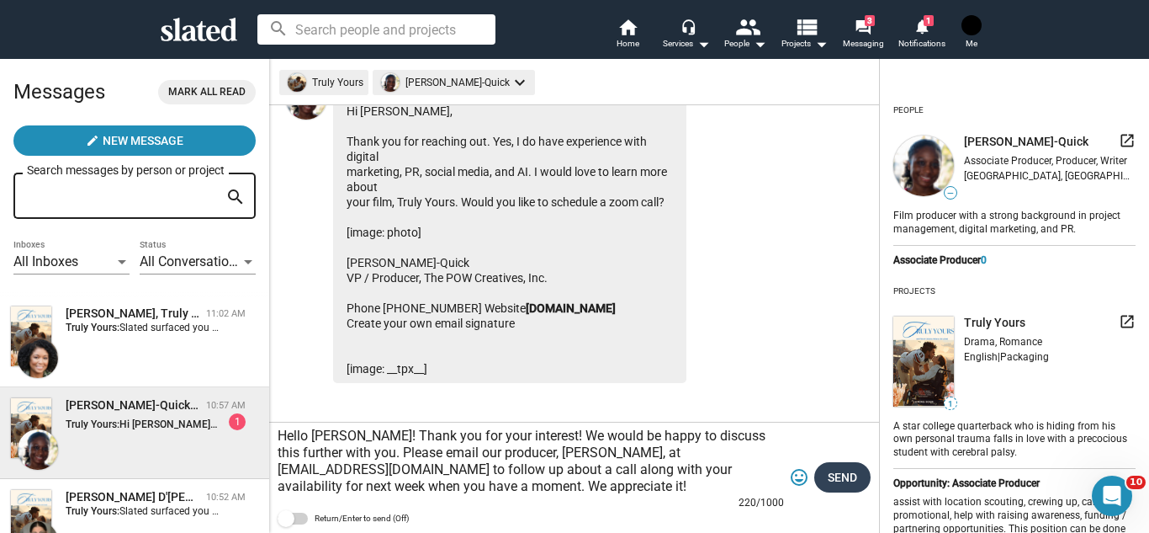
type textarea "Hello [PERSON_NAME]! Thank you for your interest! We would be happy to discuss …"
click at [843, 480] on span "Send" at bounding box center [842, 477] width 29 height 30
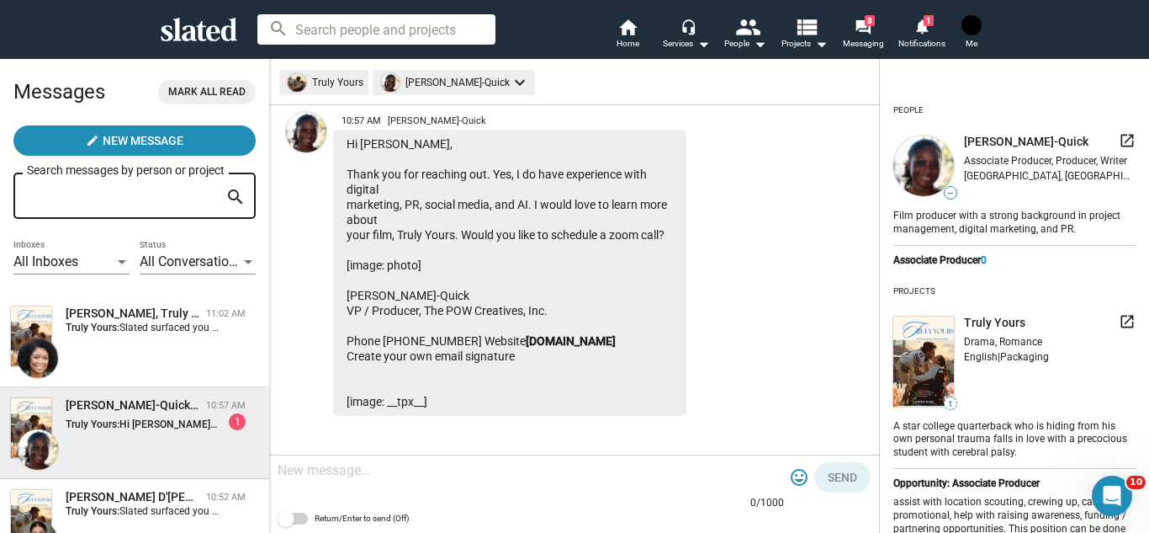
scroll to position [369, 0]
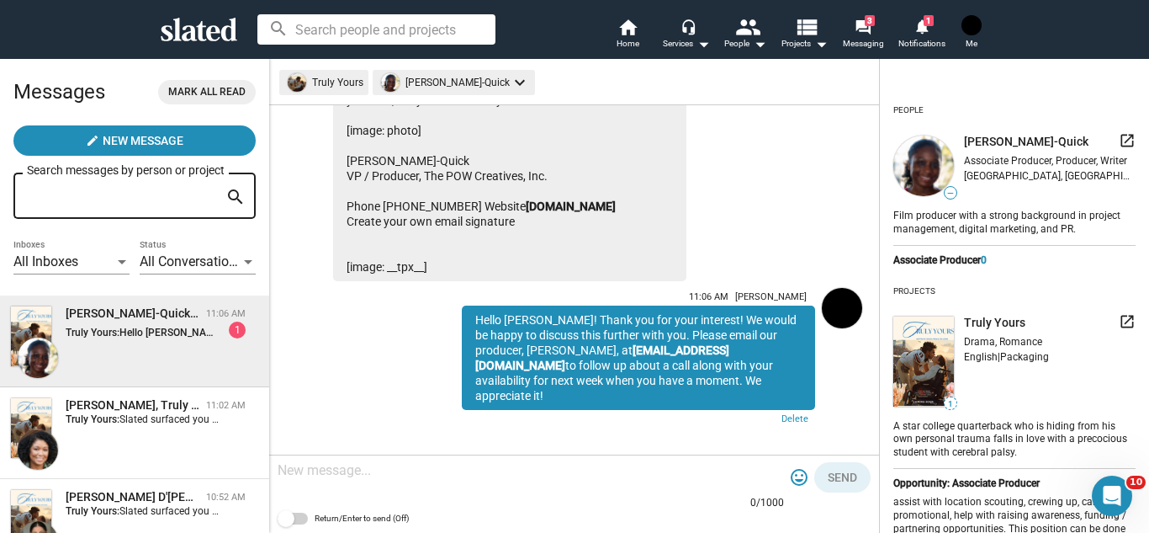
click at [184, 344] on div "[PERSON_NAME]-Quick, Truly Yours 11:06 AM Truly Yours: Hello [PERSON_NAME]! Tha…" at bounding box center [134, 341] width 249 height 72
click at [167, 408] on div "[PERSON_NAME], Truly Yours" at bounding box center [133, 405] width 134 height 16
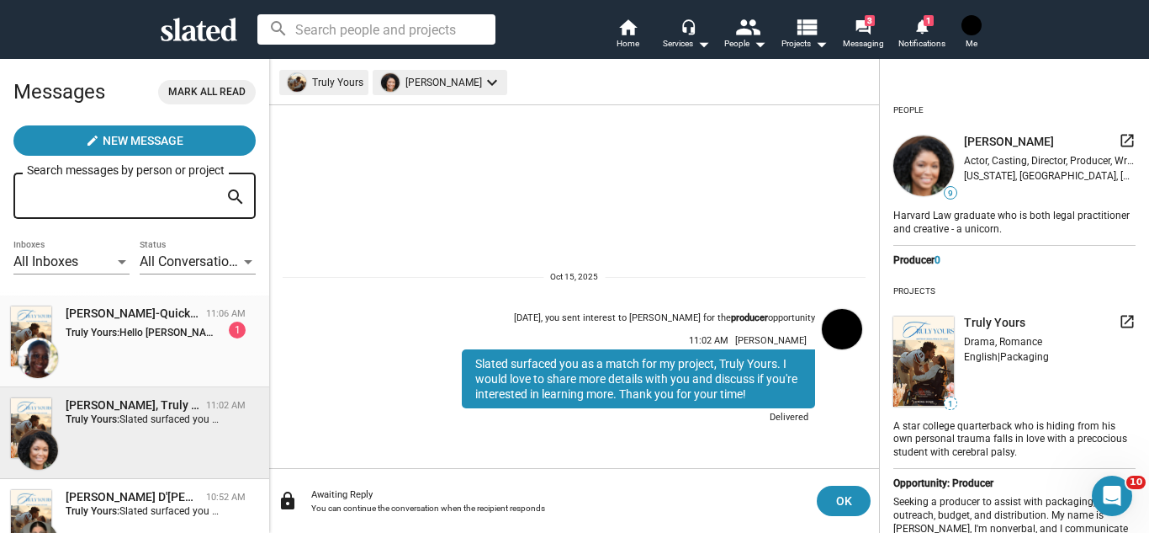
click at [194, 347] on div "[PERSON_NAME]-Quick, Truly Yours 11:06 AM Truly Yours: Hello [PERSON_NAME]! Tha…" at bounding box center [134, 341] width 249 height 72
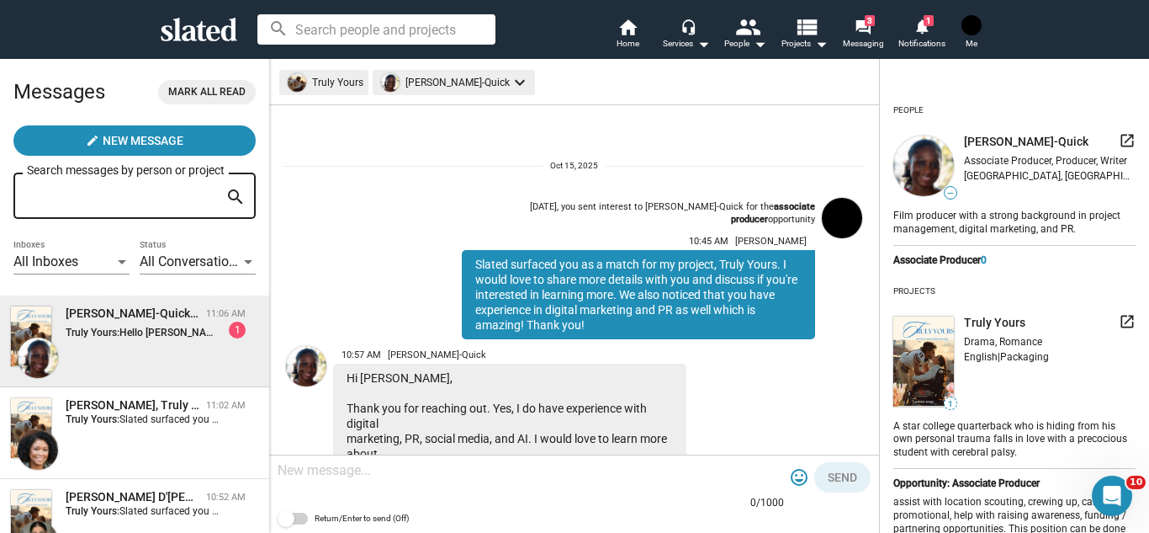
scroll to position [369, 0]
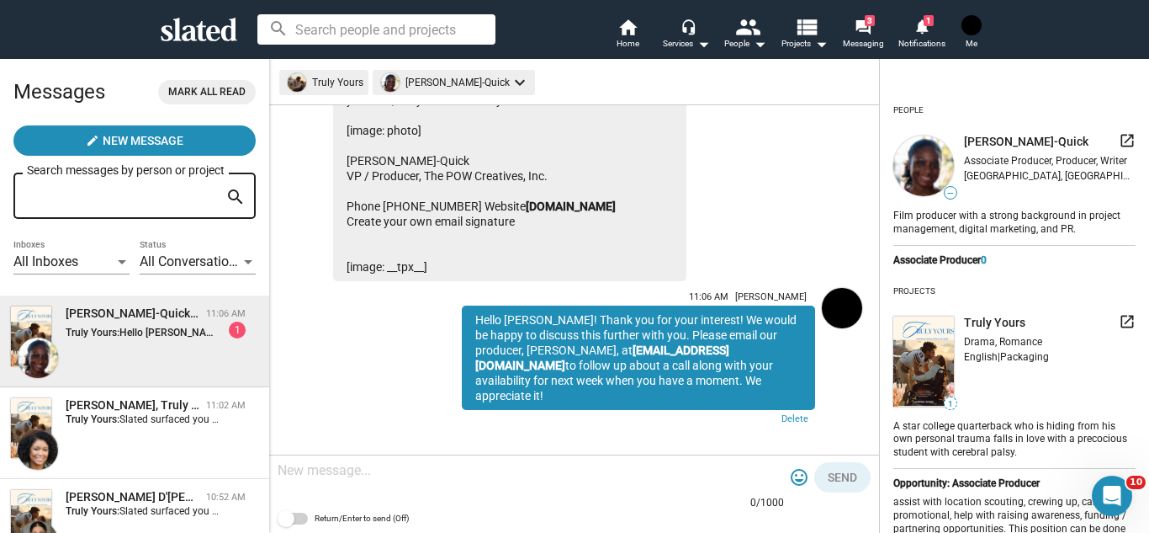
click at [761, 194] on div "10:57 AM Bianca Garrison-Quick Hi Jessica, Thank you for reaching out. Yes, I d…" at bounding box center [574, 126] width 583 height 310
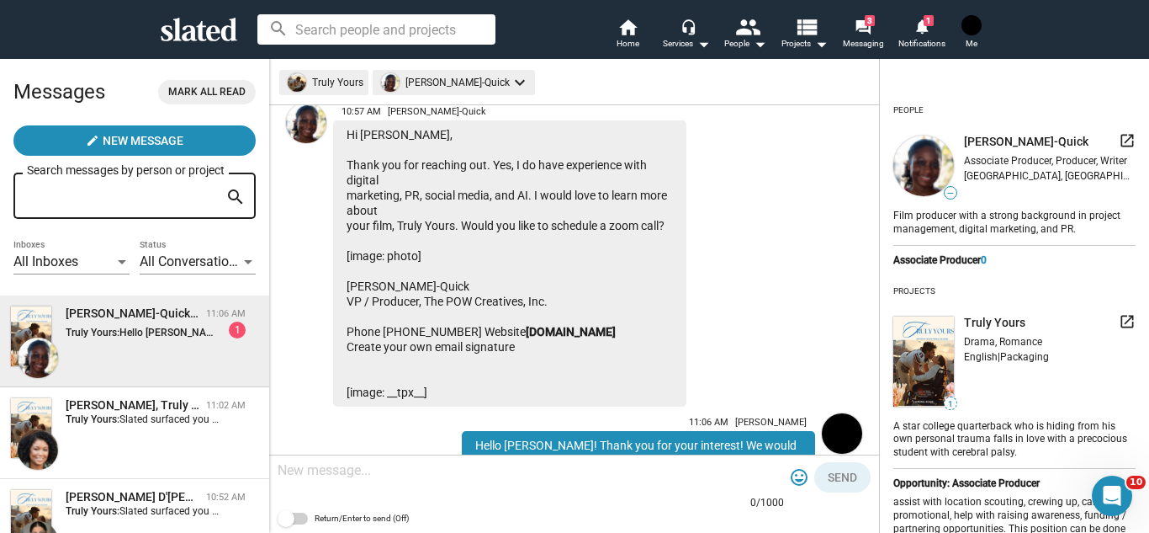
scroll to position [234, 0]
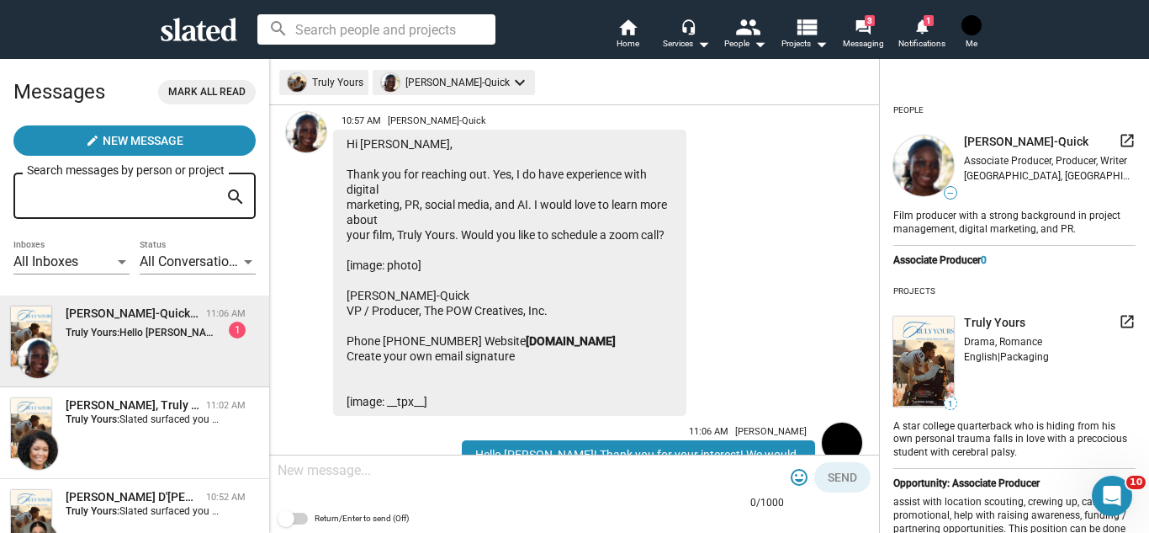
drag, startPoint x: 469, startPoint y: 293, endPoint x: 327, endPoint y: 301, distance: 142.4
click at [327, 301] on div "10:57 AM Bianca Garrison-Quick Hi Jessica, Thank you for reaching out. Yes, I d…" at bounding box center [510, 260] width 454 height 310
click at [506, 291] on div "Hi Jessica, Thank you for reaching out. Yes, I do have experience with digital …" at bounding box center [509, 273] width 353 height 286
drag, startPoint x: 478, startPoint y: 289, endPoint x: 349, endPoint y: 298, distance: 129.0
click at [349, 298] on div "Hi Jessica, Thank you for reaching out. Yes, I do have experience with digital …" at bounding box center [509, 273] width 353 height 286
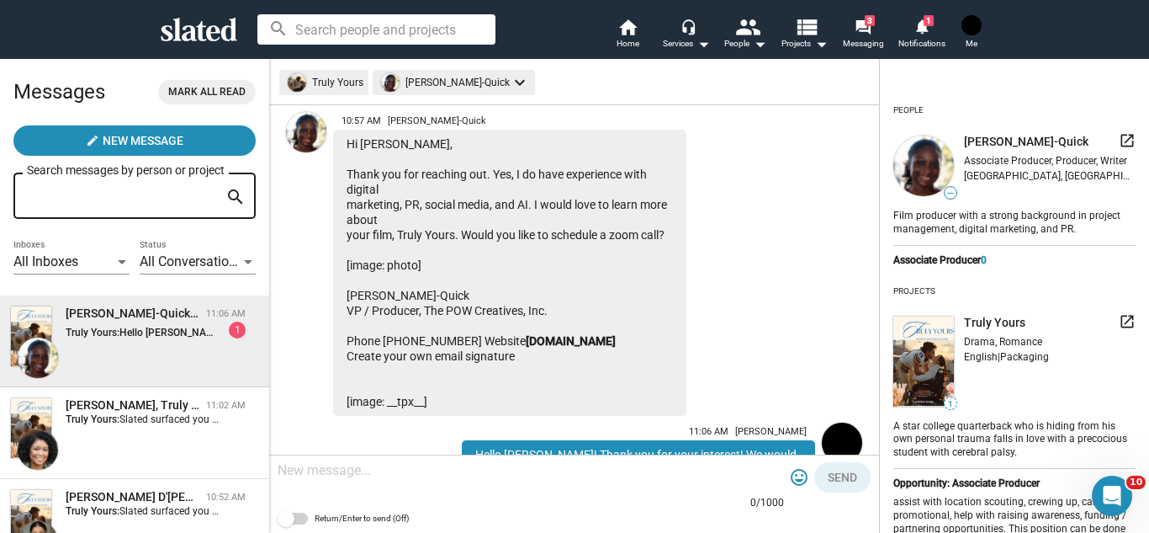
copy div "[PERSON_NAME]‐Quick"
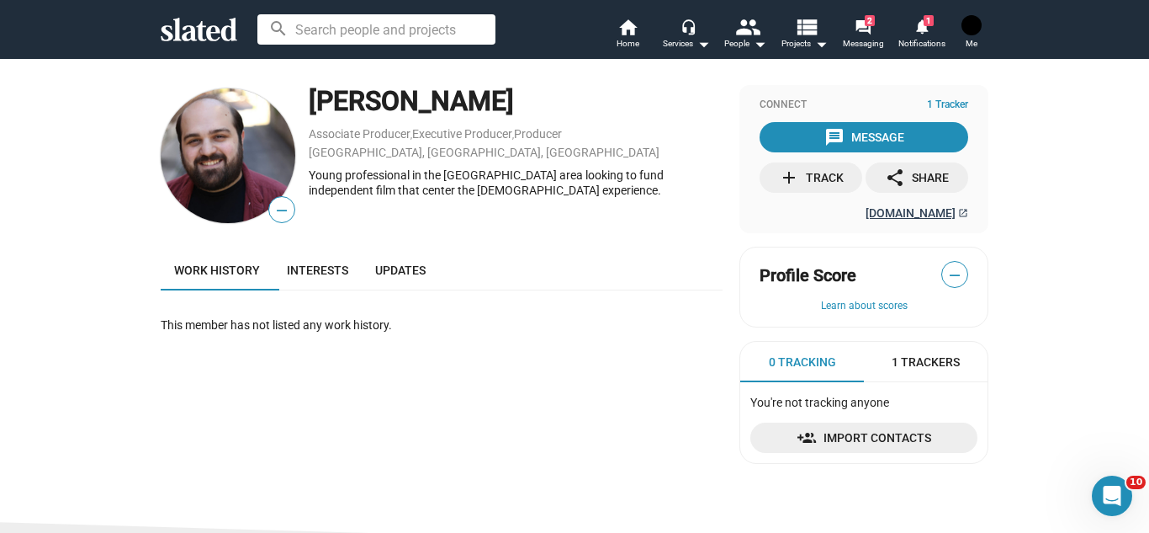
click at [866, 215] on span "[DOMAIN_NAME]" at bounding box center [911, 212] width 90 height 13
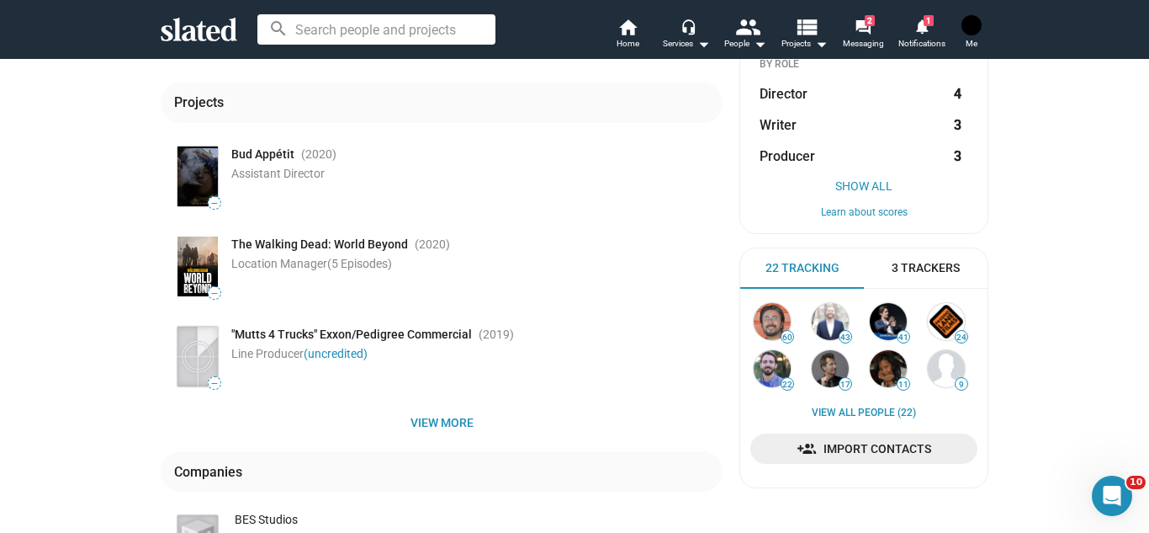
scroll to position [303, 0]
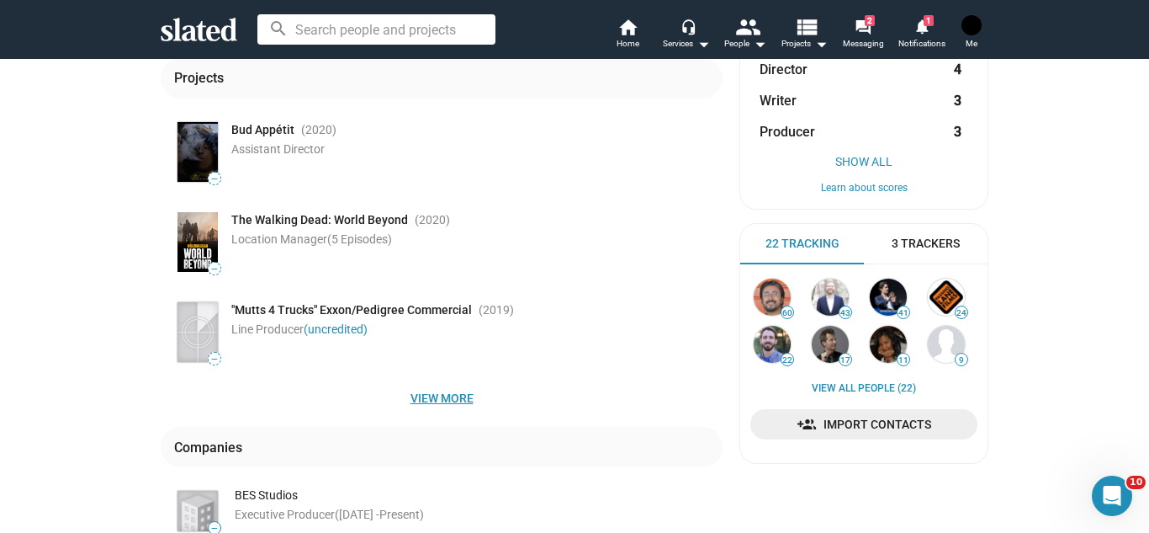
click at [415, 391] on span "View more" at bounding box center [441, 398] width 535 height 30
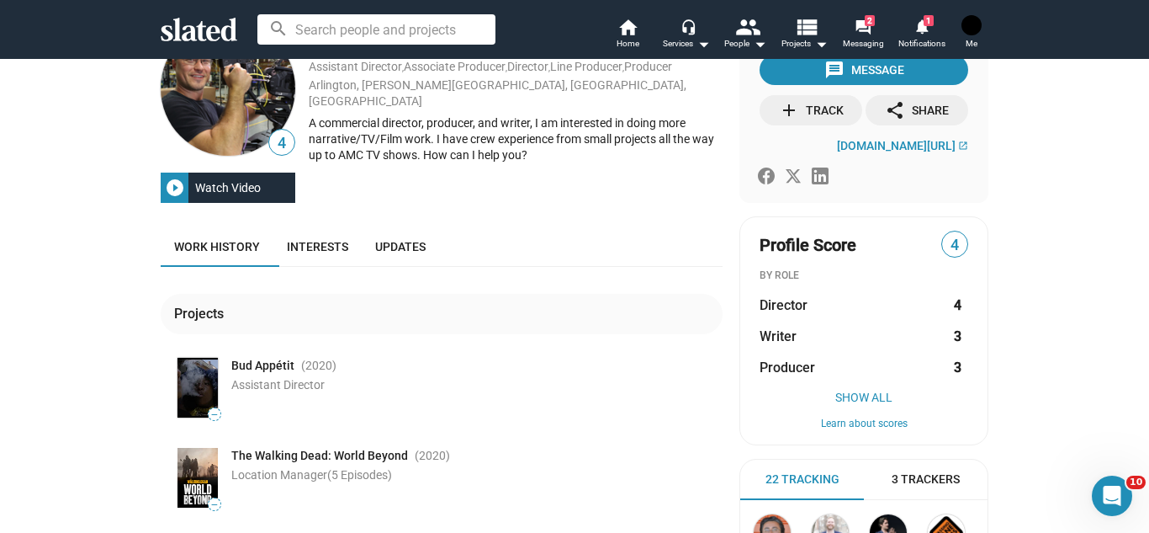
scroll to position [0, 0]
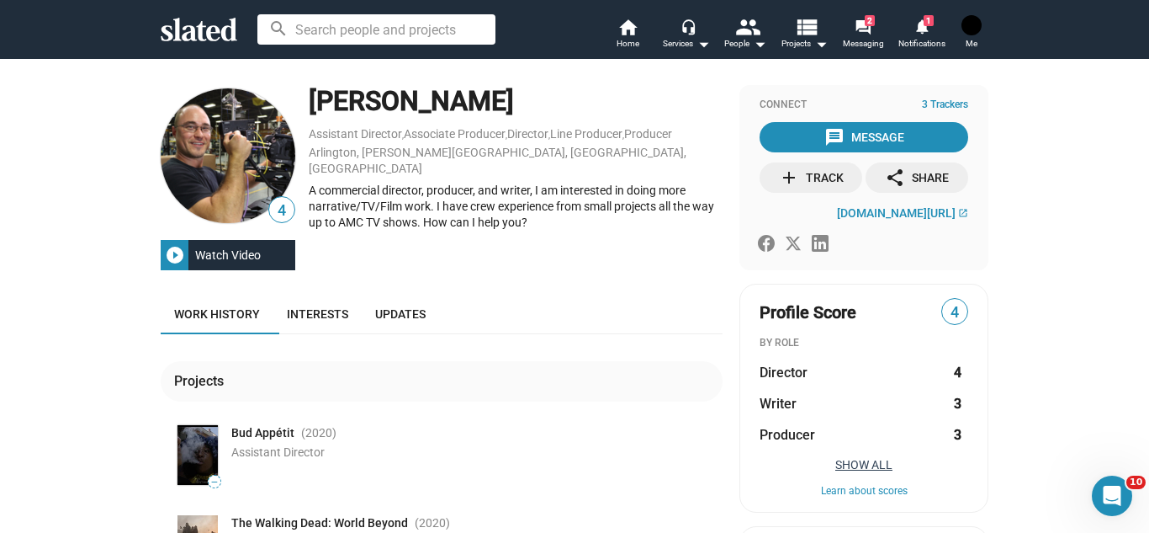
click at [857, 459] on button "Show All" at bounding box center [864, 464] width 209 height 13
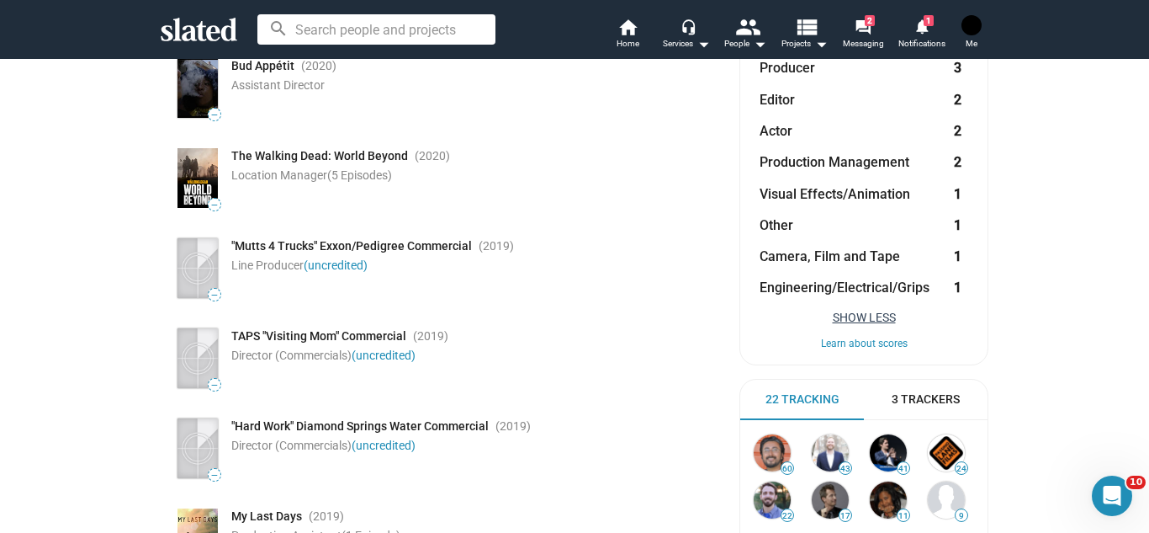
scroll to position [370, 0]
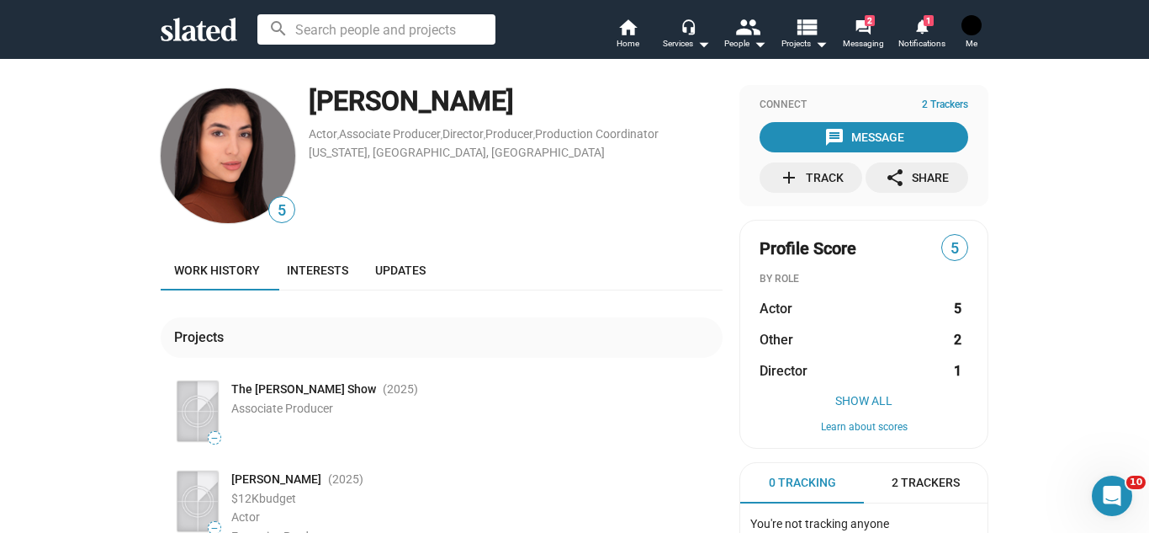
click at [83, 282] on div "5 [PERSON_NAME] Actor , Associate Producer , Director , Producer , Production C…" at bounding box center [574, 406] width 1149 height 697
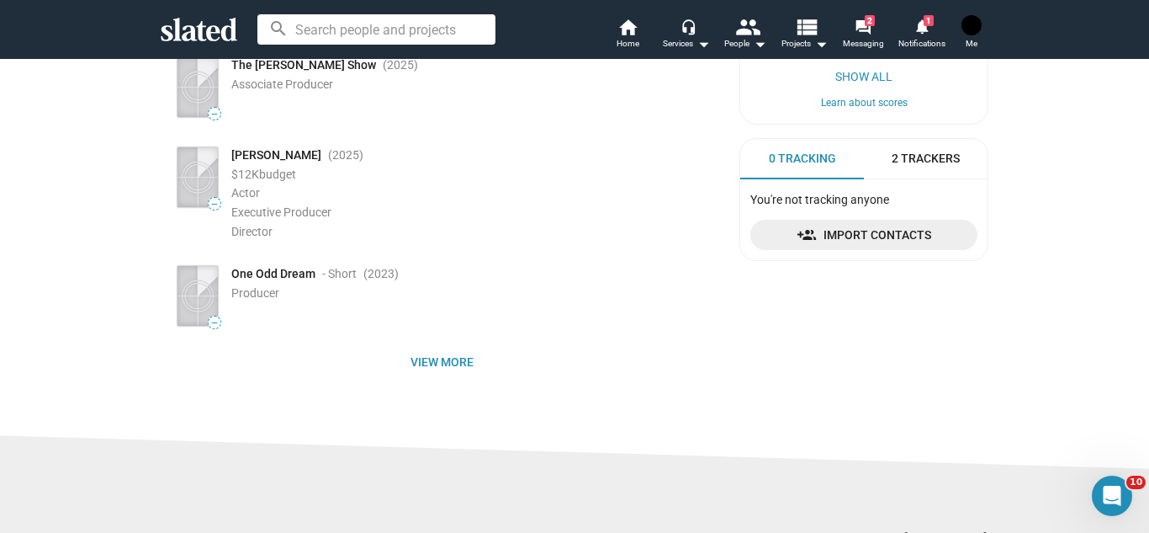
scroll to position [370, 0]
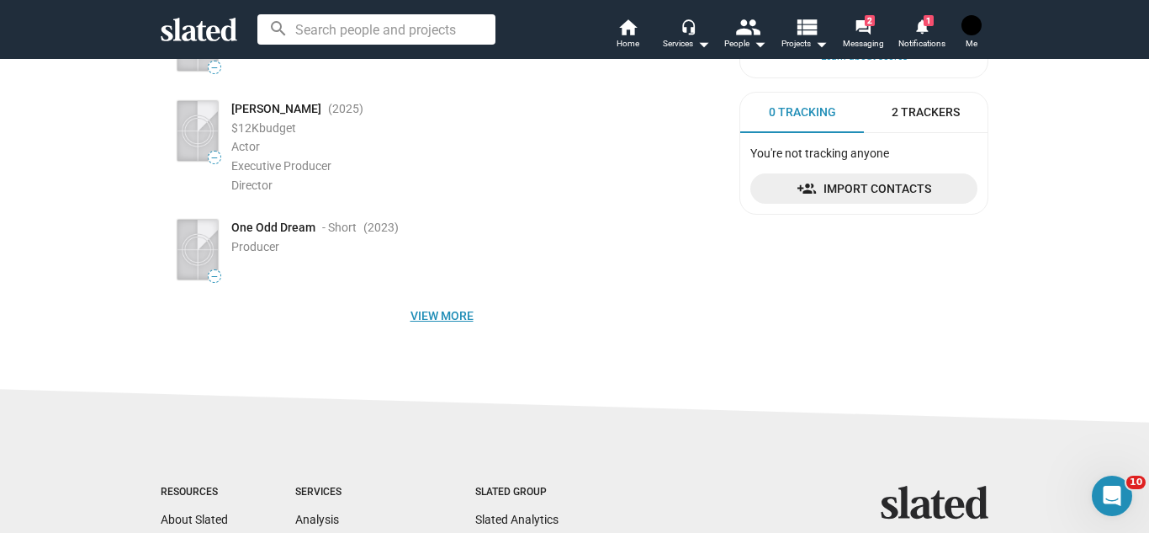
click at [442, 315] on span "View more" at bounding box center [441, 315] width 535 height 30
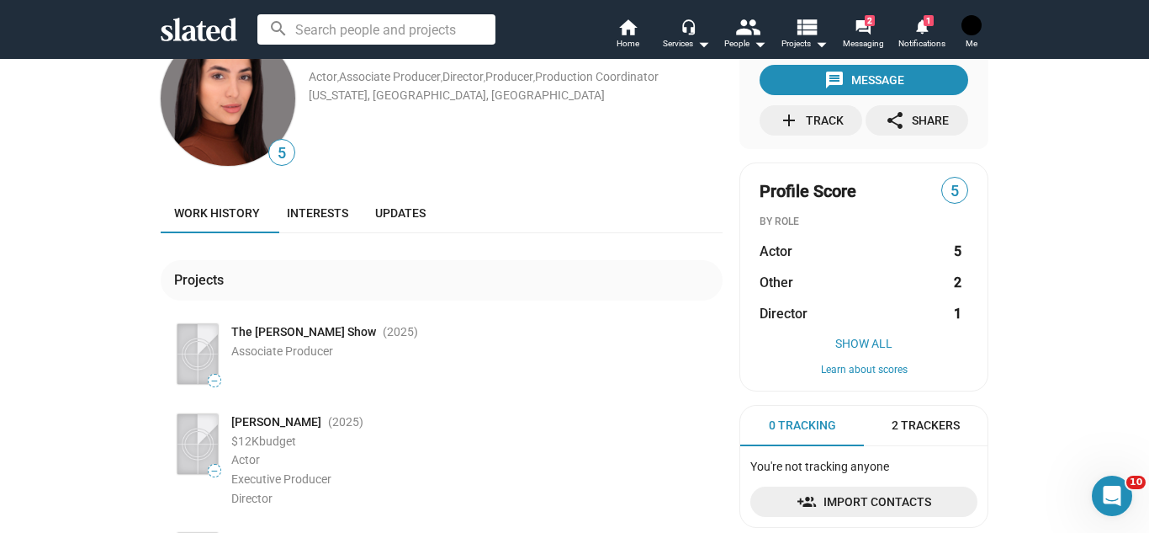
scroll to position [0, 0]
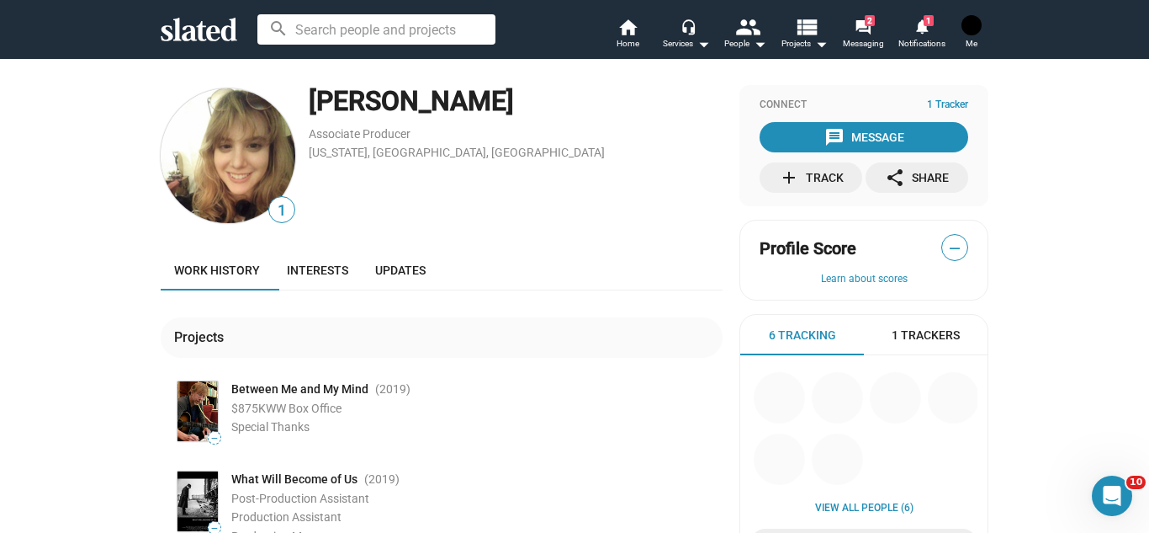
click at [40, 328] on div "1 Cerie Tisch Associate Producer New York, NY, US Work history Interests Update…" at bounding box center [574, 428] width 1149 height 740
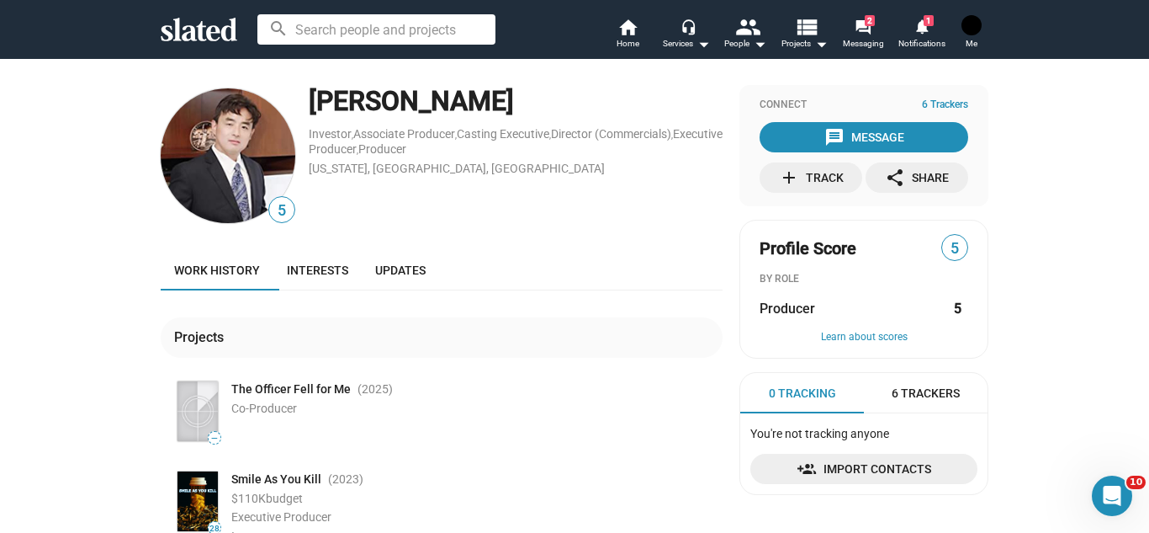
click at [120, 239] on div "5 Raymond Chen Investor , Associate Producer , Casting Executive , Director (Co…" at bounding box center [574, 397] width 1149 height 678
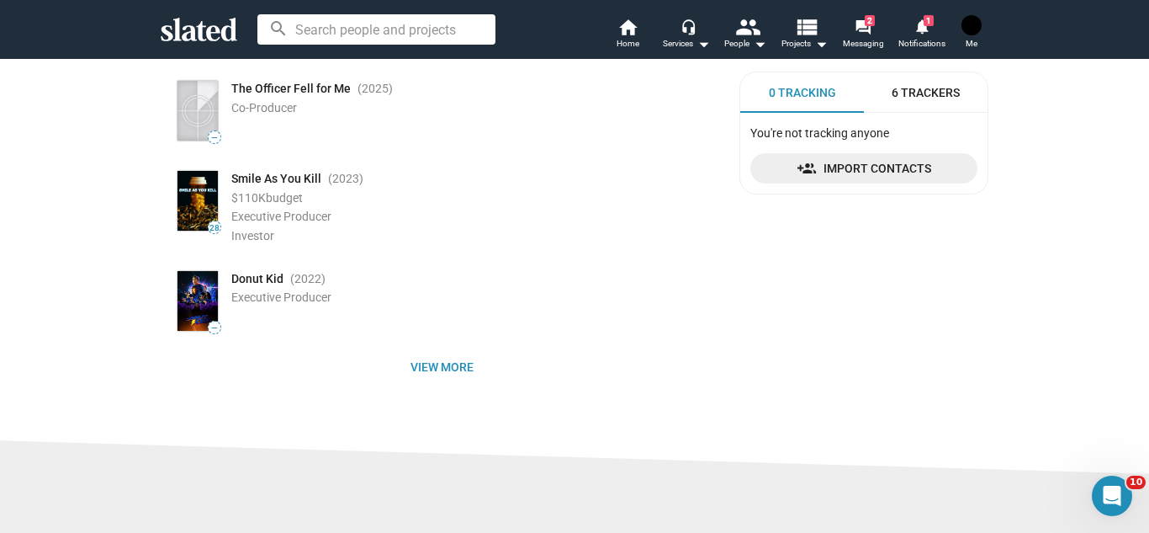
scroll to position [303, 0]
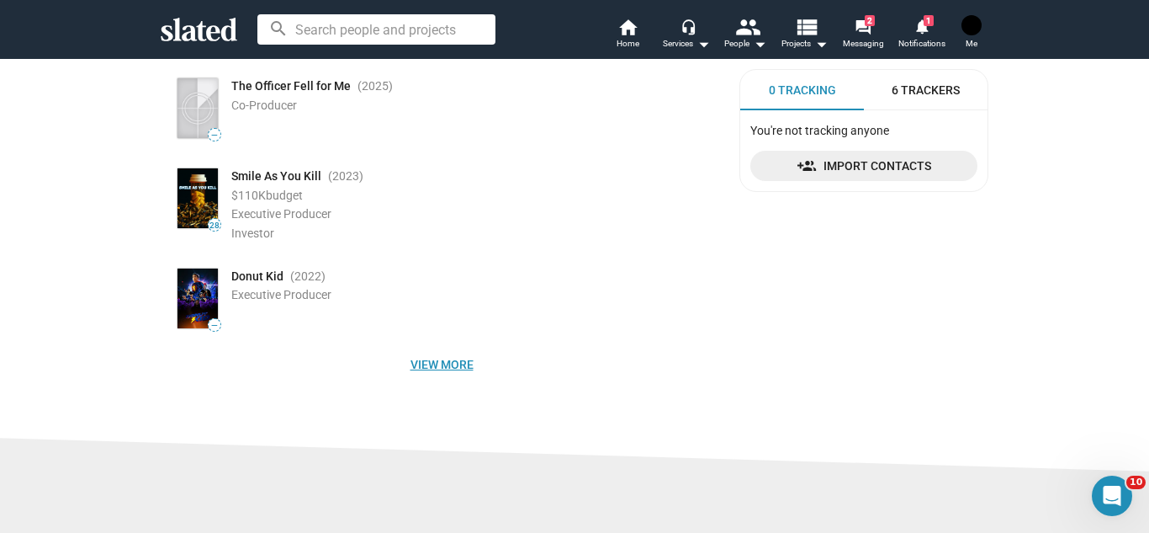
click at [379, 367] on span "View more" at bounding box center [441, 364] width 535 height 30
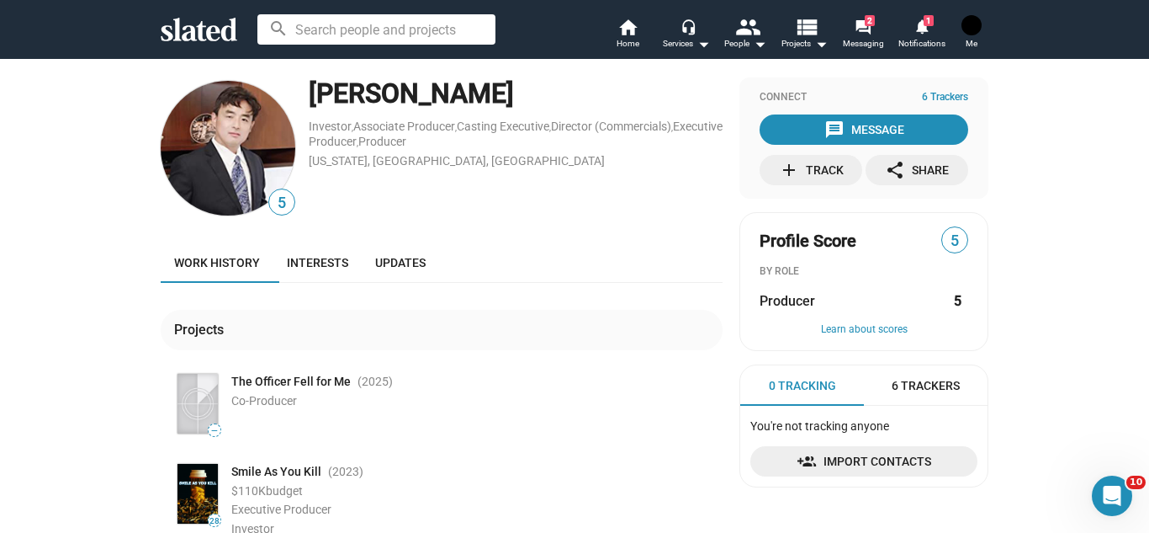
scroll to position [0, 0]
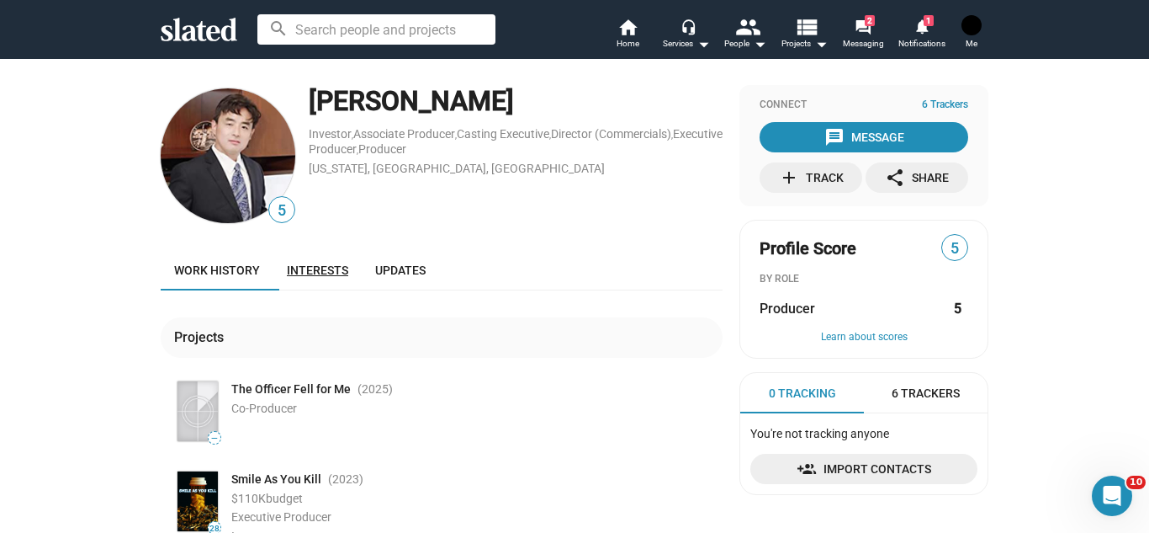
click at [305, 262] on link "Interests" at bounding box center [317, 270] width 88 height 40
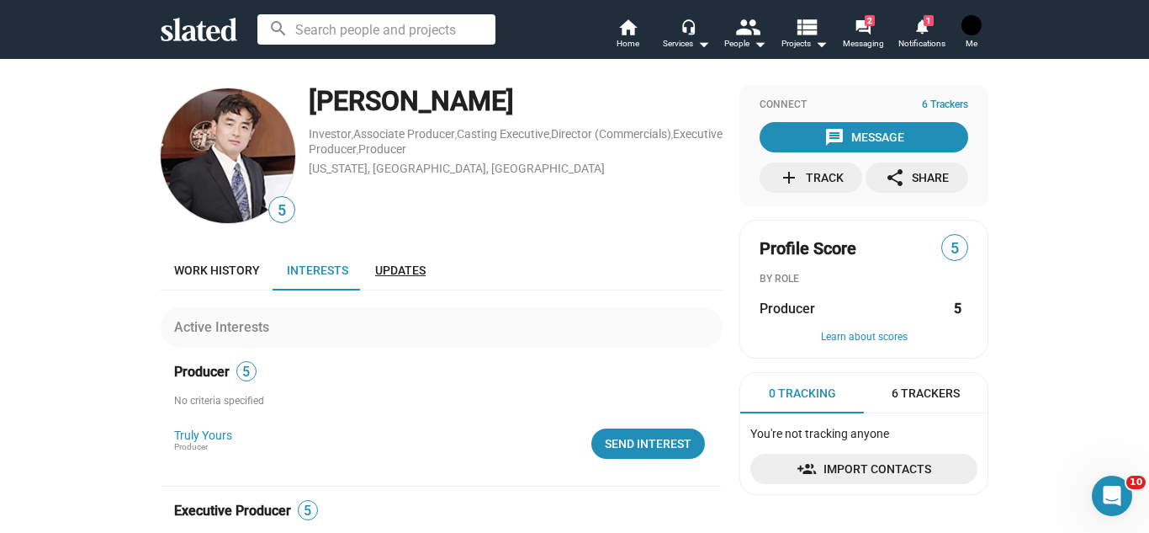
click at [407, 269] on span "Updates" at bounding box center [400, 269] width 50 height 13
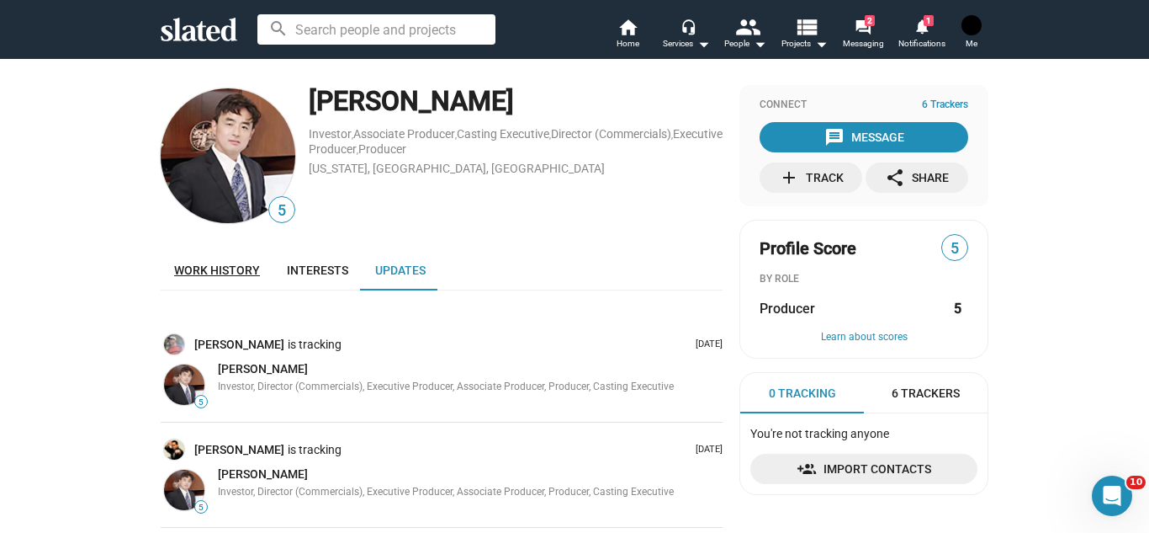
click at [205, 268] on span "Work history" at bounding box center [217, 269] width 86 height 13
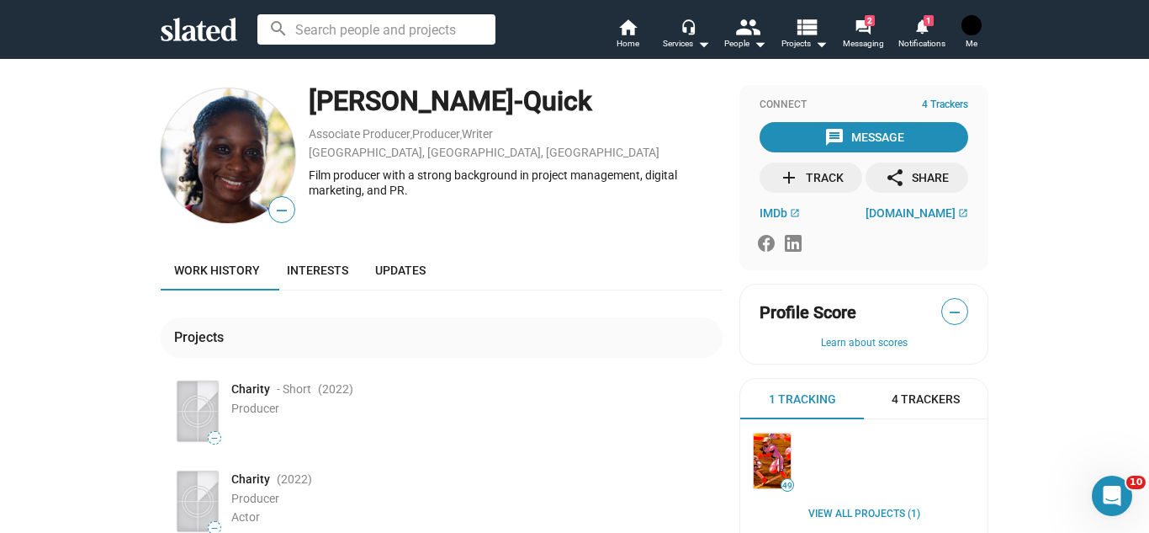
click at [152, 300] on div "— [PERSON_NAME]-Quick Associate Producer , Producer , Writer [GEOGRAPHIC_DATA],…" at bounding box center [575, 394] width 862 height 618
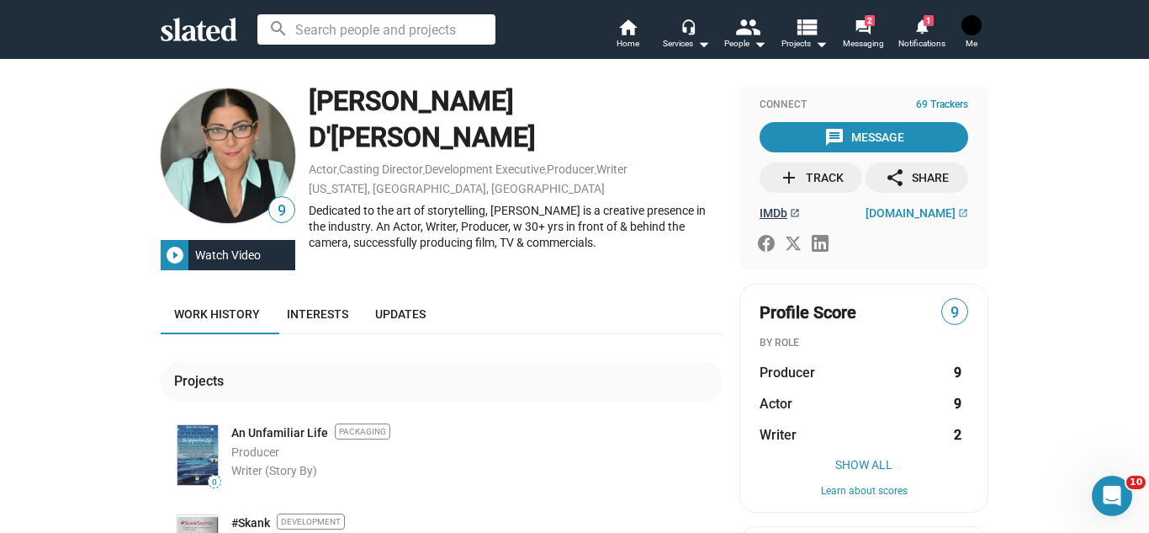
click at [772, 209] on span "IMDb" at bounding box center [774, 212] width 28 height 13
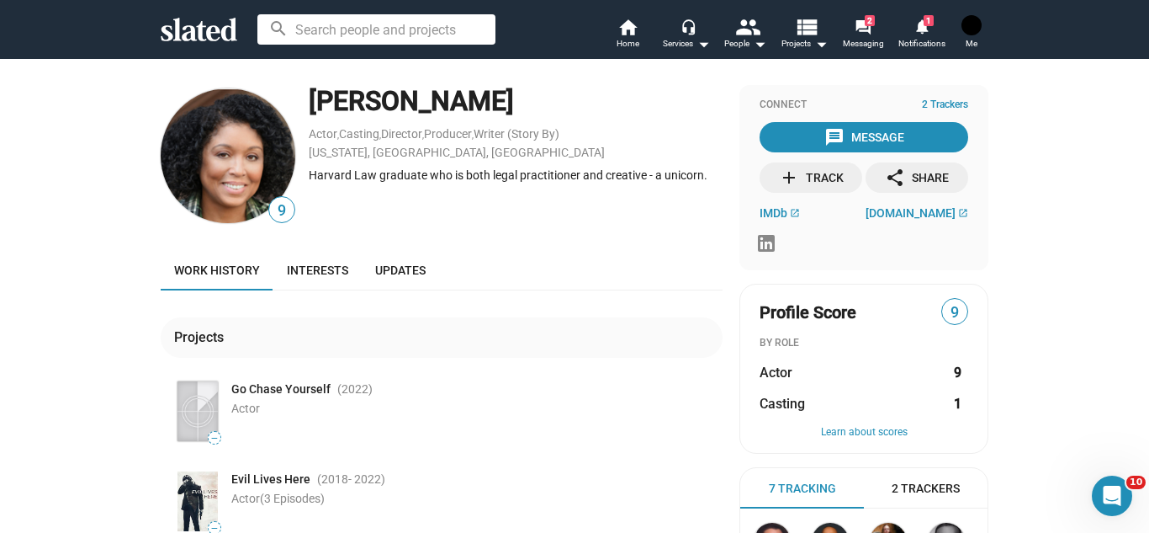
click at [114, 204] on div "9 [PERSON_NAME] Actor , Casting , Director , Producer , Writer (Story By) [US_S…" at bounding box center [574, 464] width 1149 height 812
click at [931, 213] on span "kathyannhart.com" at bounding box center [911, 212] width 90 height 13
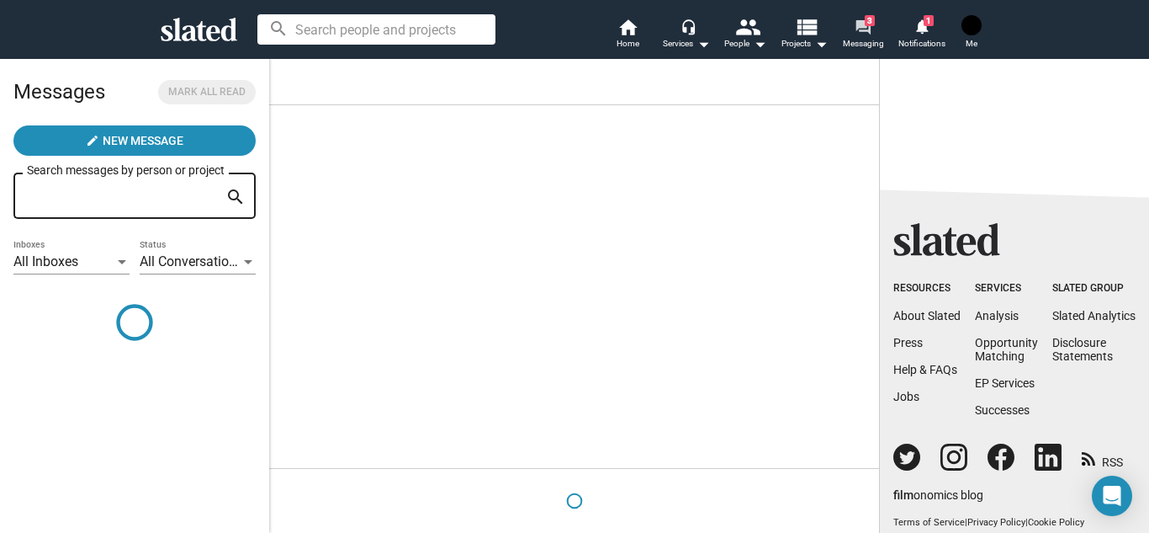
click at [873, 32] on link "forum 3 Messaging" at bounding box center [863, 35] width 59 height 37
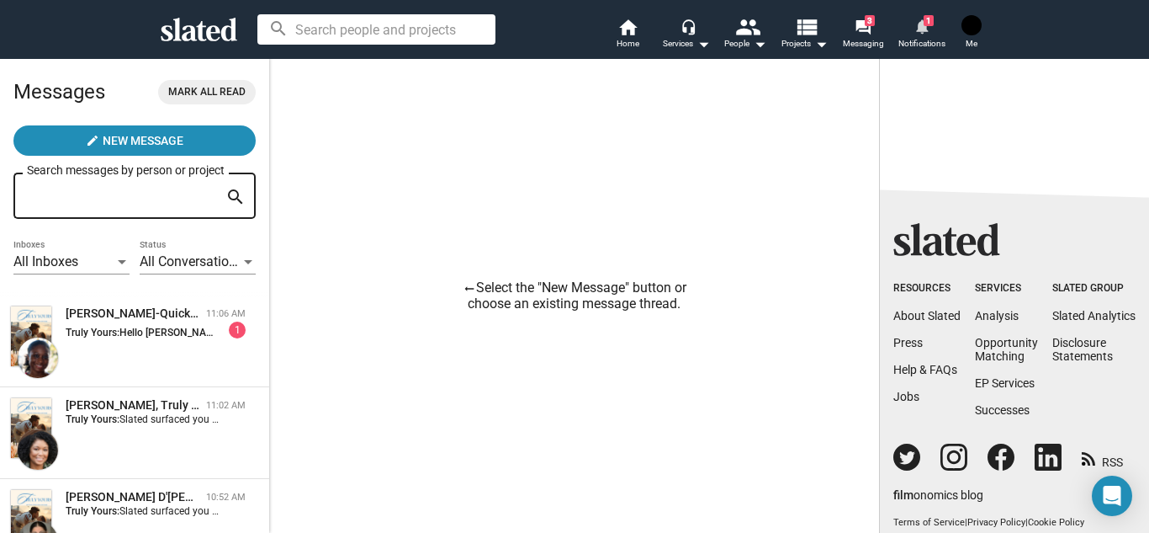
click at [920, 31] on mat-icon "notifications" at bounding box center [922, 26] width 16 height 16
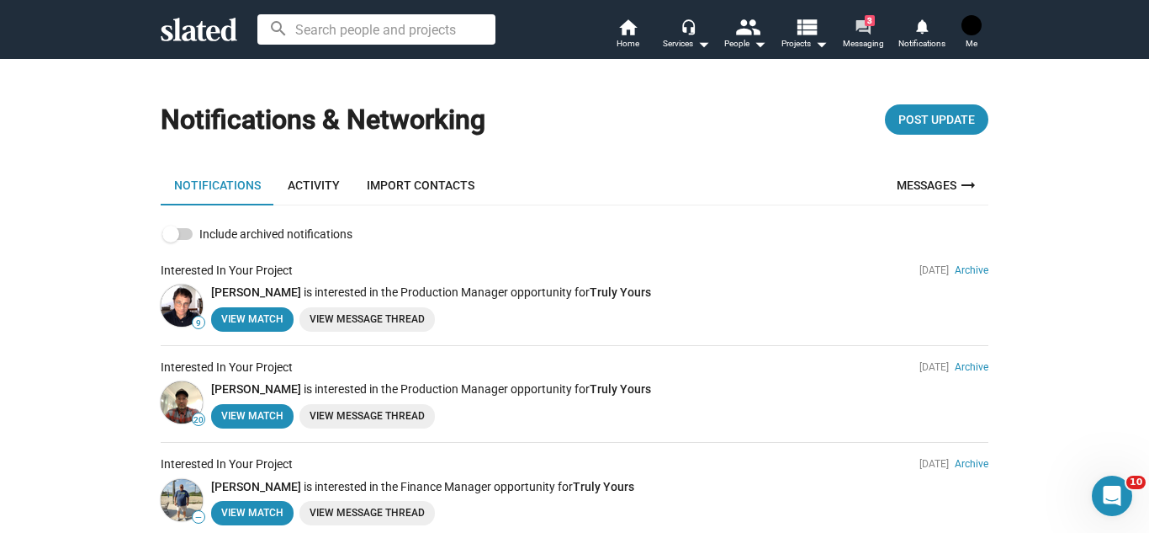
click at [845, 24] on link "forum 3 Messaging" at bounding box center [863, 35] width 59 height 37
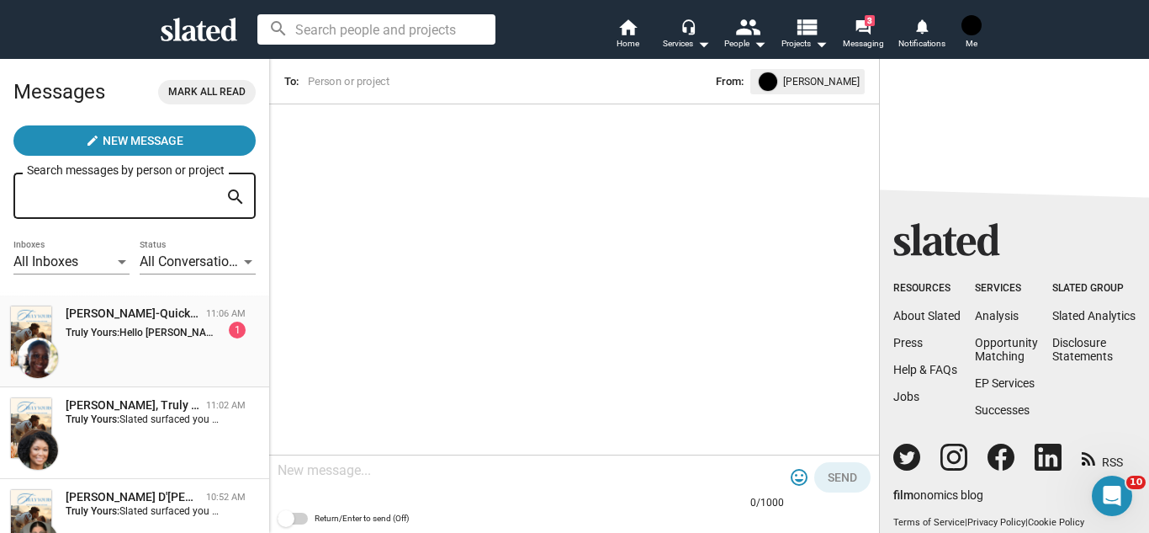
click at [162, 315] on div "[PERSON_NAME]-Quick, Truly Yours" at bounding box center [133, 313] width 134 height 16
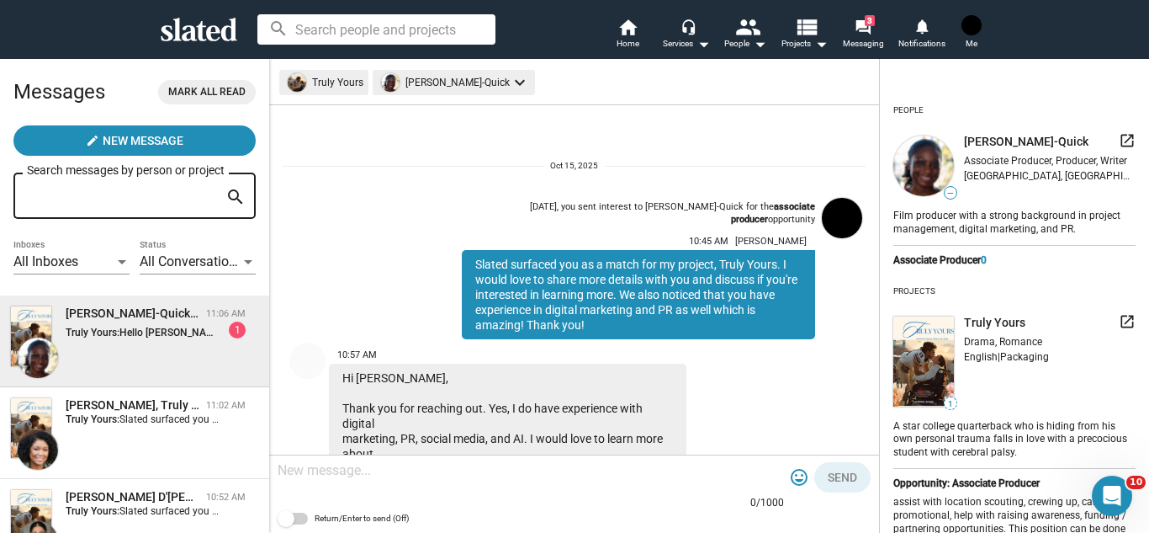
scroll to position [369, 0]
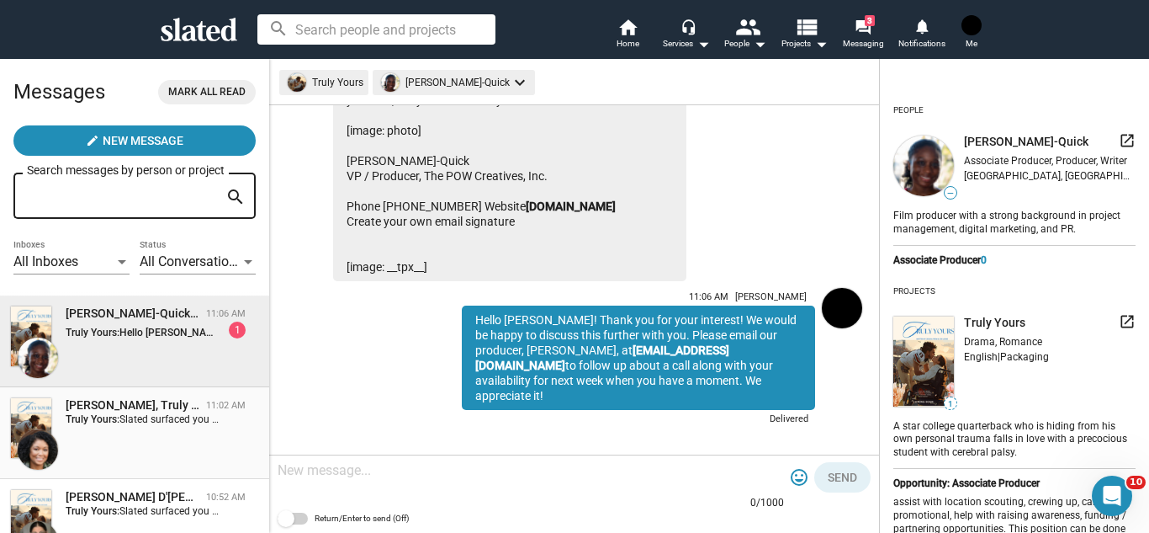
click at [192, 406] on div "[PERSON_NAME], Truly Yours" at bounding box center [133, 405] width 134 height 16
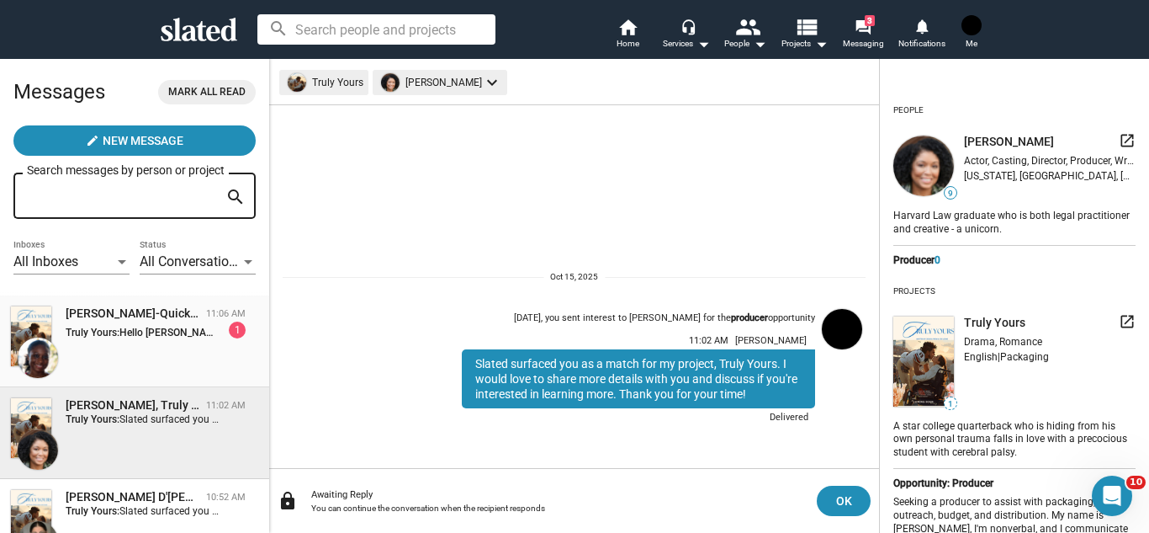
click at [213, 348] on div "[PERSON_NAME]-Quick, Truly Yours 11:06 AM Truly Yours: Hello [PERSON_NAME]! Tha…" at bounding box center [134, 341] width 249 height 72
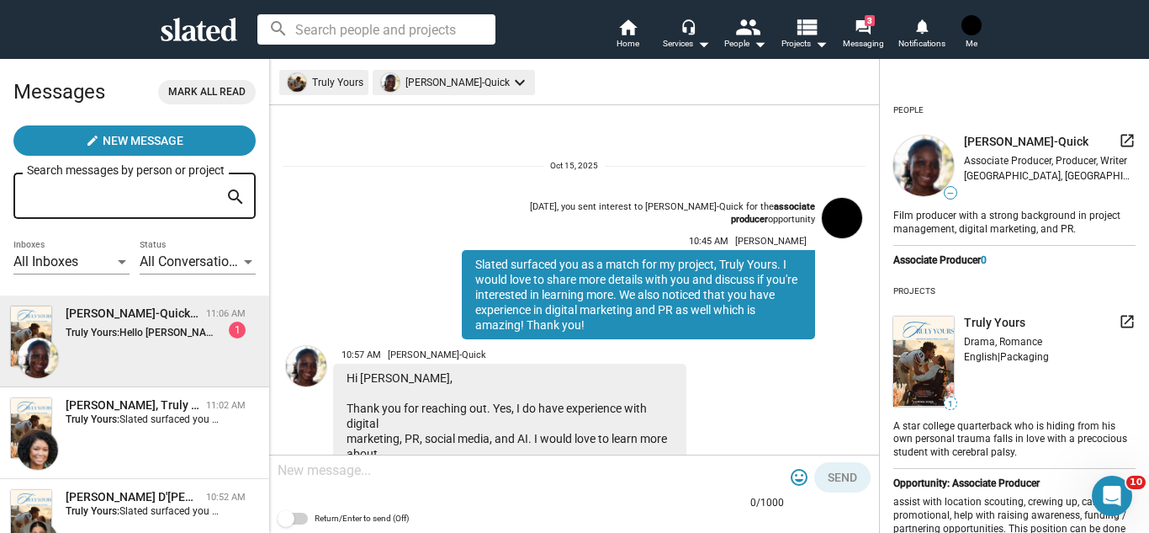
scroll to position [369, 0]
